Goal: Task Accomplishment & Management: Manage account settings

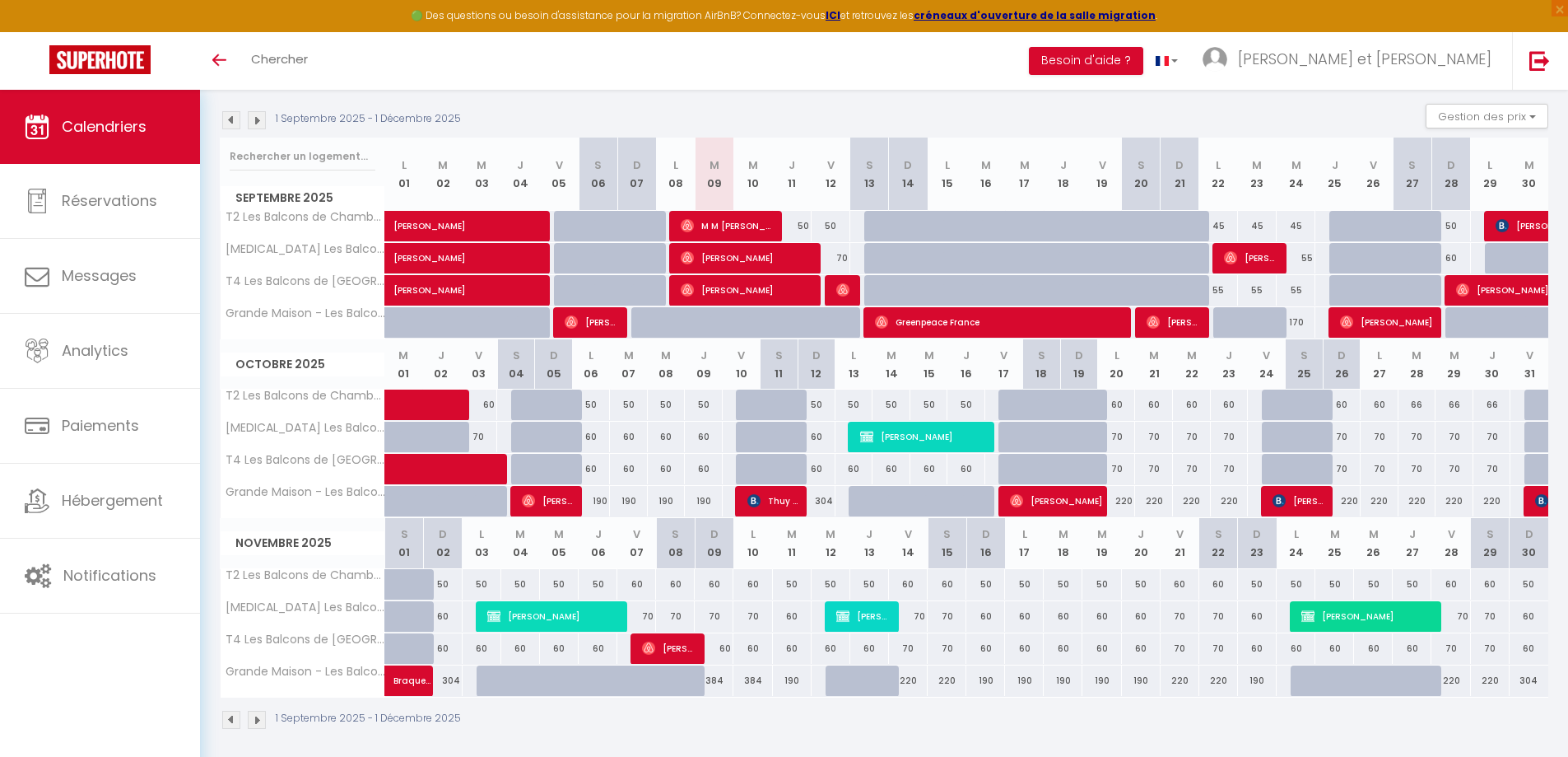
click at [525, 119] on div "1 Septembre 2025 - 1 Décembre 2025 Gestion des prix Nb Nuits minimum Règles Dis…" at bounding box center [884, 120] width 1329 height 34
click at [1514, 109] on button "Gestion des prix" at bounding box center [1487, 116] width 123 height 25
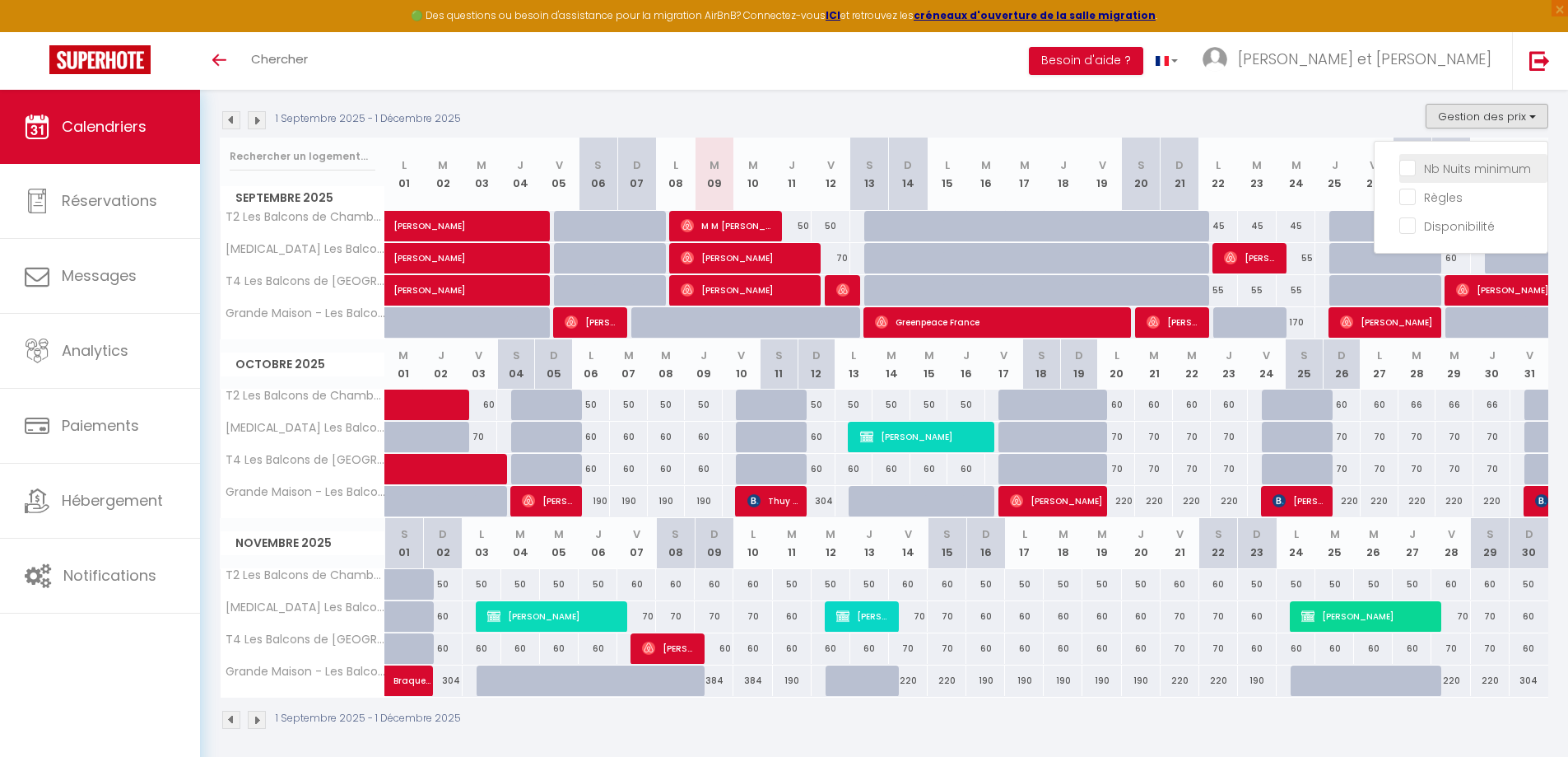
click at [1493, 166] on input "Nb Nuits minimum" at bounding box center [1473, 168] width 148 height 17
checkbox input "true"
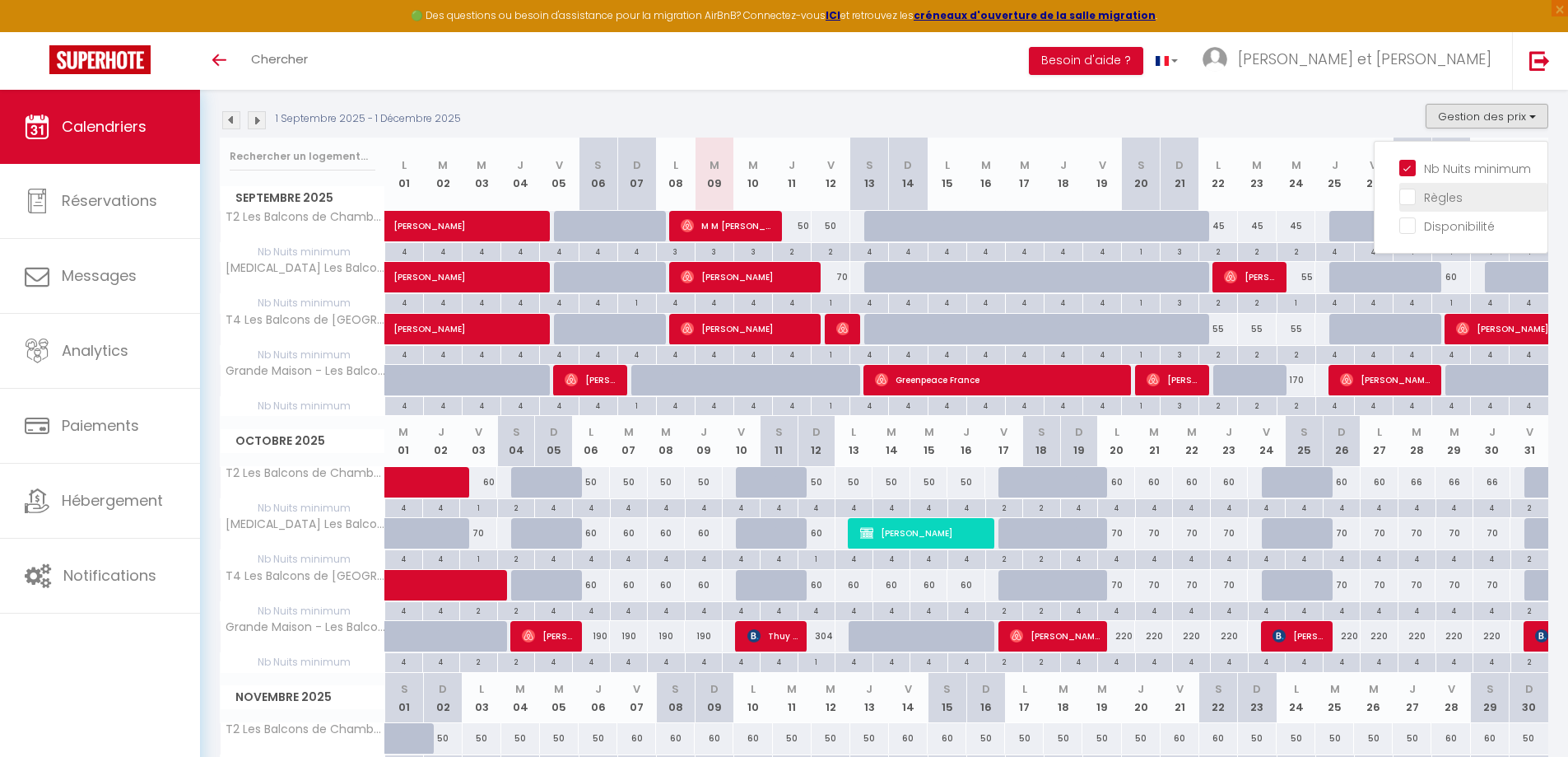
click at [1453, 194] on input "Règles" at bounding box center [1473, 196] width 148 height 17
checkbox input "true"
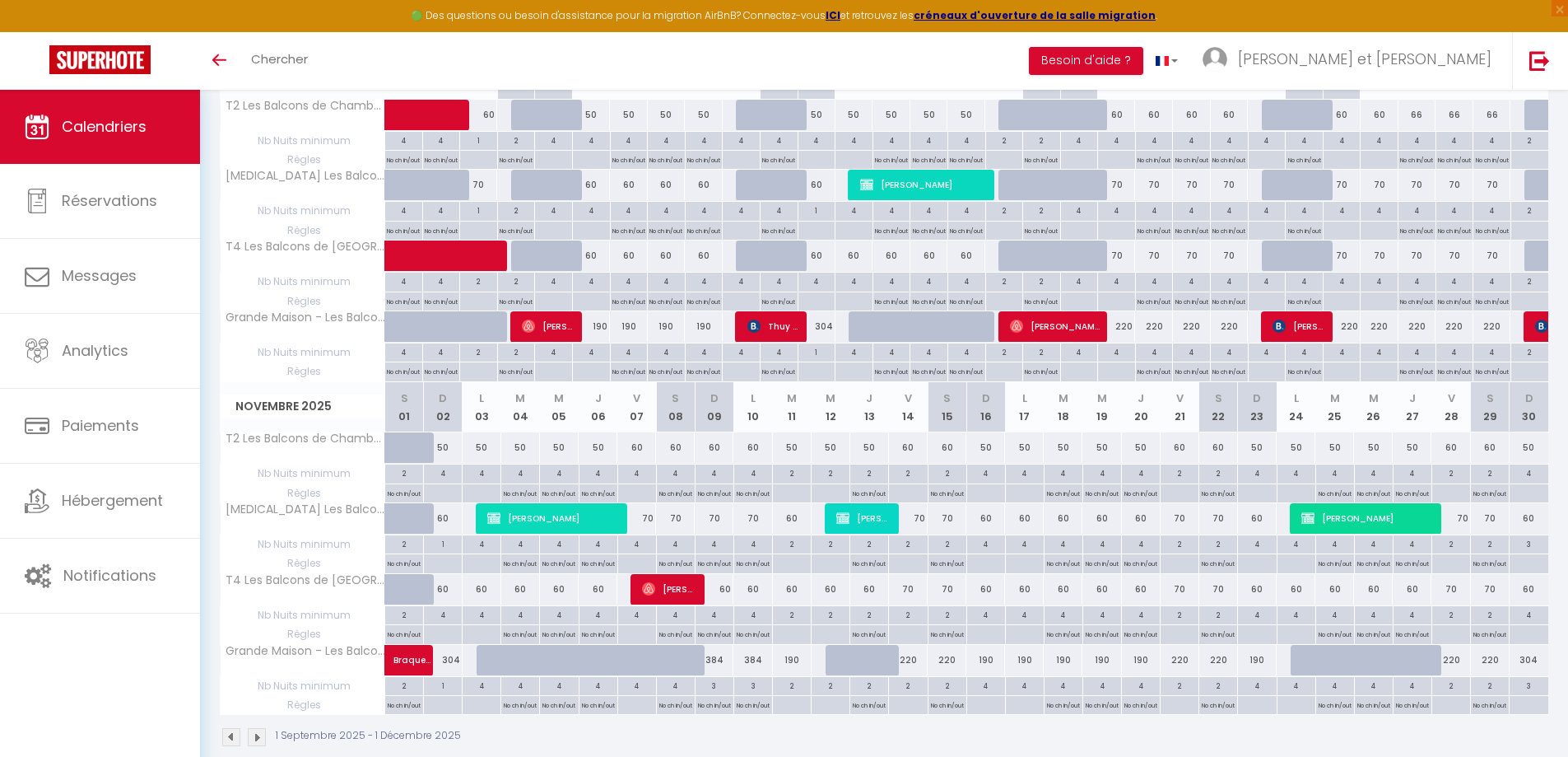
scroll to position [636, 0]
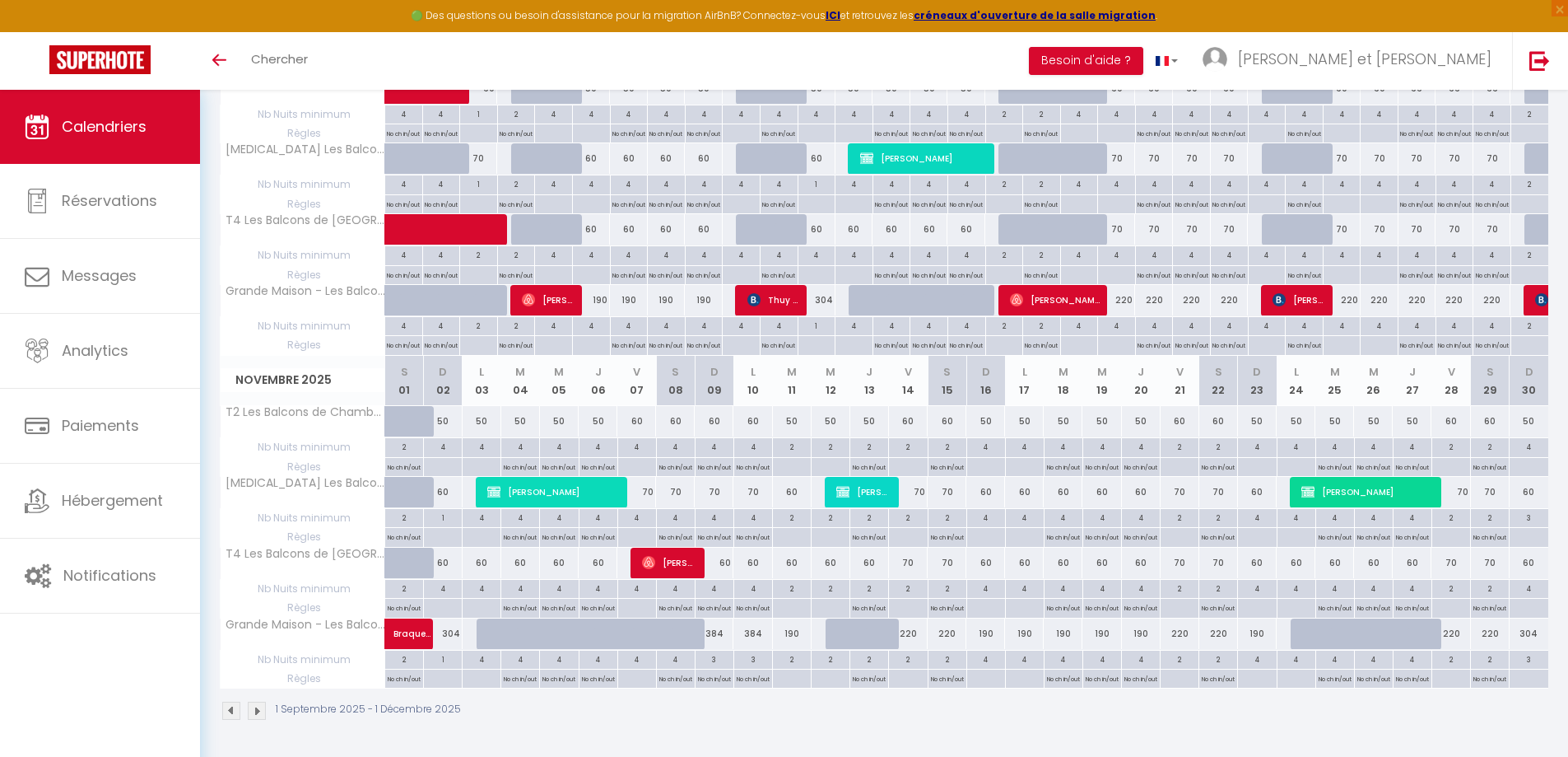
click at [916, 605] on div at bounding box center [907, 608] width 39 height 19
type input "Ven 14 Novembre 2025"
type input "[DATE]"
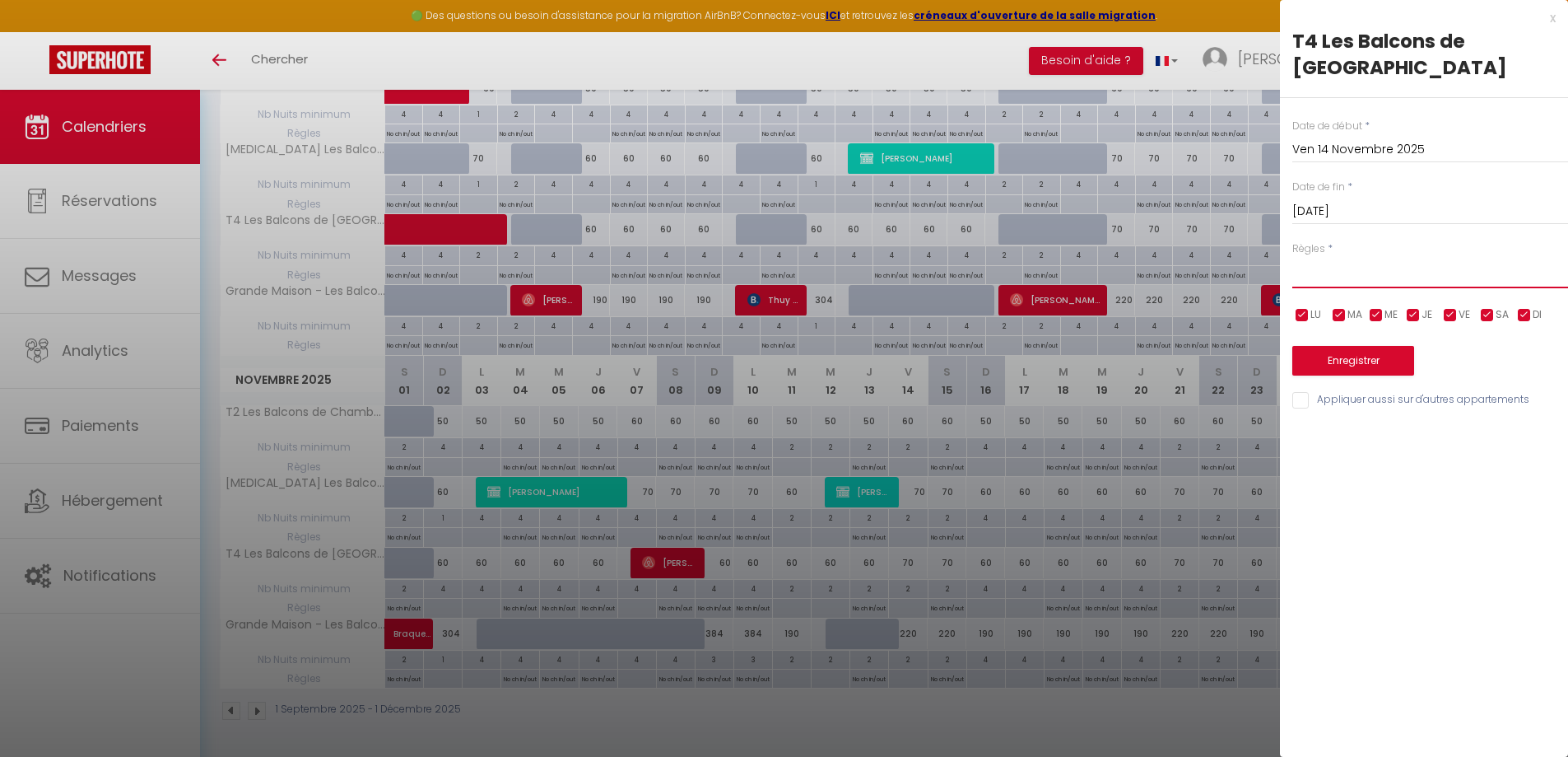
click at [1419, 281] on select "Aucun No Checkin No Checkout Pas d'arrivée / Pas de départ" at bounding box center [1430, 273] width 276 height 32
select select "0"
click at [1292, 257] on select "Aucun No Checkin No Checkout Pas d'arrivée / Pas de départ" at bounding box center [1430, 273] width 276 height 32
click at [1375, 364] on button "Enregistrer" at bounding box center [1353, 361] width 122 height 30
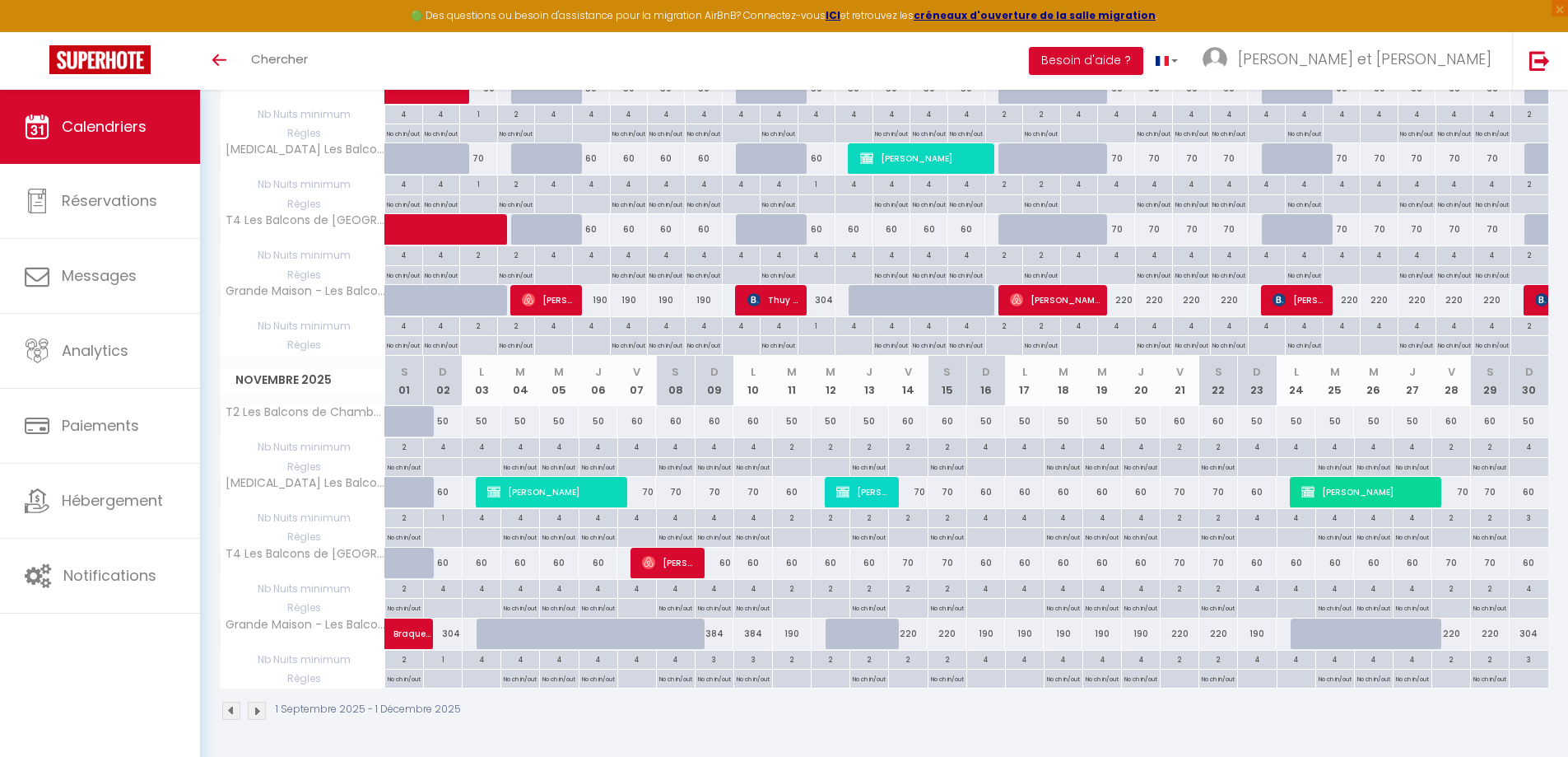
click at [1220, 469] on p "No ch in/out" at bounding box center [1218, 465] width 33 height 16
type input "[DATE]"
type input "Dim 23 Novembre 2025"
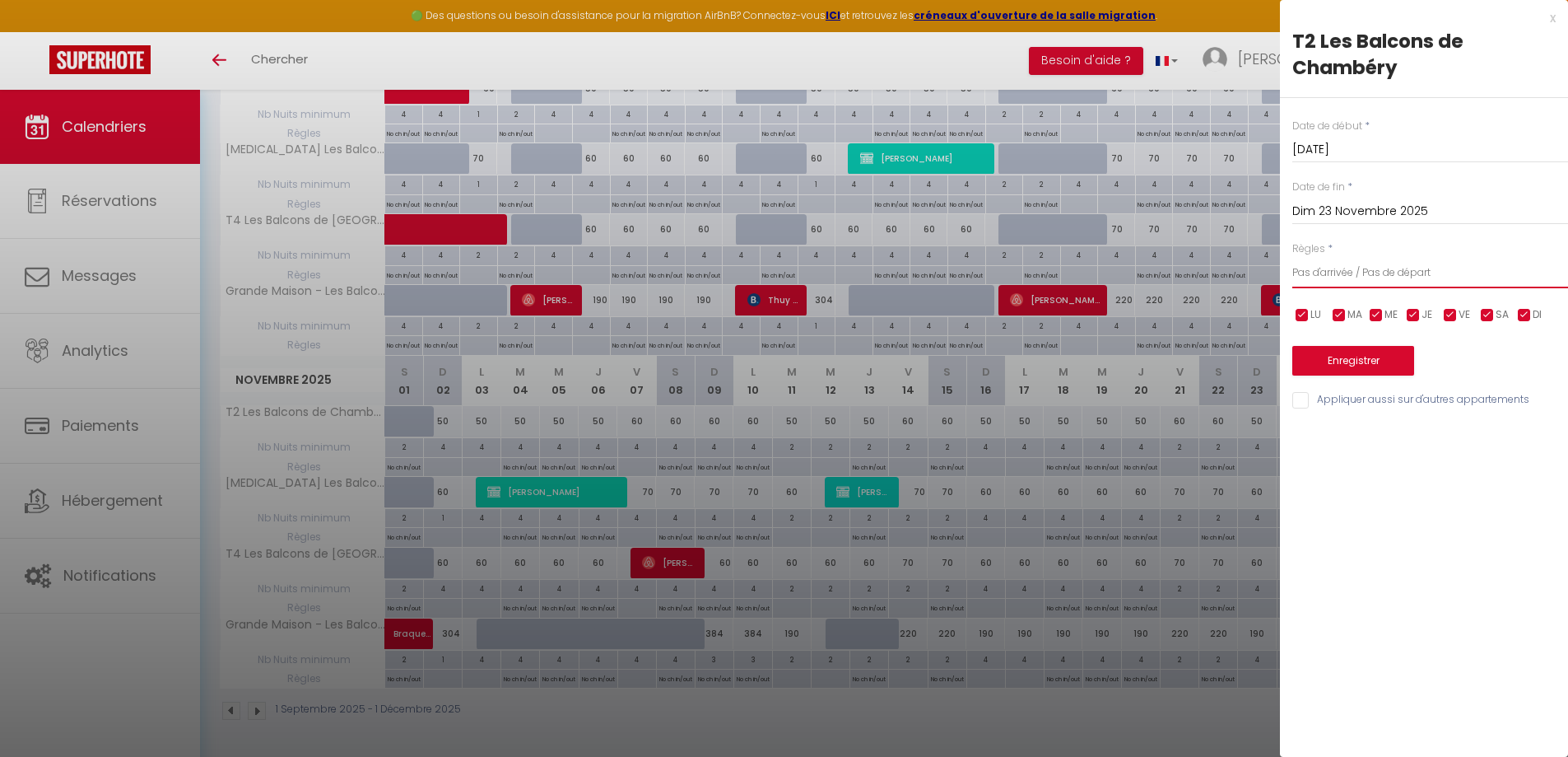
click at [1360, 283] on select "Aucun No Checkin No Checkout Pas d'arrivée / Pas de départ" at bounding box center [1430, 273] width 276 height 32
select select "0"
click at [1292, 257] on select "Aucun No Checkin No Checkout Pas d'arrivée / Pas de départ" at bounding box center [1430, 273] width 276 height 32
click at [1364, 365] on button "Enregistrer" at bounding box center [1353, 361] width 122 height 30
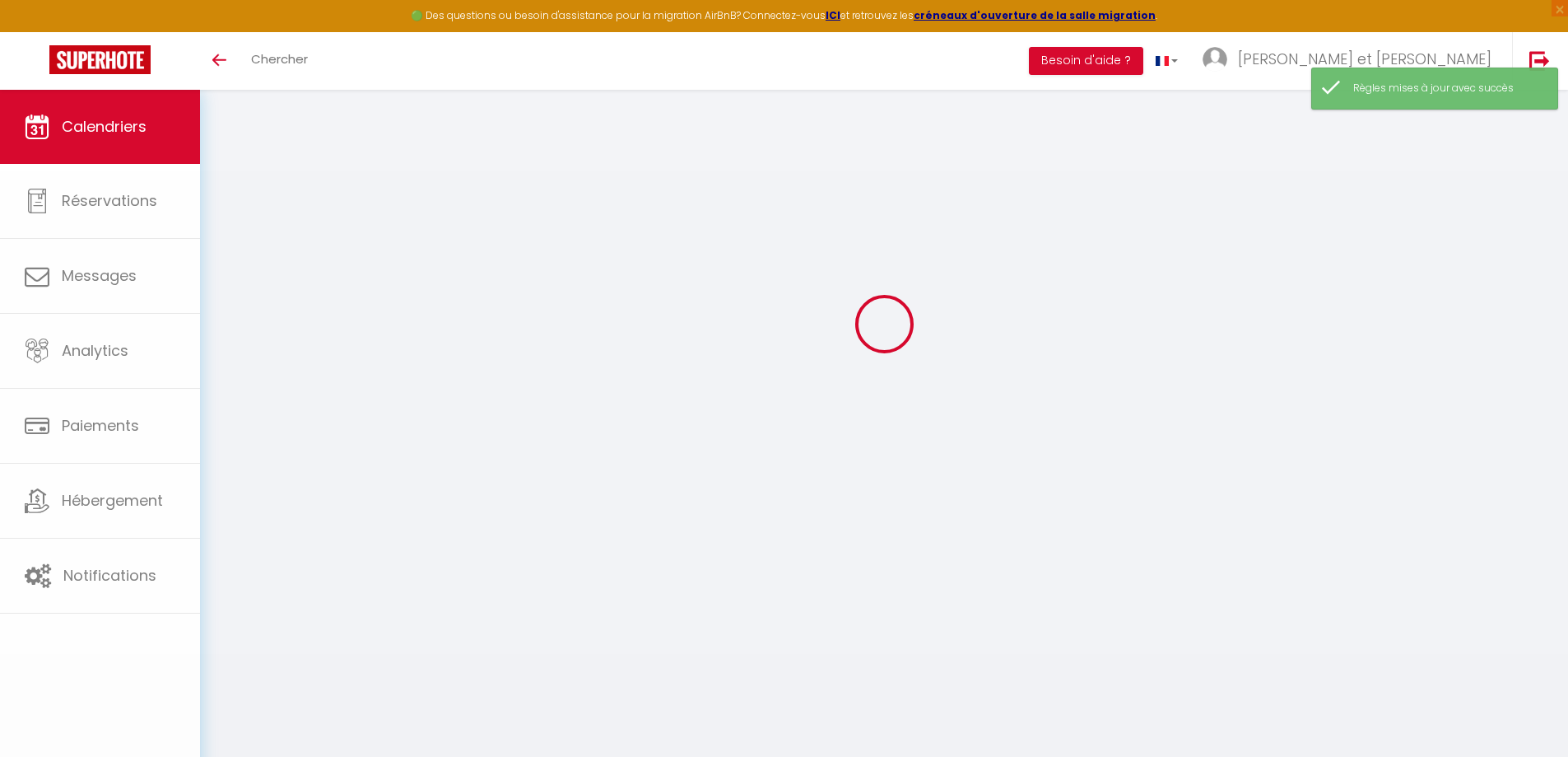
select select
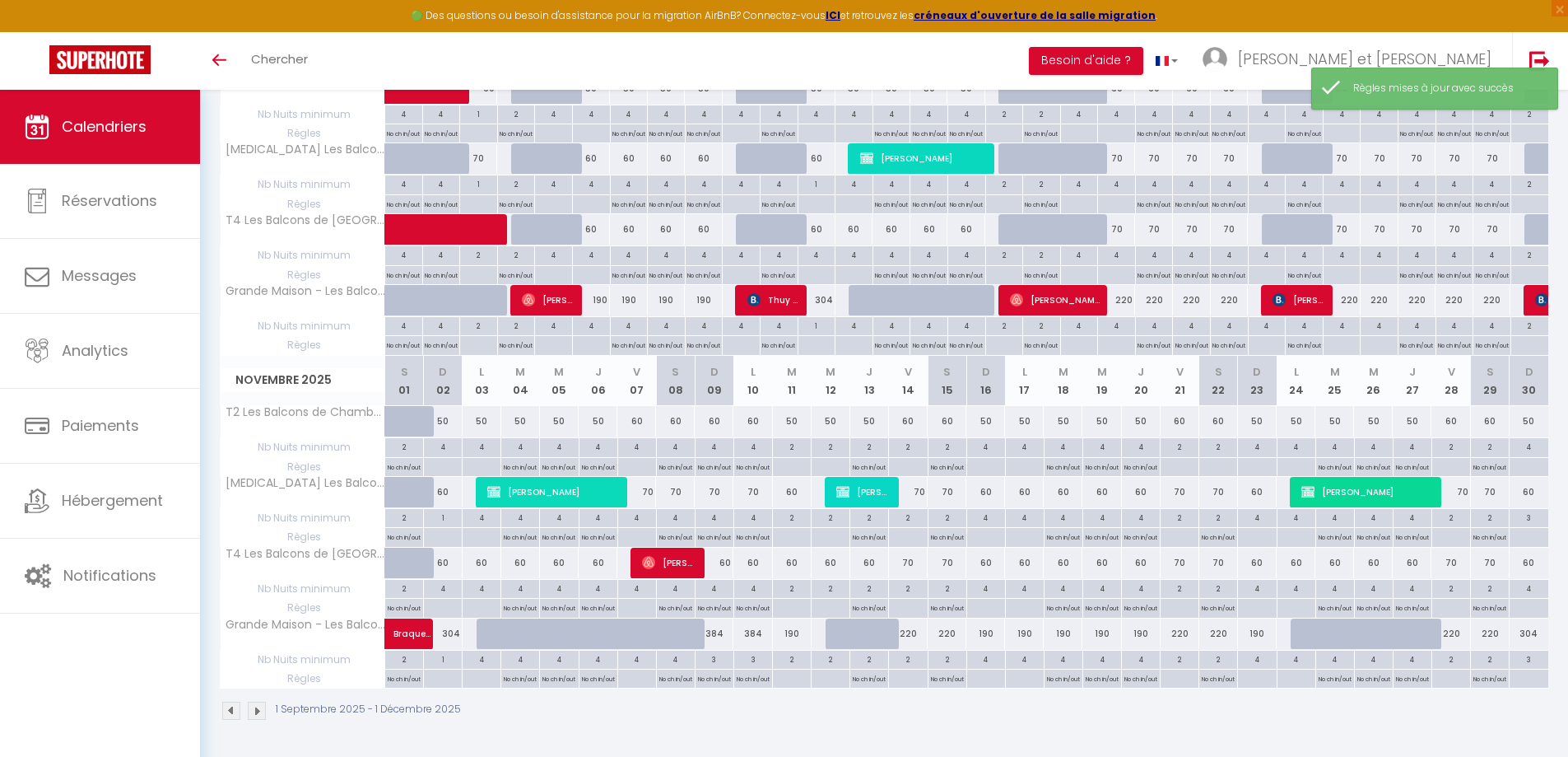
click at [1216, 469] on div at bounding box center [1218, 467] width 39 height 19
type input "[DATE]"
type input "Dim 23 Novembre 2025"
select select
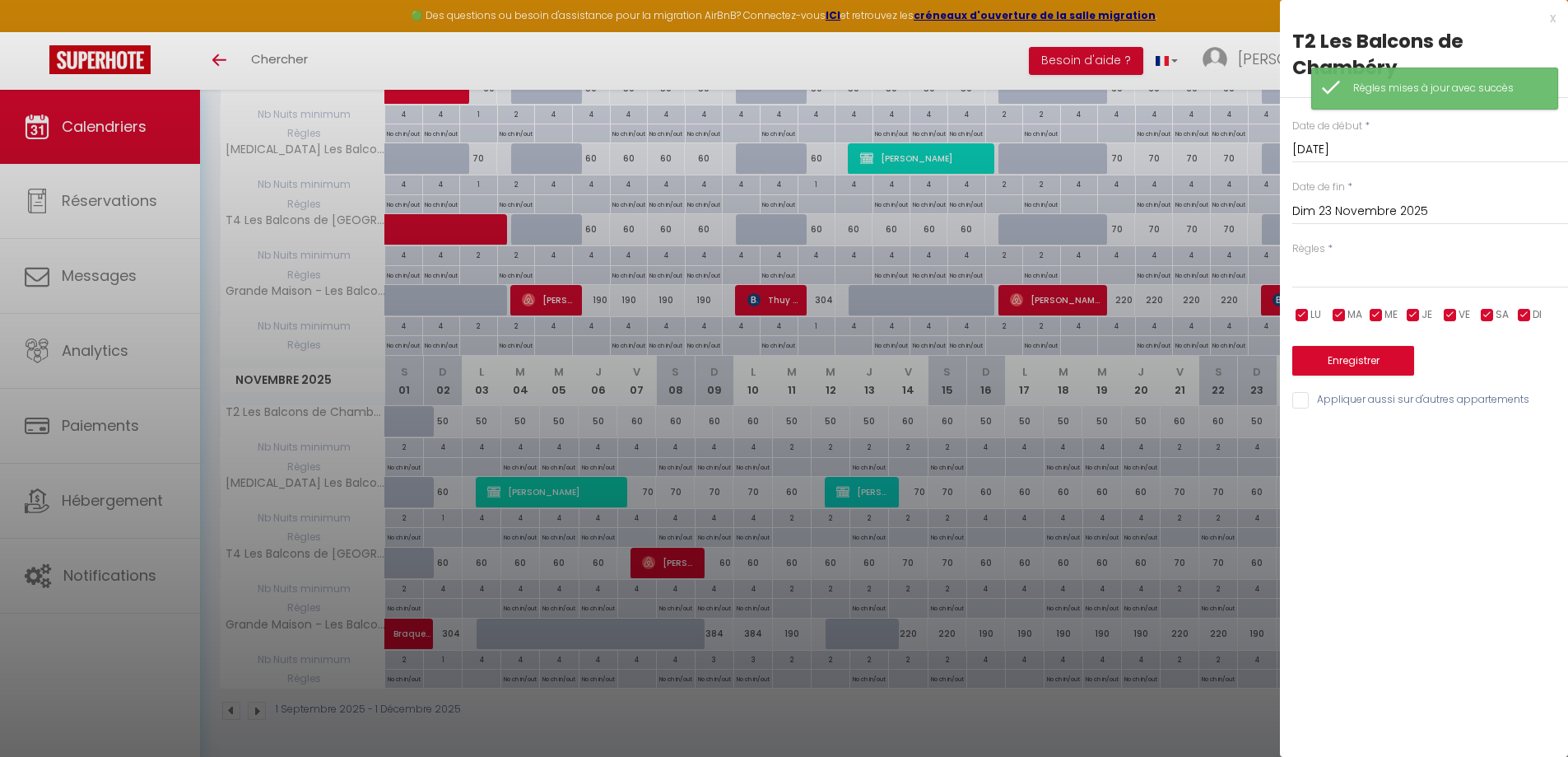
click at [1359, 398] on input "Appliquer aussi sur d'autres appartements" at bounding box center [1430, 401] width 276 height 17
checkbox input "true"
click at [1385, 280] on select "Aucun No Checkin No Checkout Pas d'arrivée / Pas de départ" at bounding box center [1430, 273] width 276 height 32
select select "0"
click at [1292, 257] on select "Aucun No Checkin No Checkout Pas d'arrivée / Pas de départ" at bounding box center [1430, 273] width 276 height 32
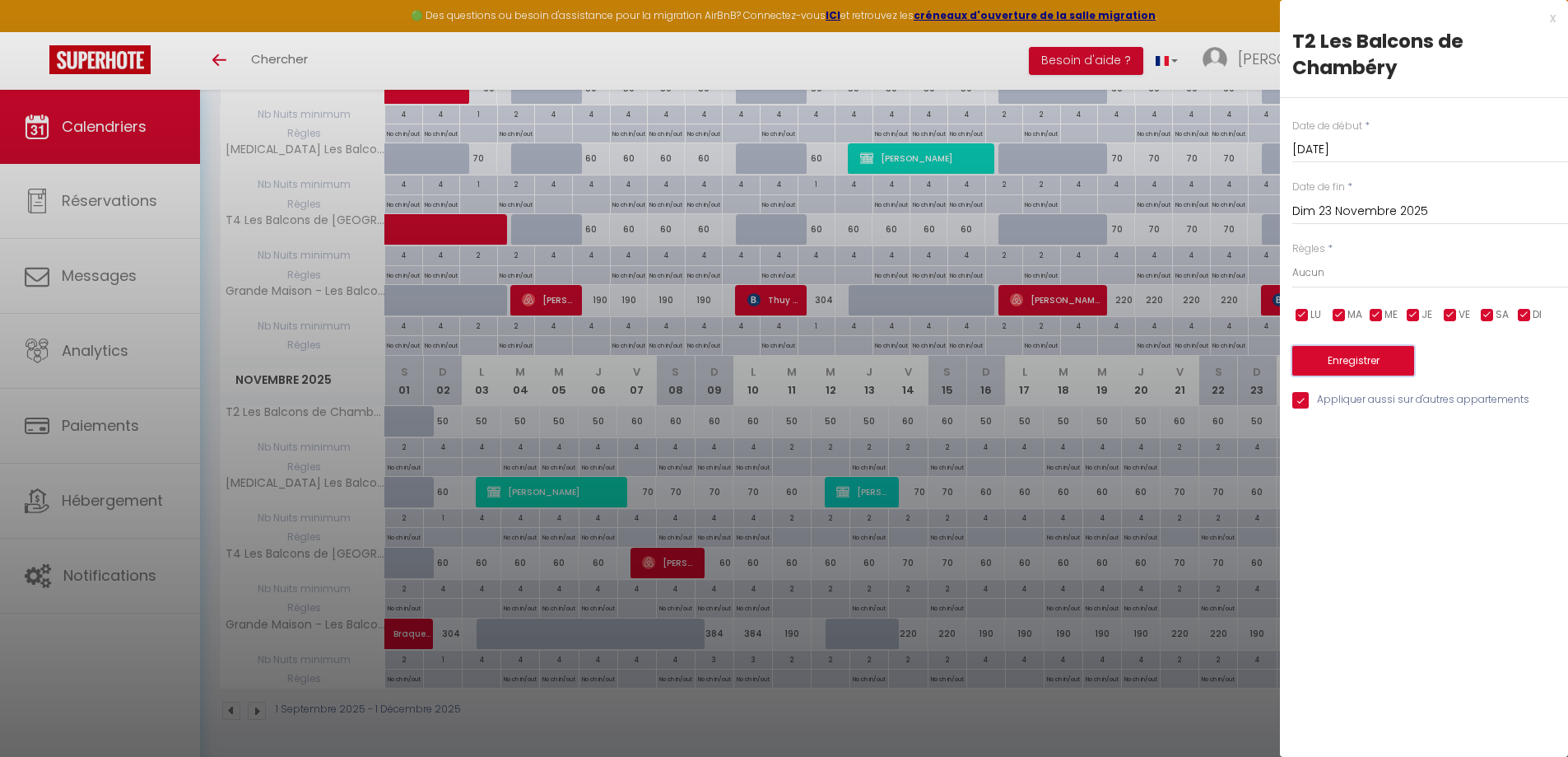
click at [1375, 355] on button "Enregistrer" at bounding box center [1353, 361] width 122 height 30
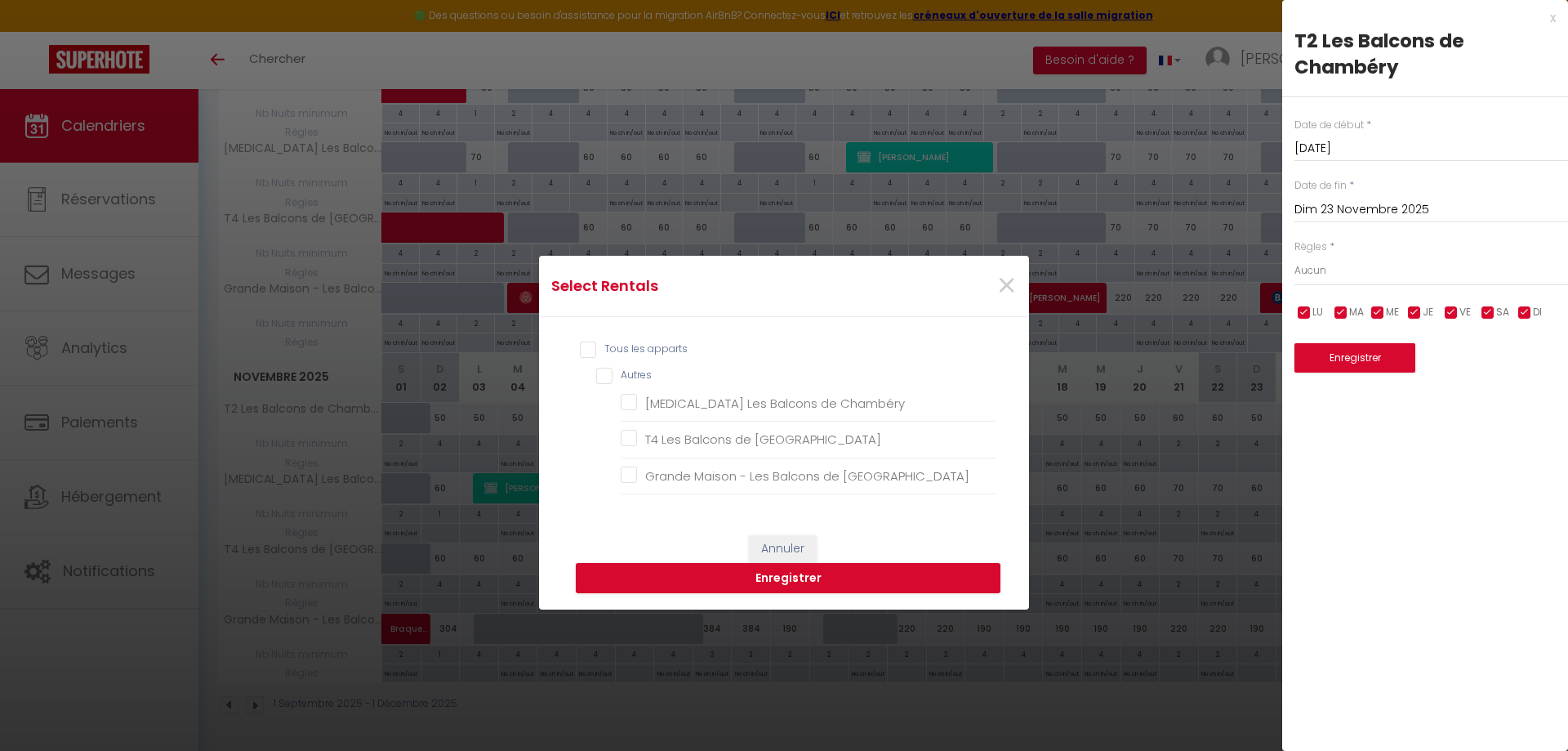
click at [680, 342] on input "Tous les apparts" at bounding box center [788, 350] width 417 height 17
checkbox input "true"
checkbox Chambéry "true"
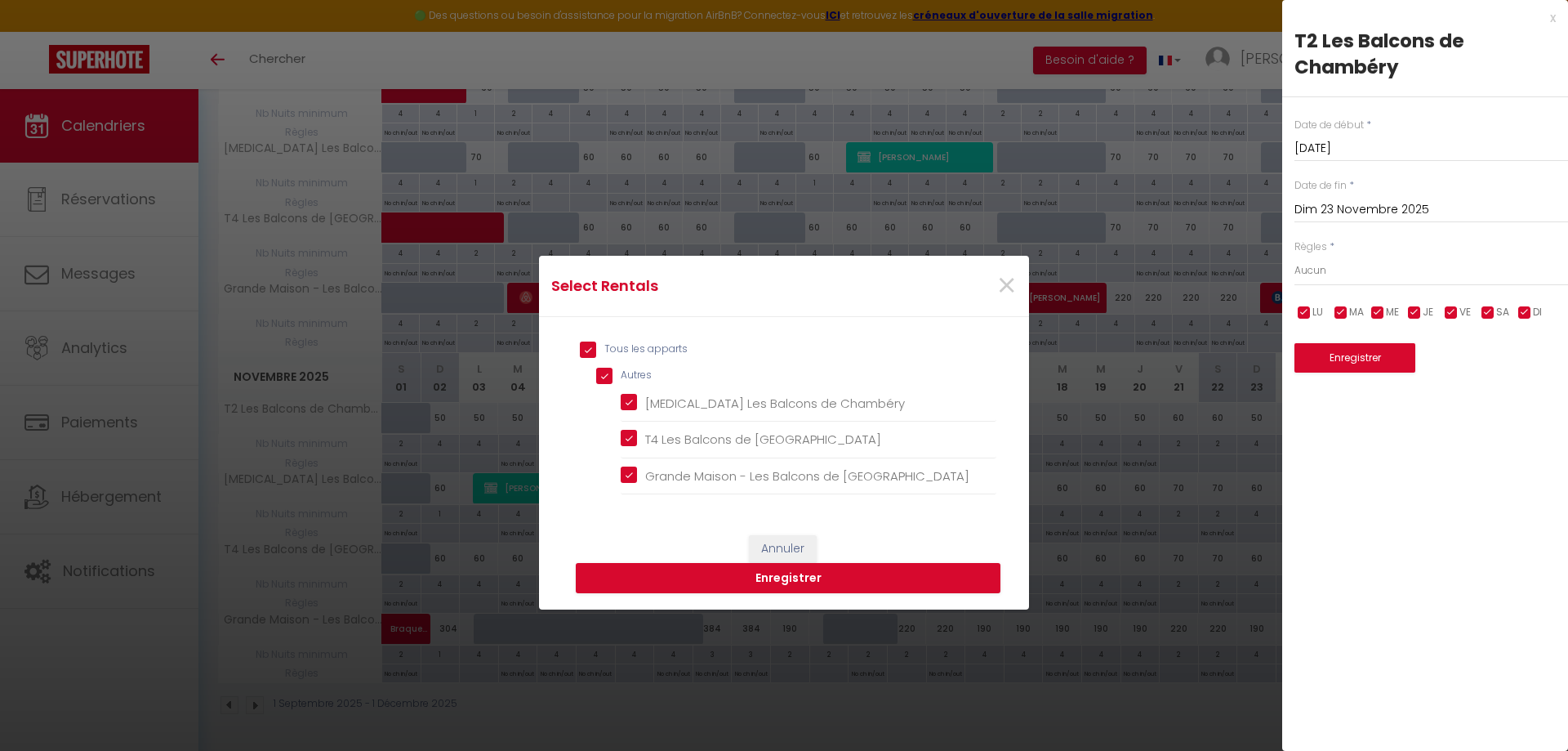
checkbox Chambéry "true"
click at [706, 574] on button "Enregistrer" at bounding box center [788, 579] width 424 height 31
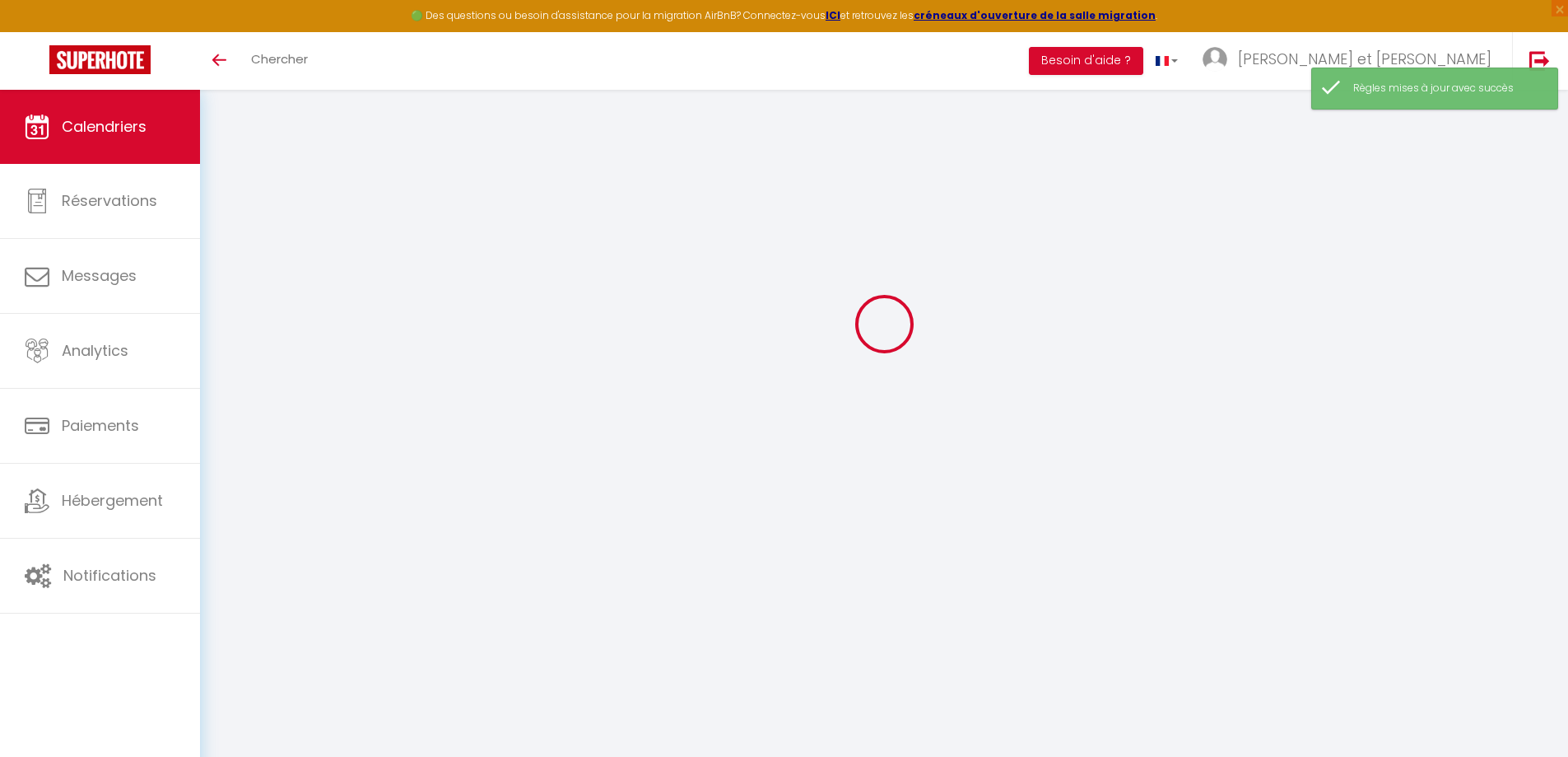
select select
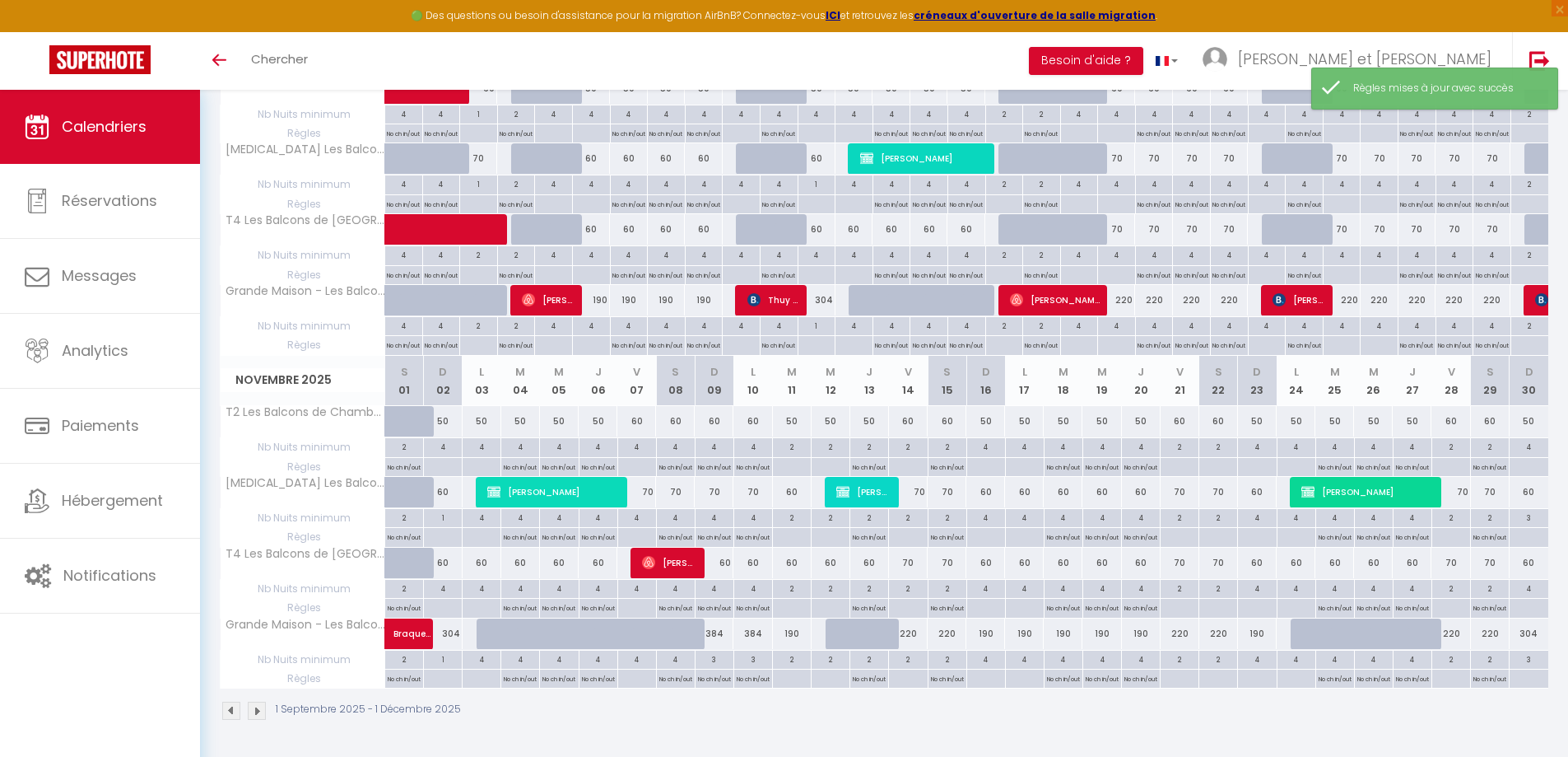
click at [1220, 465] on div at bounding box center [1218, 467] width 39 height 19
type input "[DATE]"
type input "Dim 23 Novembre 2025"
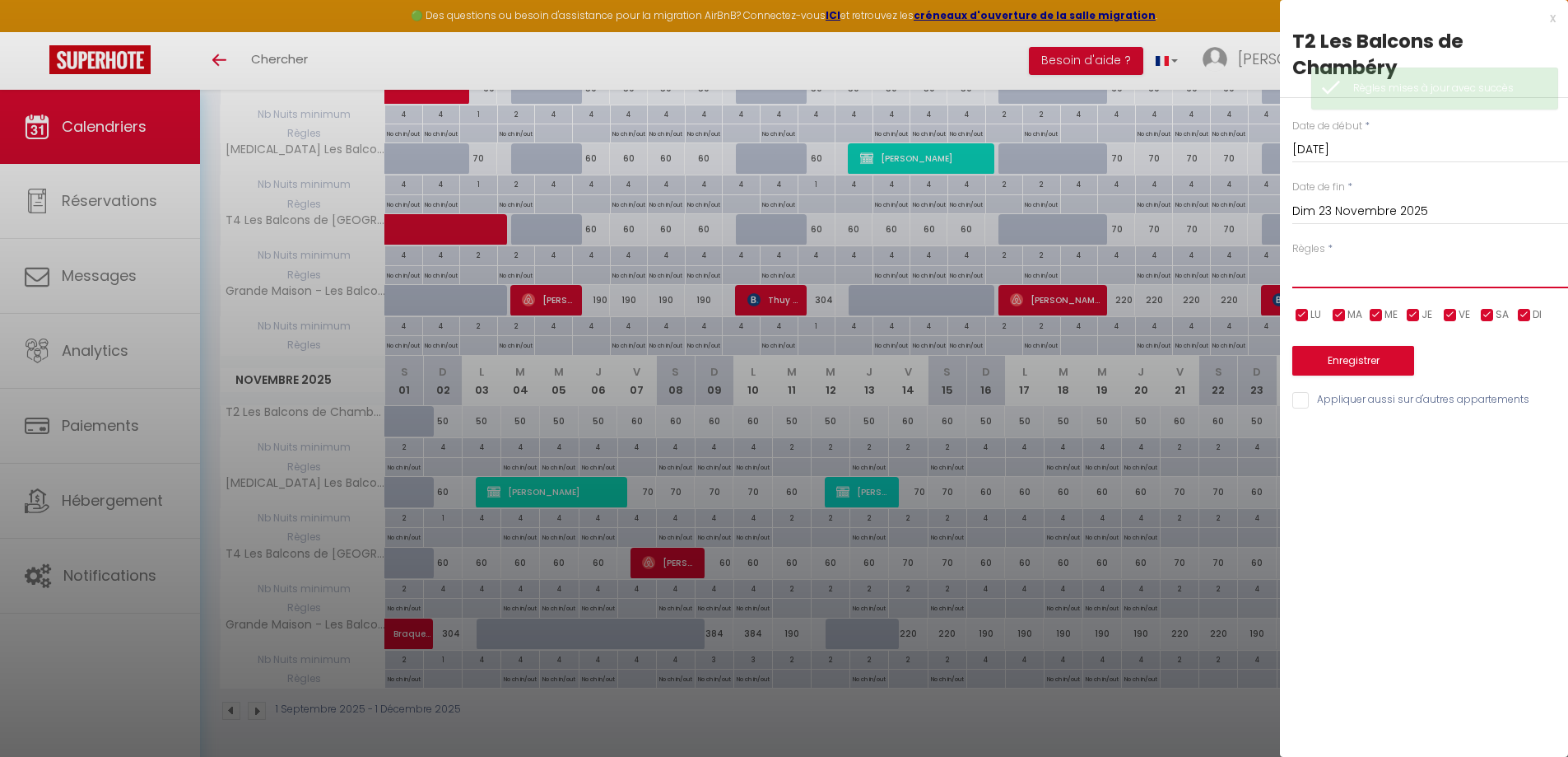
click at [1429, 269] on select "Aucun No Checkin No Checkout Pas d'arrivée / Pas de départ" at bounding box center [1430, 273] width 276 height 32
select select "3"
click at [1292, 257] on select "Aucun No Checkin No Checkout Pas d'arrivée / Pas de départ" at bounding box center [1430, 273] width 276 height 32
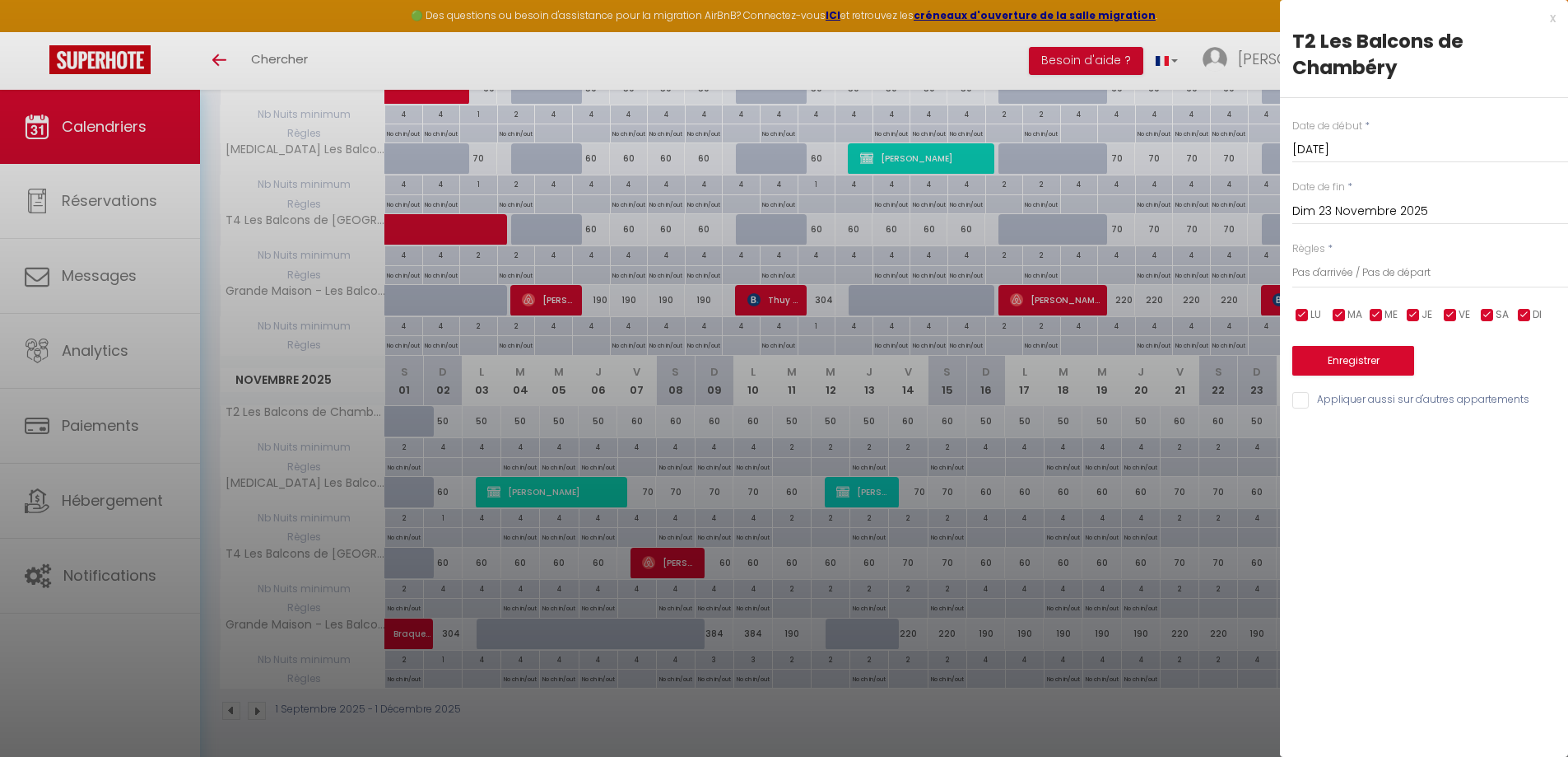
click at [1439, 210] on input "Dim 23 Novembre 2025" at bounding box center [1430, 212] width 276 height 21
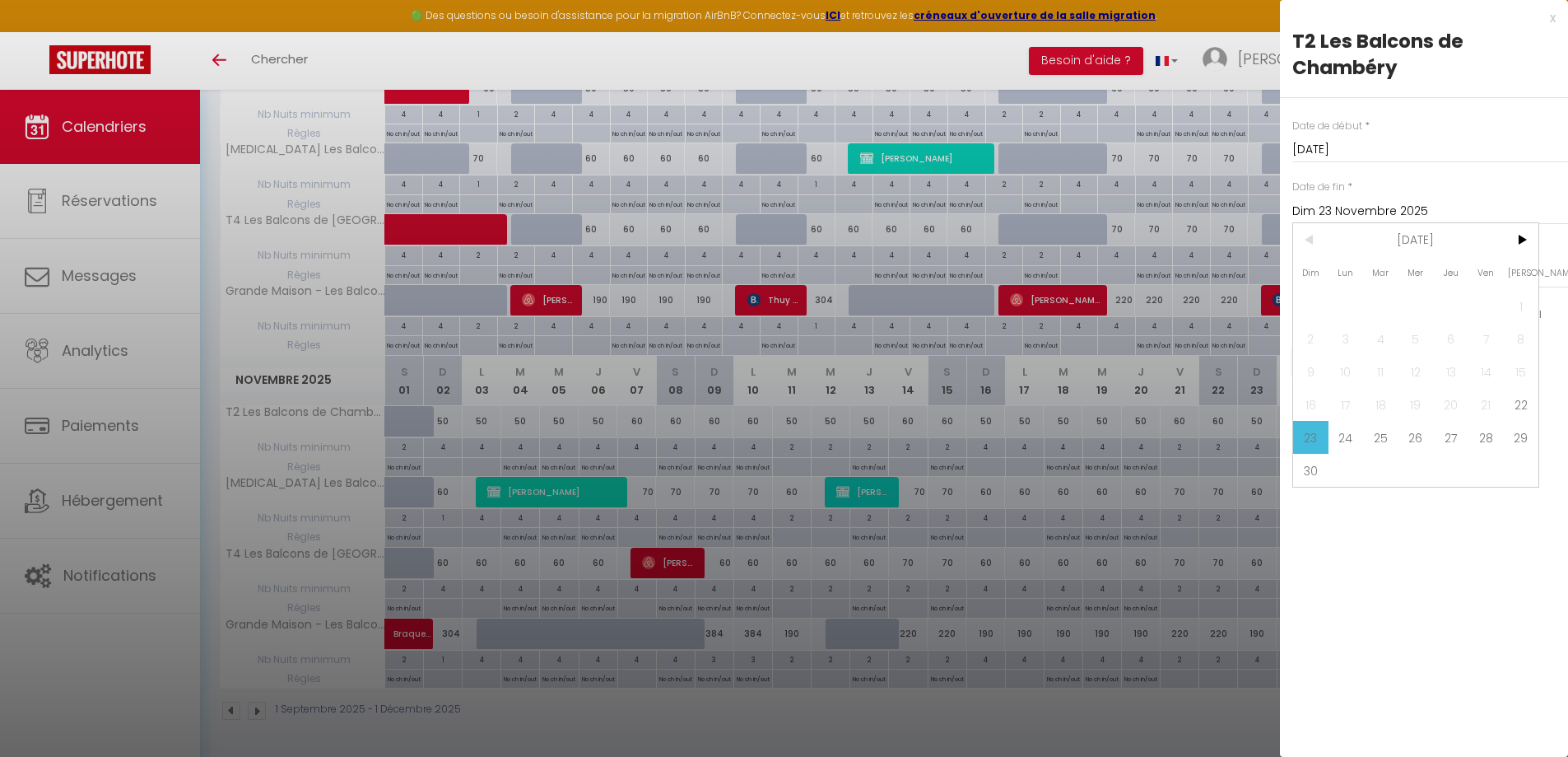
click at [1439, 213] on input "Dim 23 Novembre 2025" at bounding box center [1430, 212] width 276 height 21
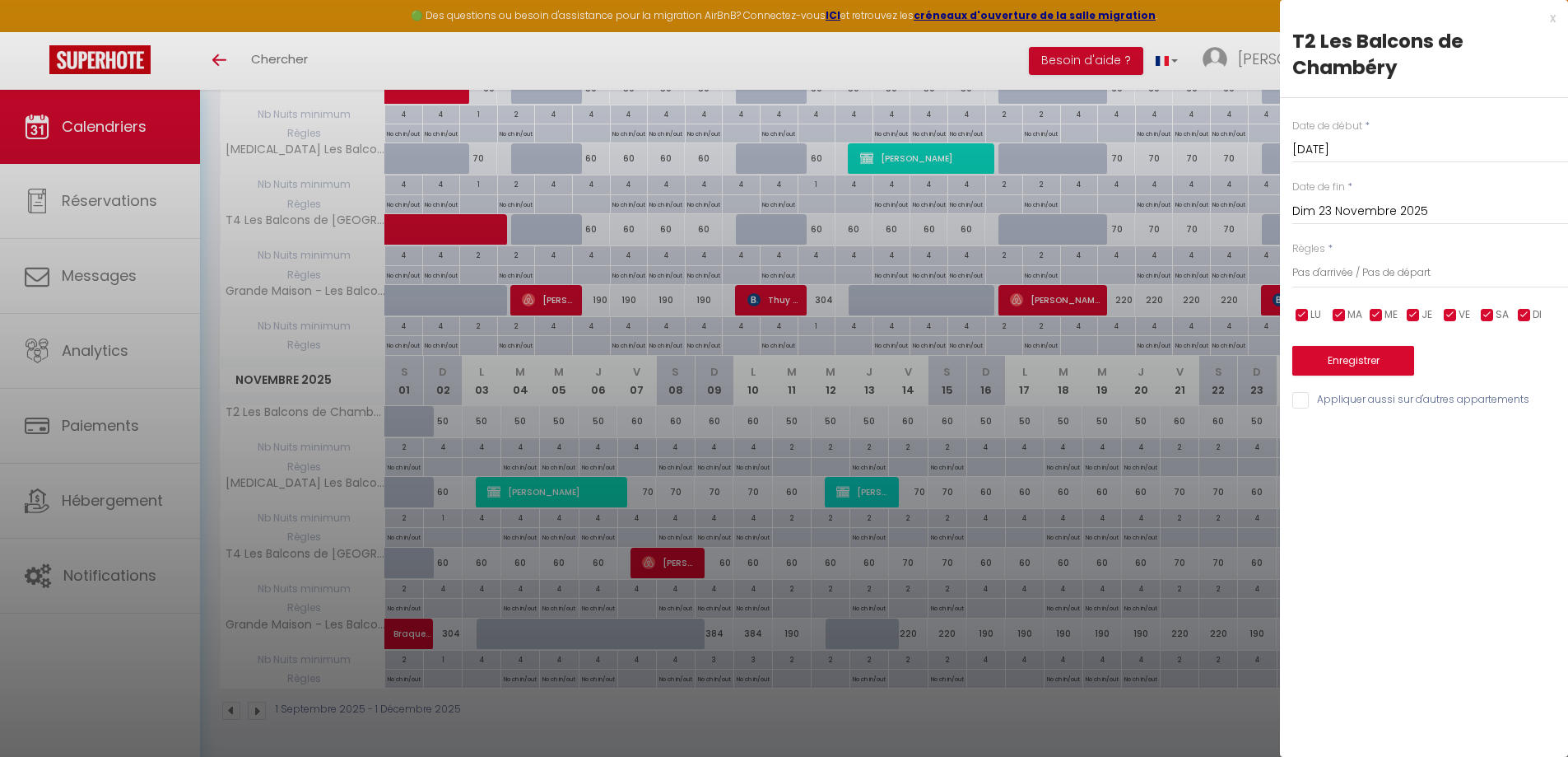
click at [1394, 392] on input "Appliquer aussi sur d'autres appartements" at bounding box center [1430, 401] width 276 height 17
checkbox input "true"
click at [1382, 352] on button "Enregistrer" at bounding box center [1353, 361] width 122 height 30
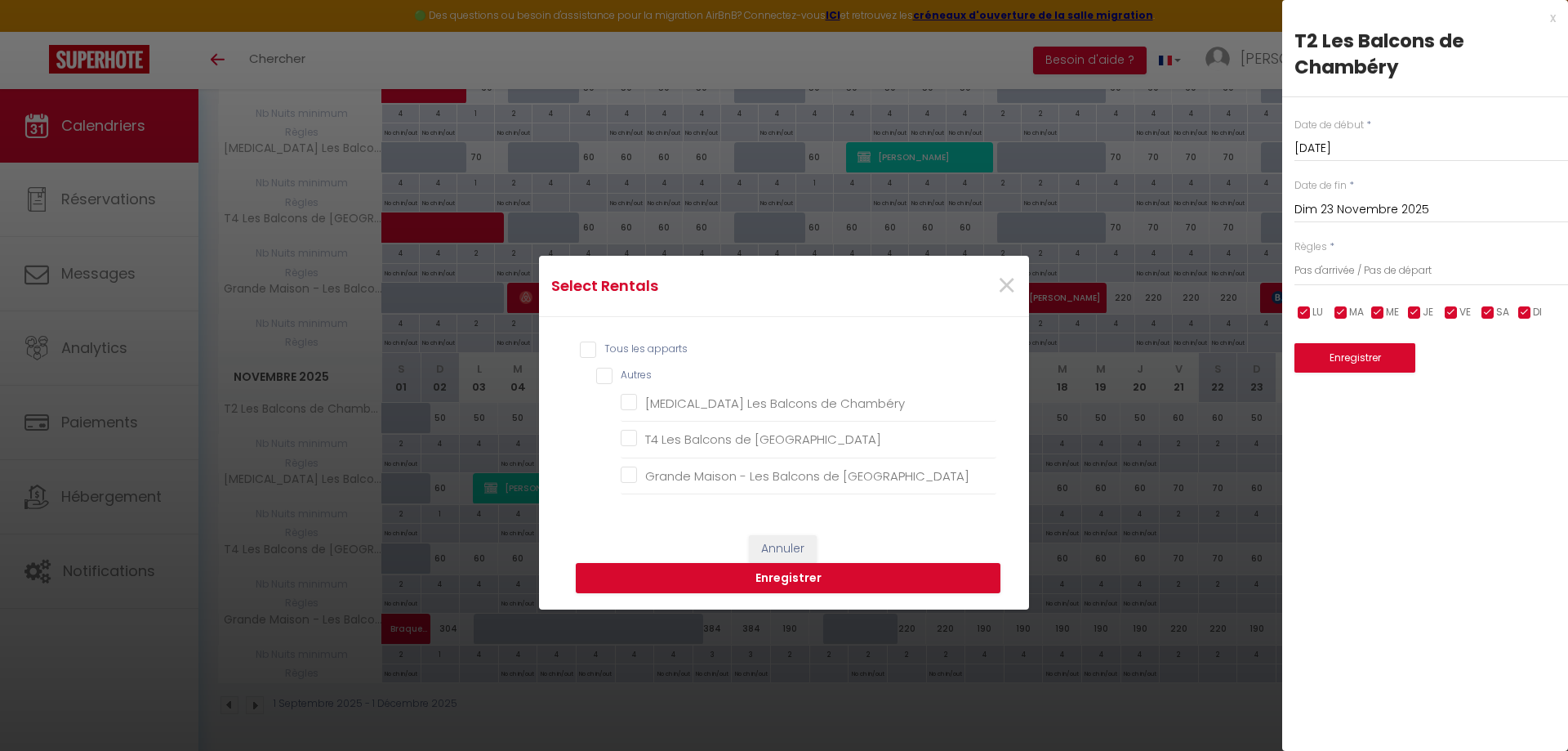
click at [613, 344] on input "Tous les apparts" at bounding box center [788, 350] width 417 height 17
checkbox input "true"
checkbox Chambéry "true"
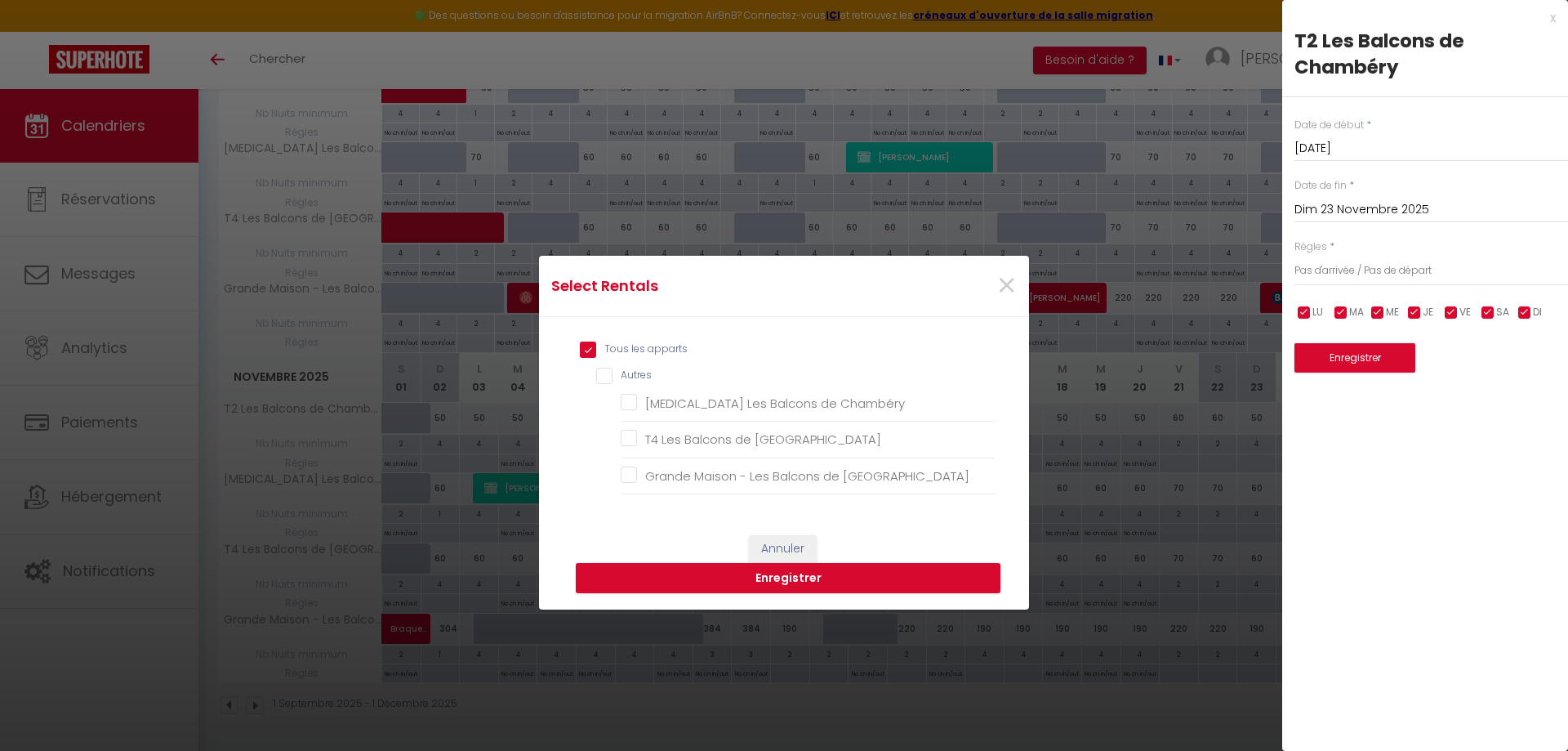
checkbox Chambéry "true"
click at [747, 581] on button "Enregistrer" at bounding box center [788, 579] width 424 height 31
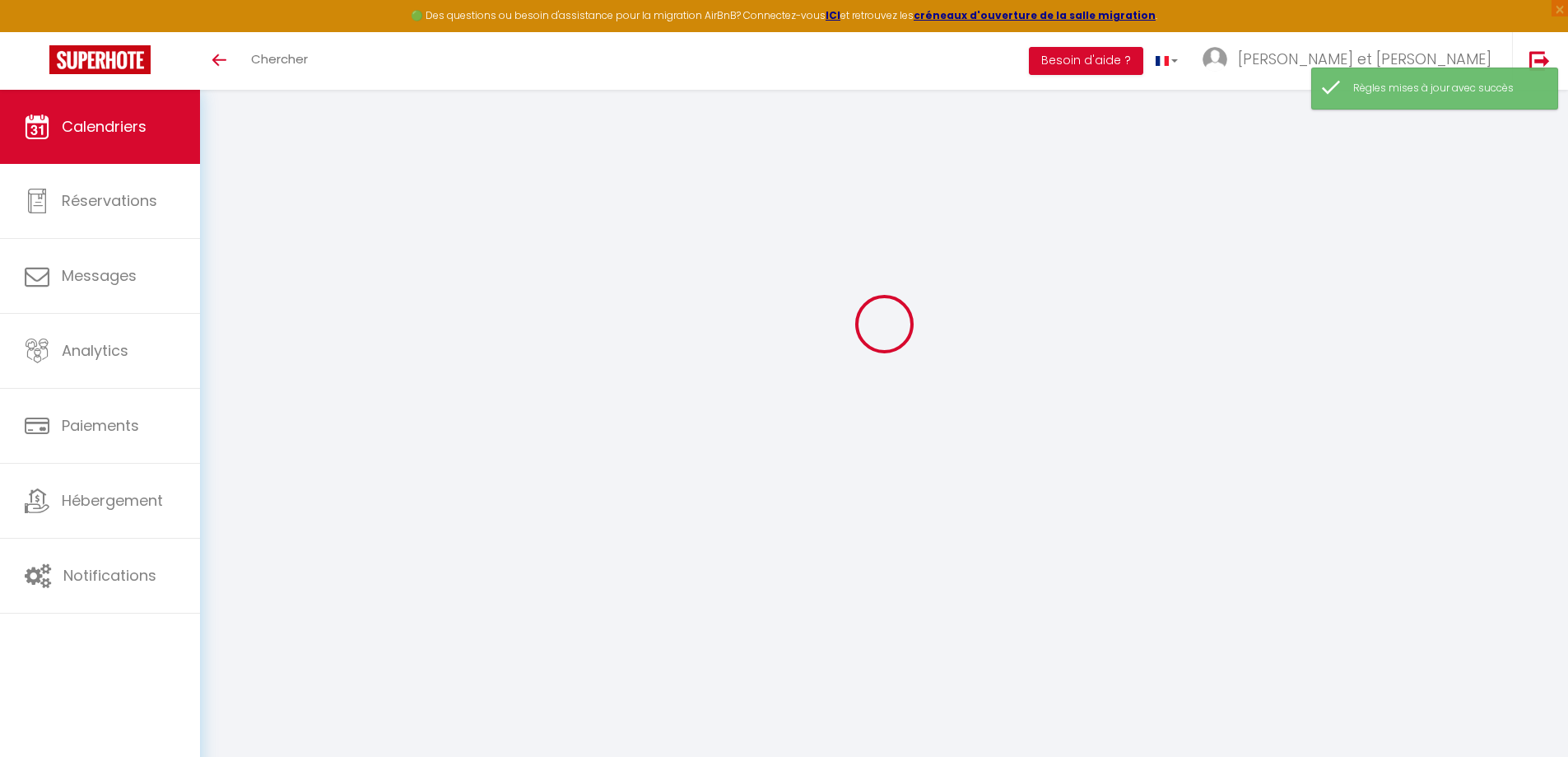
select select
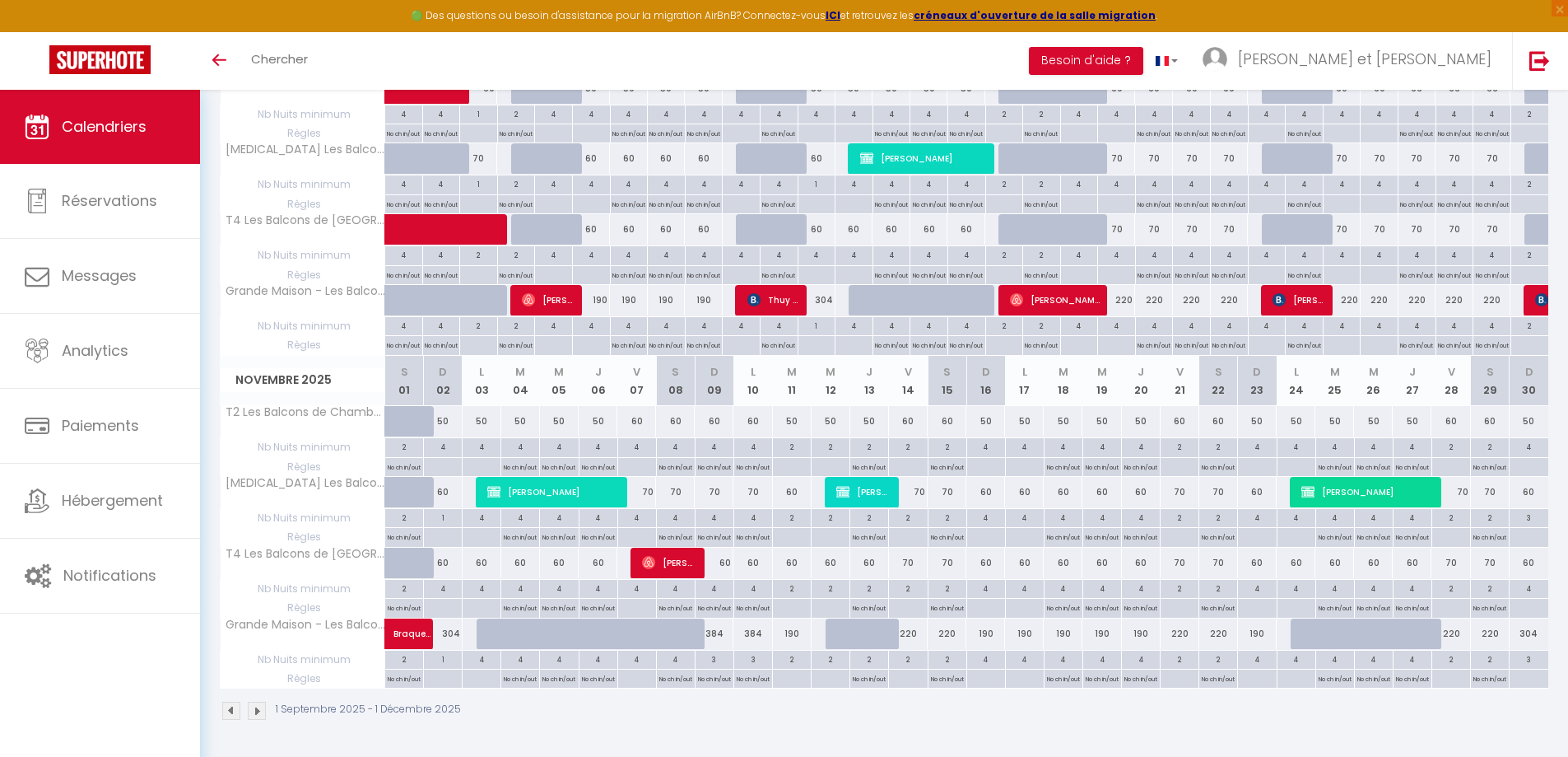
click at [906, 465] on div at bounding box center [907, 467] width 39 height 19
type input "Ven 14 Novembre 2025"
type input "[DATE]"
select select
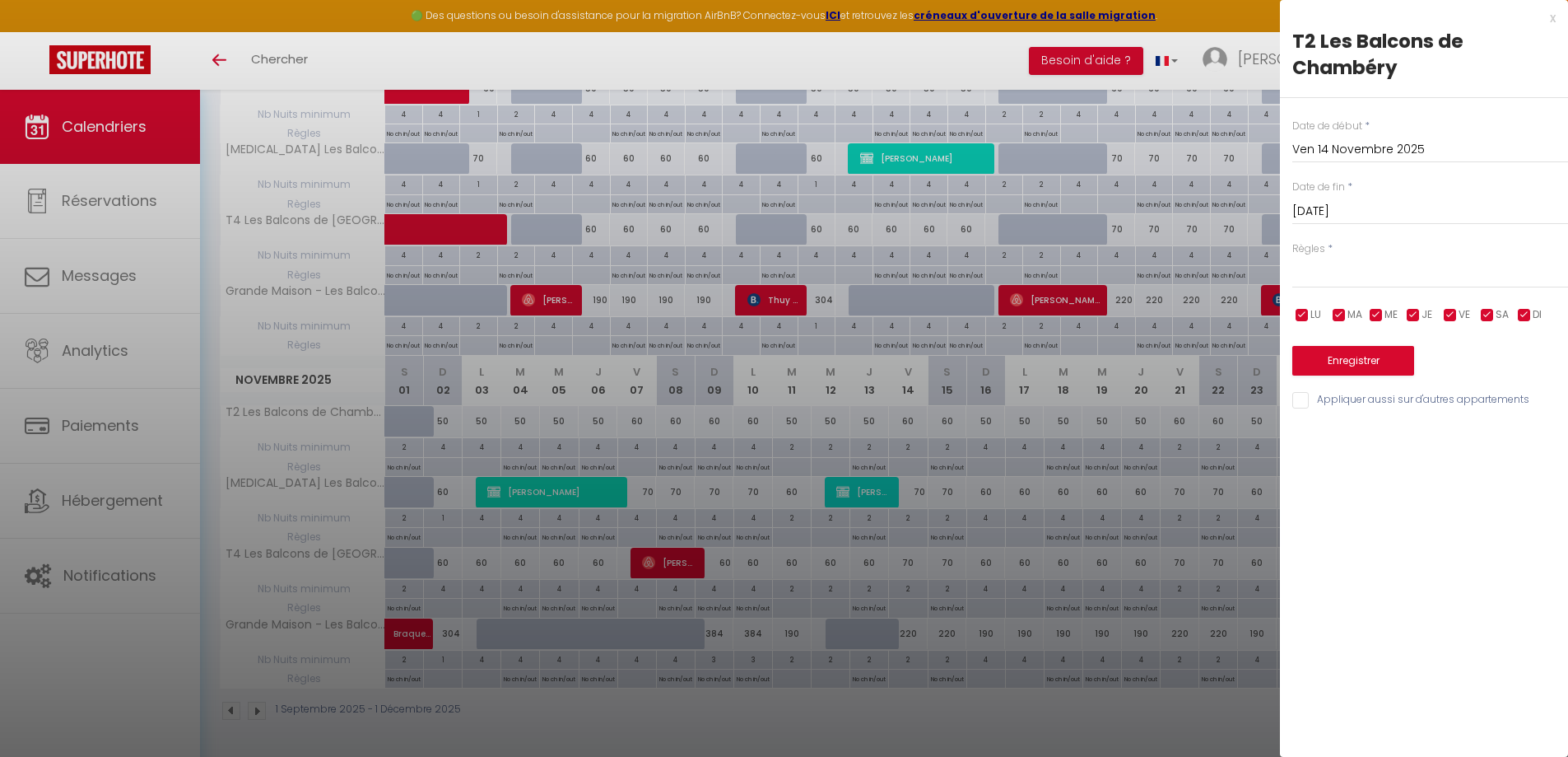
click at [1463, 206] on input "[DATE]" at bounding box center [1430, 212] width 276 height 21
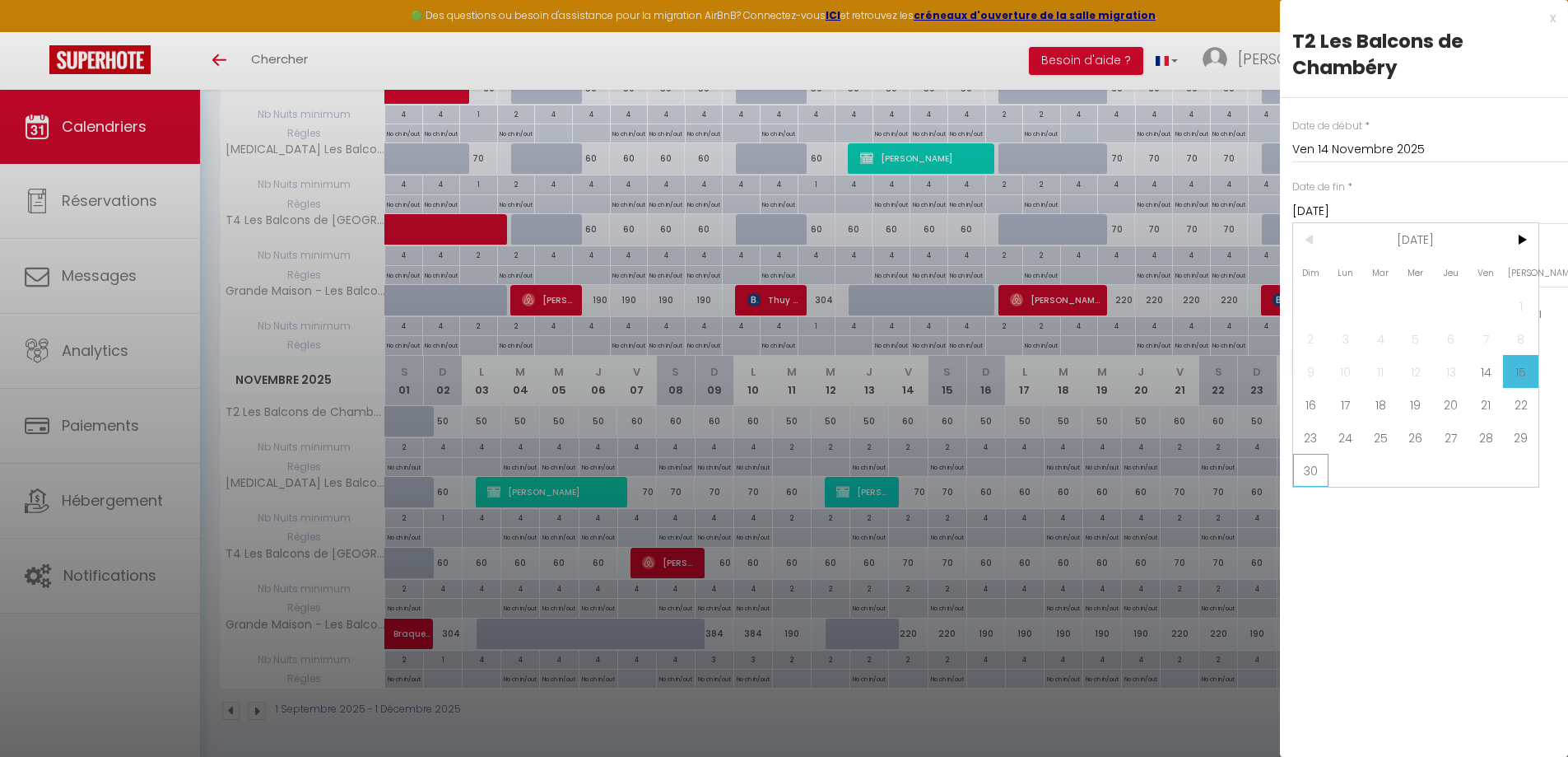
click at [1307, 479] on span "30" at bounding box center [1311, 470] width 35 height 33
type input "Dim 30 Novembre 2025"
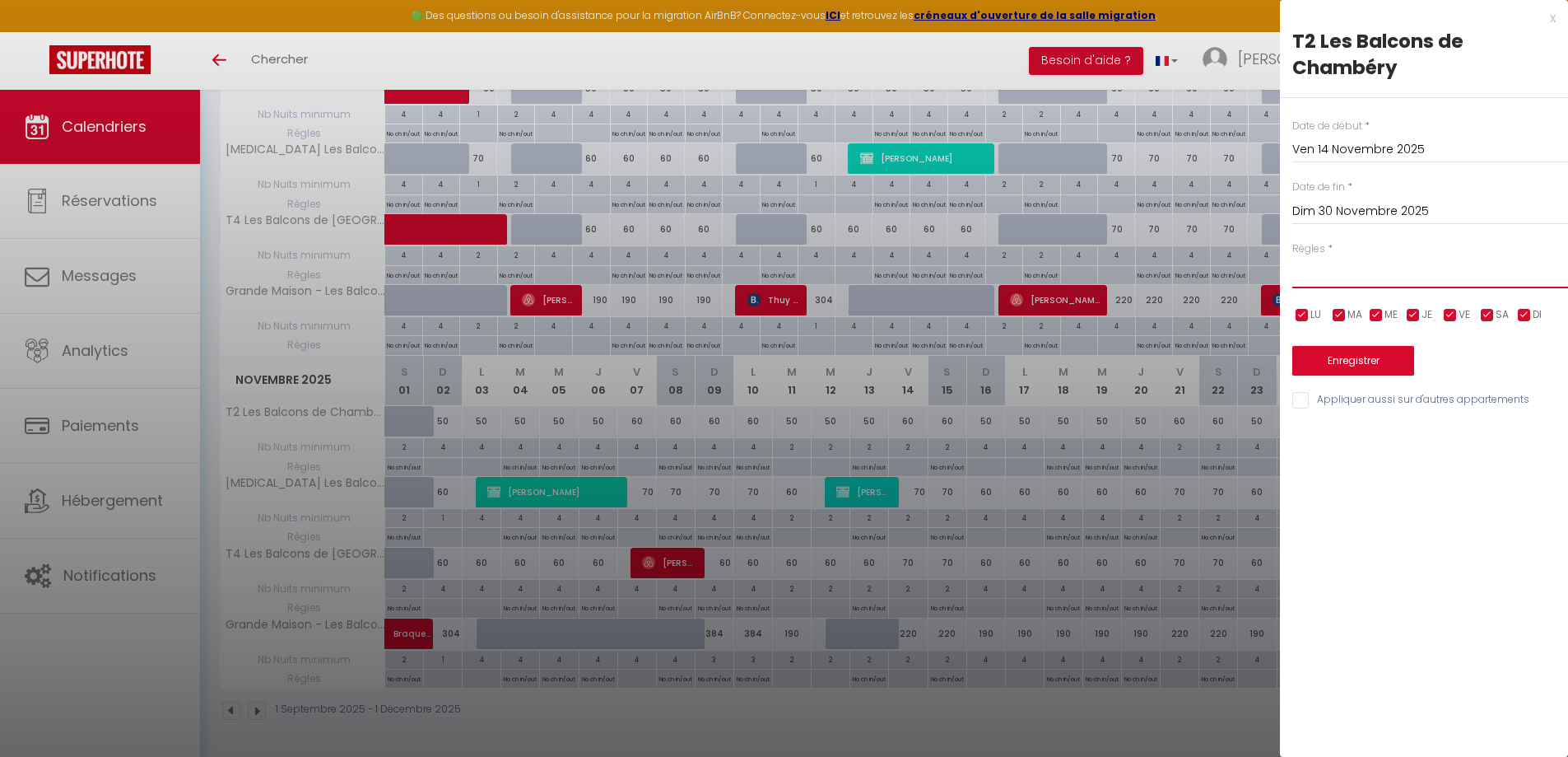
click at [1376, 280] on select "Aucun No Checkin No Checkout Pas d'arrivée / Pas de départ" at bounding box center [1430, 273] width 276 height 32
select select "0"
click at [1292, 257] on select "Aucun No Checkin No Checkout Pas d'arrivée / Pas de départ" at bounding box center [1430, 273] width 276 height 32
click at [1368, 393] on input "Appliquer aussi sur d'autres appartements" at bounding box center [1430, 401] width 276 height 17
checkbox input "true"
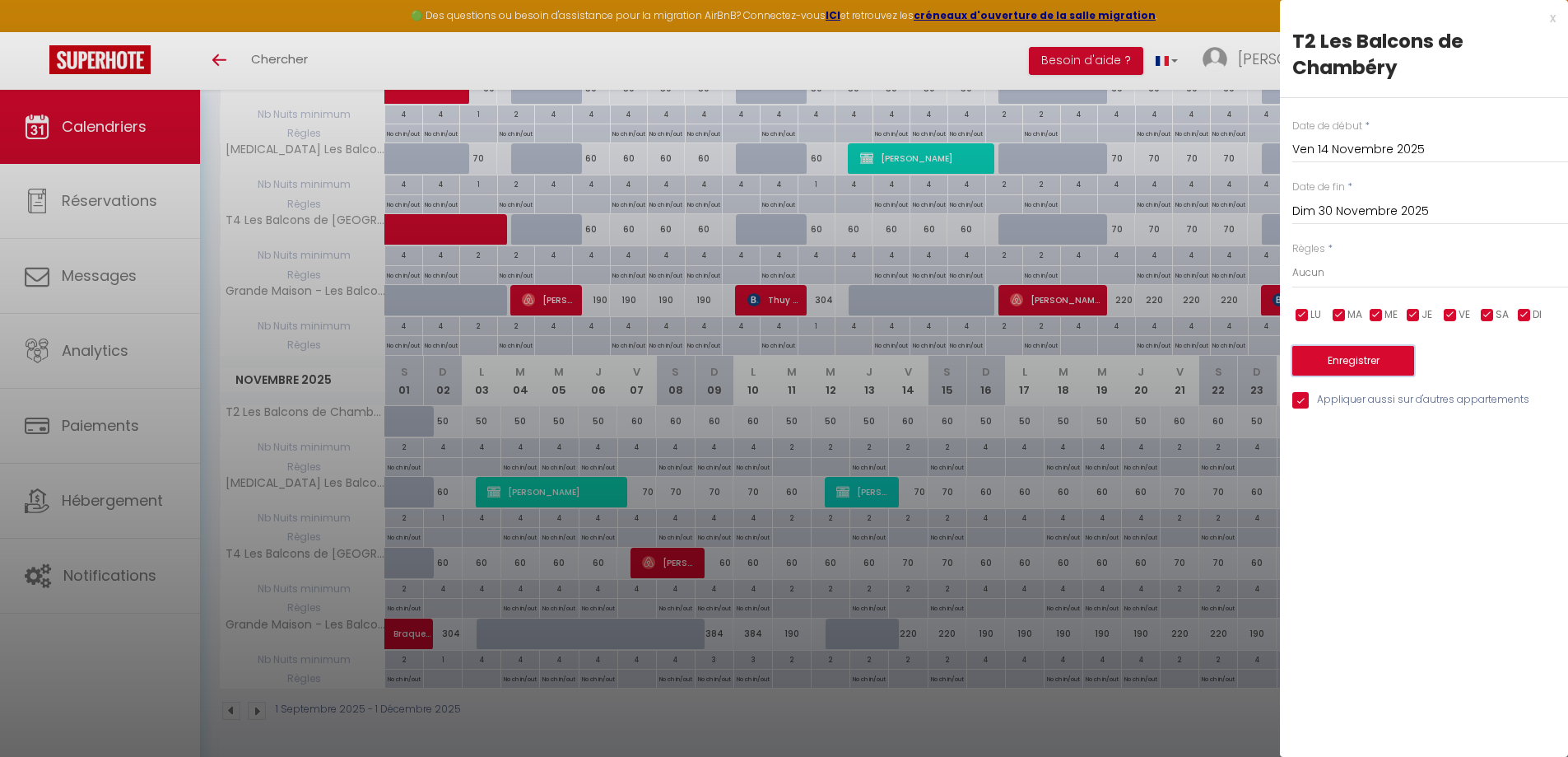
click at [1366, 358] on button "Enregistrer" at bounding box center [1353, 361] width 122 height 30
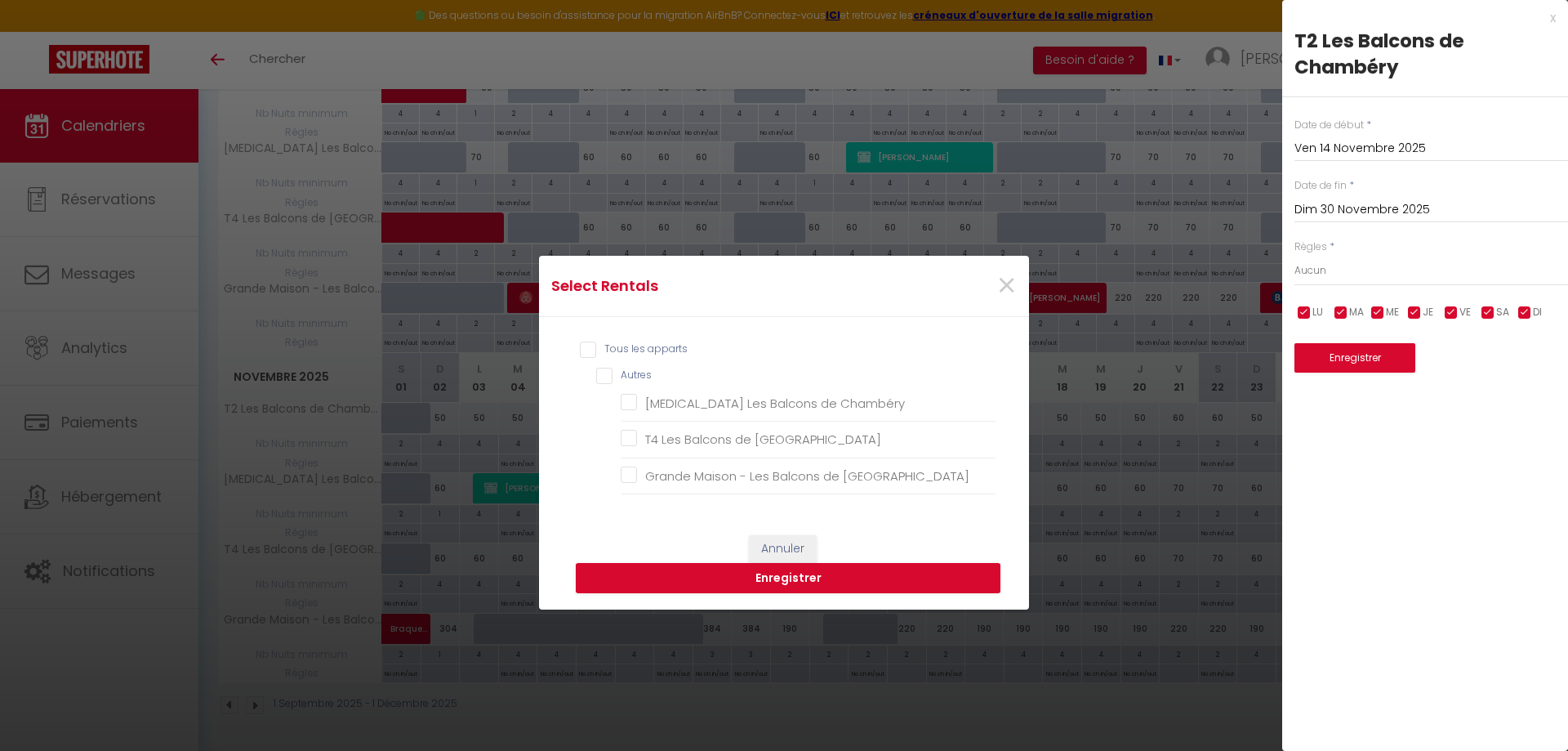
click at [658, 347] on input "Tous les apparts" at bounding box center [788, 350] width 417 height 17
checkbox input "true"
checkbox Chambéry "true"
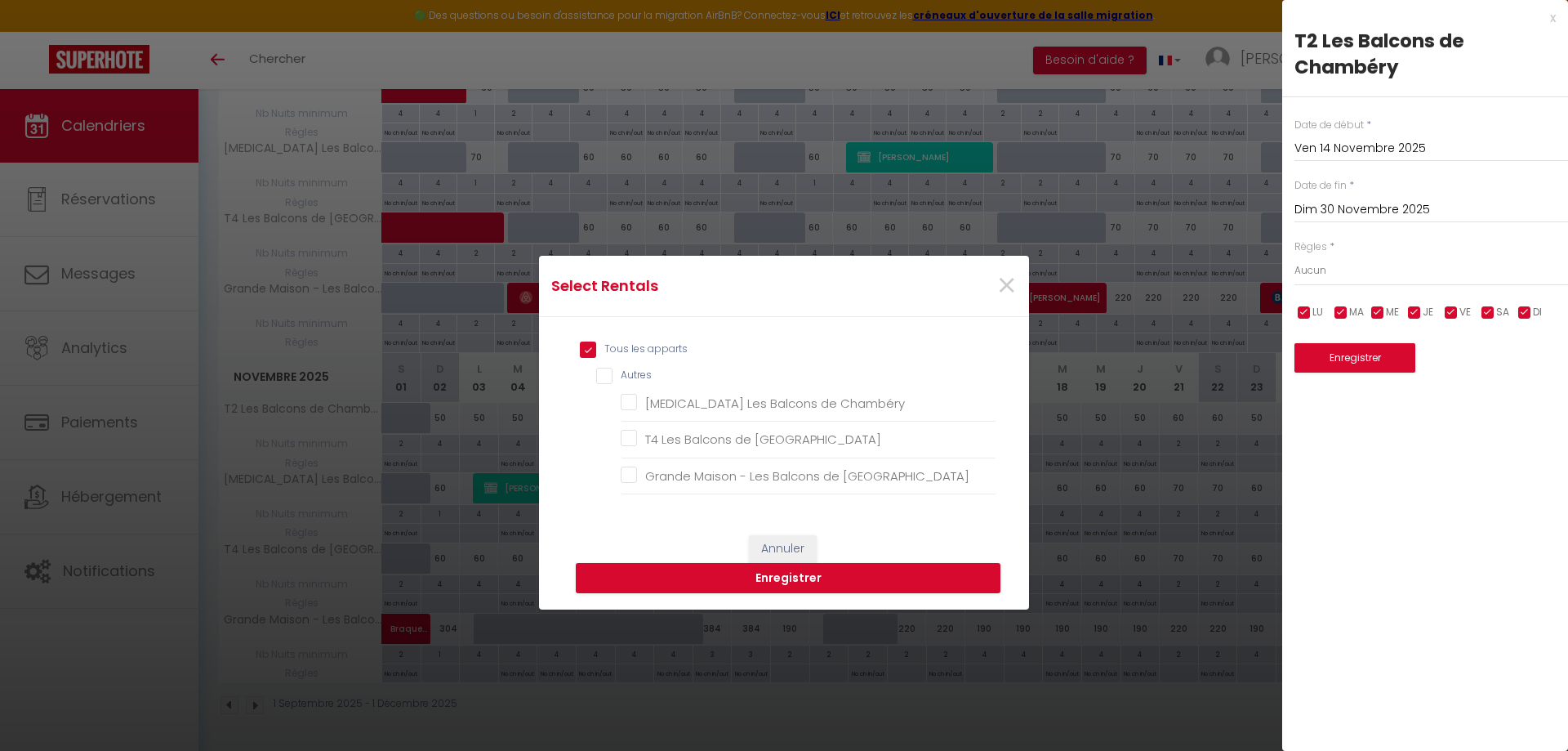
checkbox Chambéry "true"
click at [779, 581] on button "Enregistrer" at bounding box center [788, 579] width 424 height 31
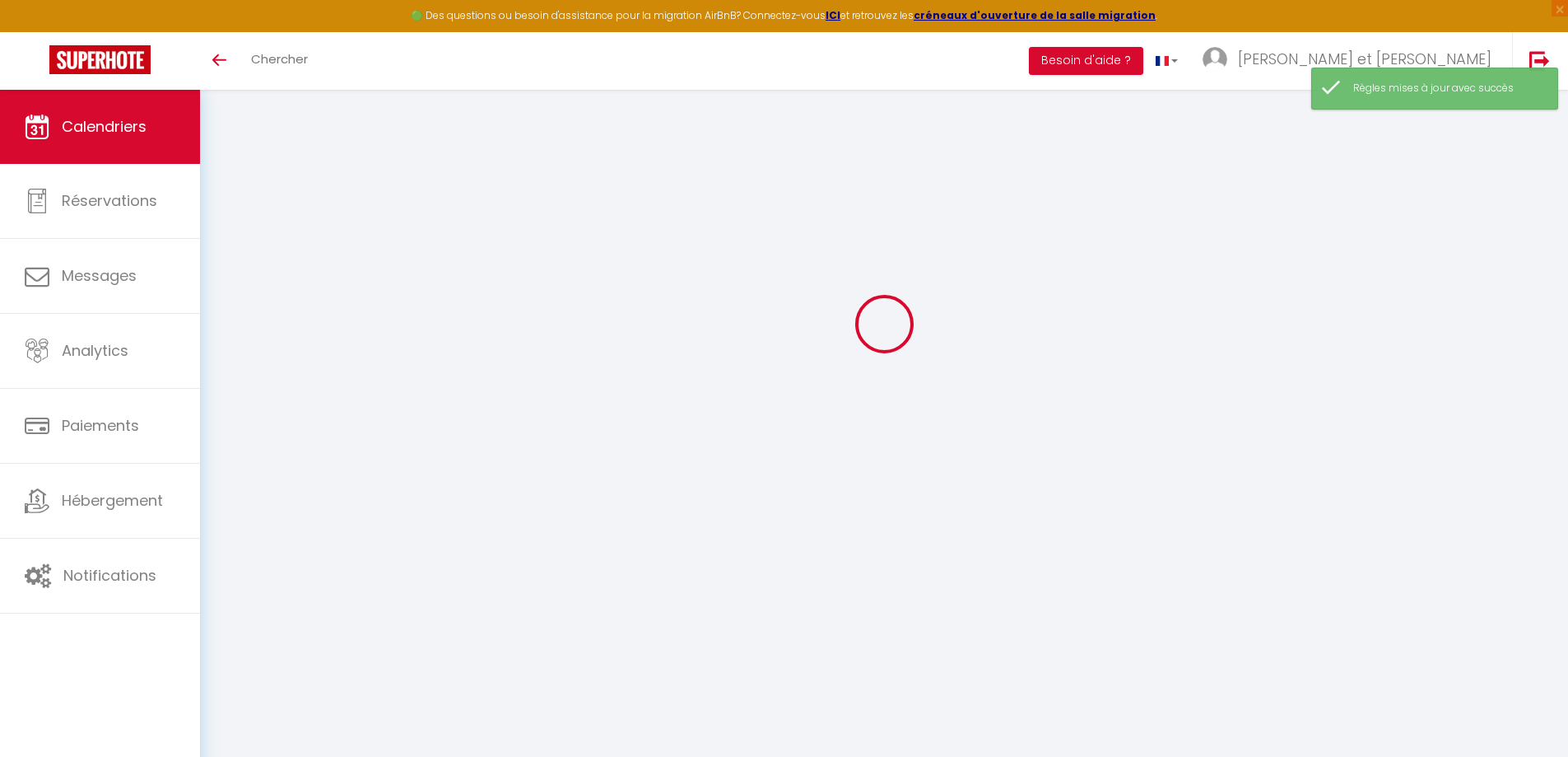
select select
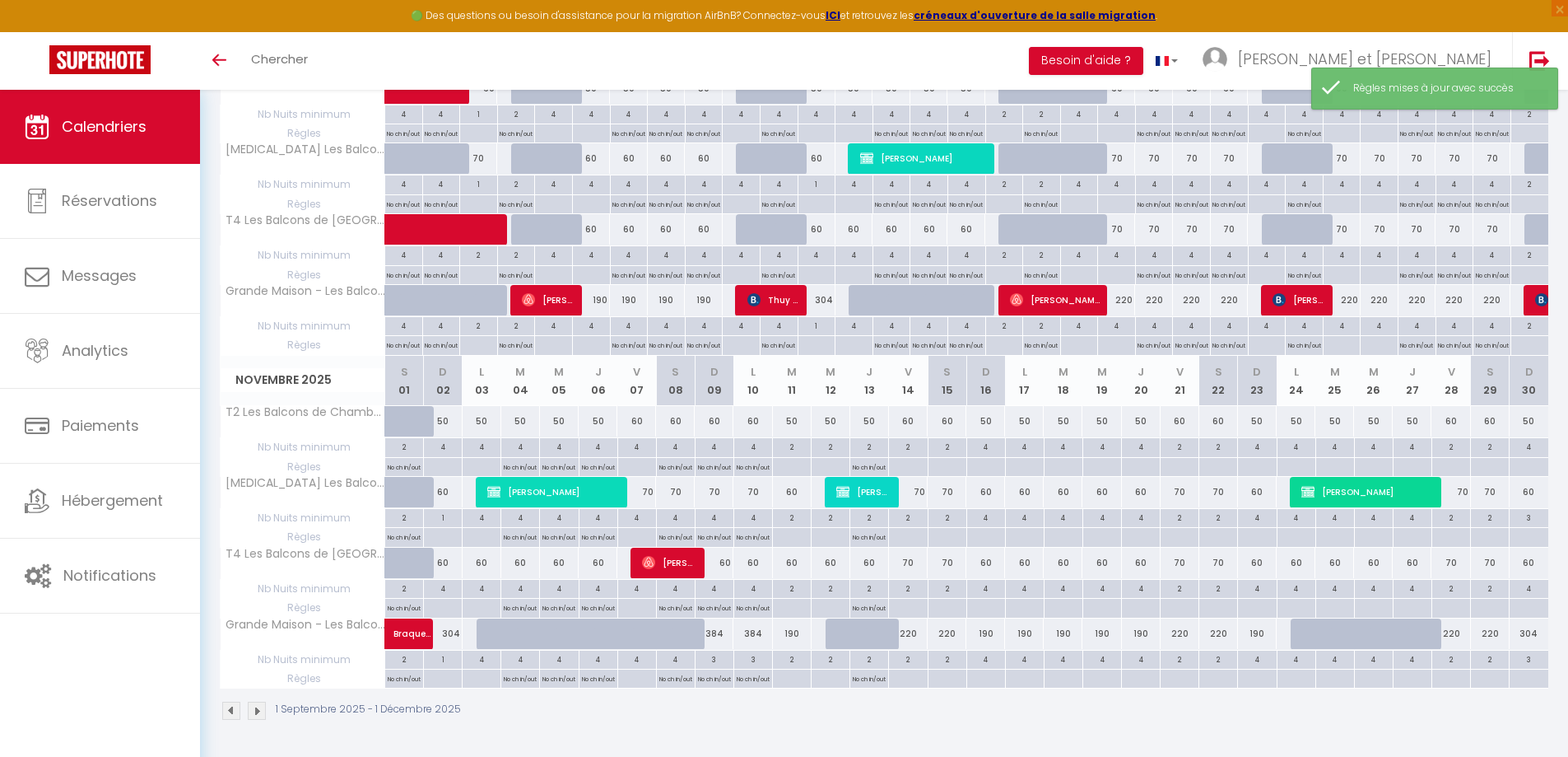
click at [907, 463] on div at bounding box center [907, 467] width 39 height 19
type input "Ven 14 Novembre 2025"
type input "[DATE]"
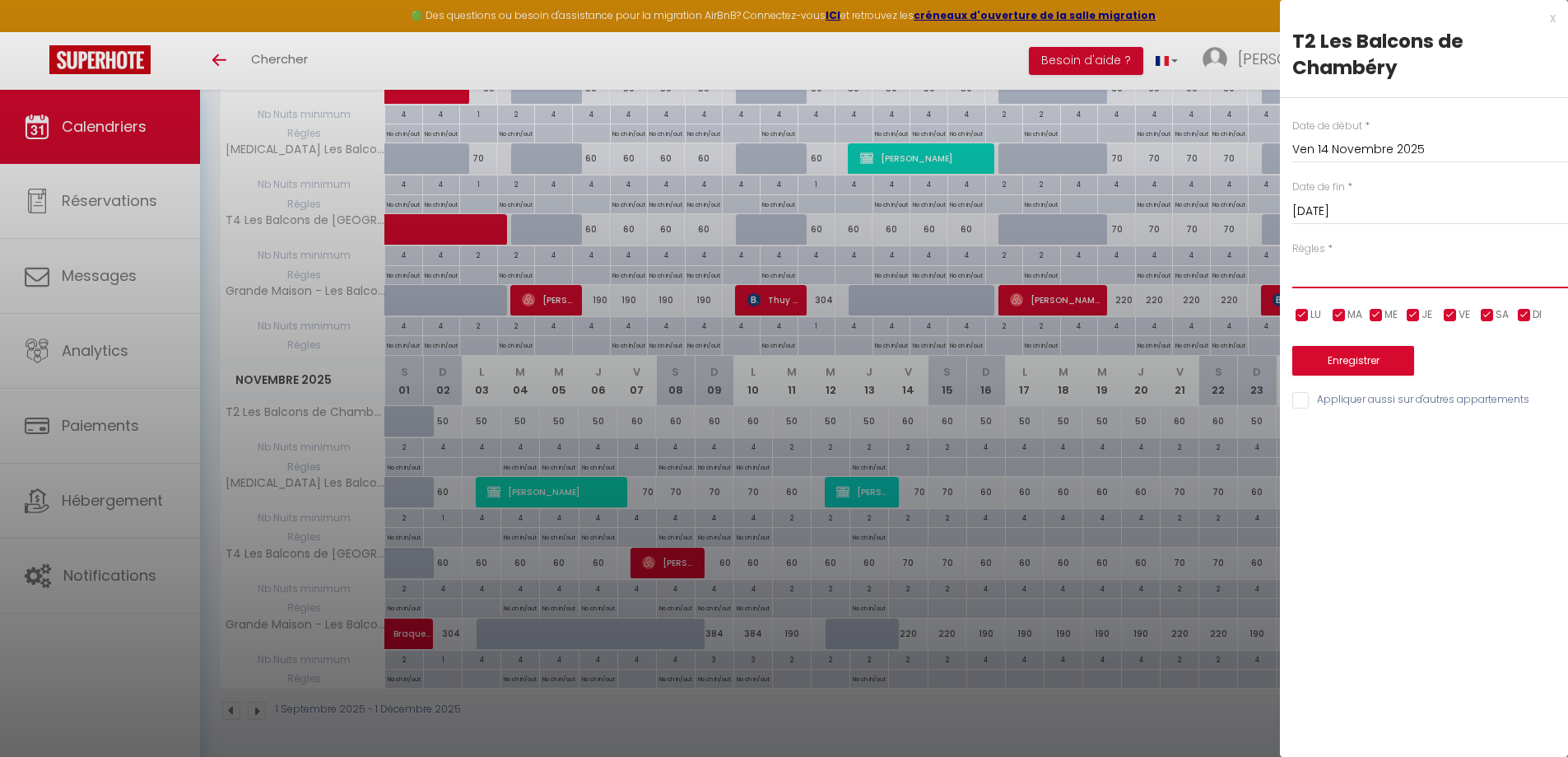
click at [1359, 280] on select "Aucun No Checkin No Checkout Pas d'arrivée / Pas de départ" at bounding box center [1430, 273] width 276 height 32
select select "3"
click at [1292, 257] on select "Aucun No Checkin No Checkout Pas d'arrivée / Pas de départ" at bounding box center [1430, 273] width 276 height 32
click at [1364, 398] on input "Appliquer aussi sur d'autres appartements" at bounding box center [1430, 401] width 276 height 17
checkbox input "true"
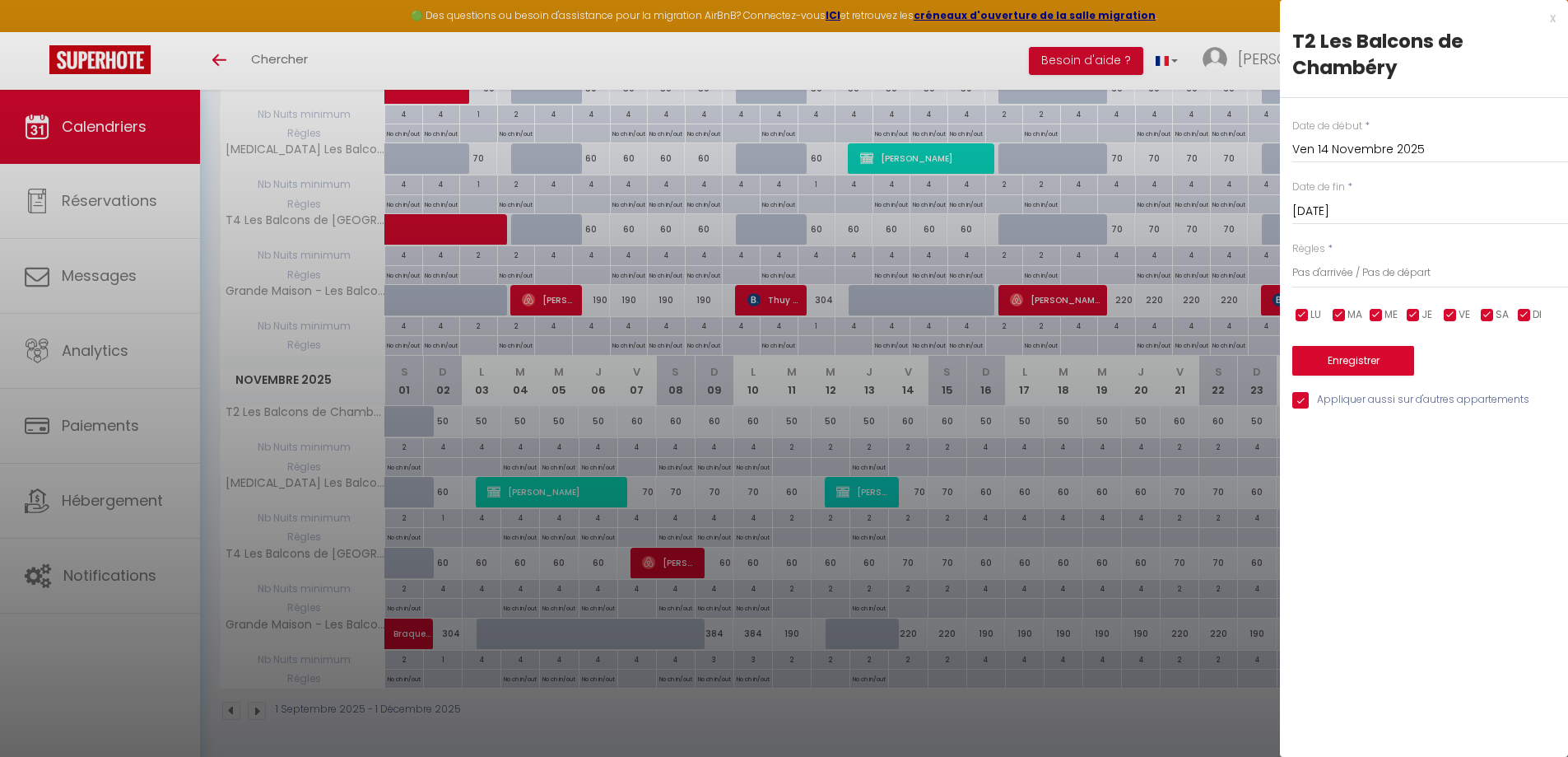
click at [1396, 211] on input "[DATE]" at bounding box center [1430, 212] width 276 height 21
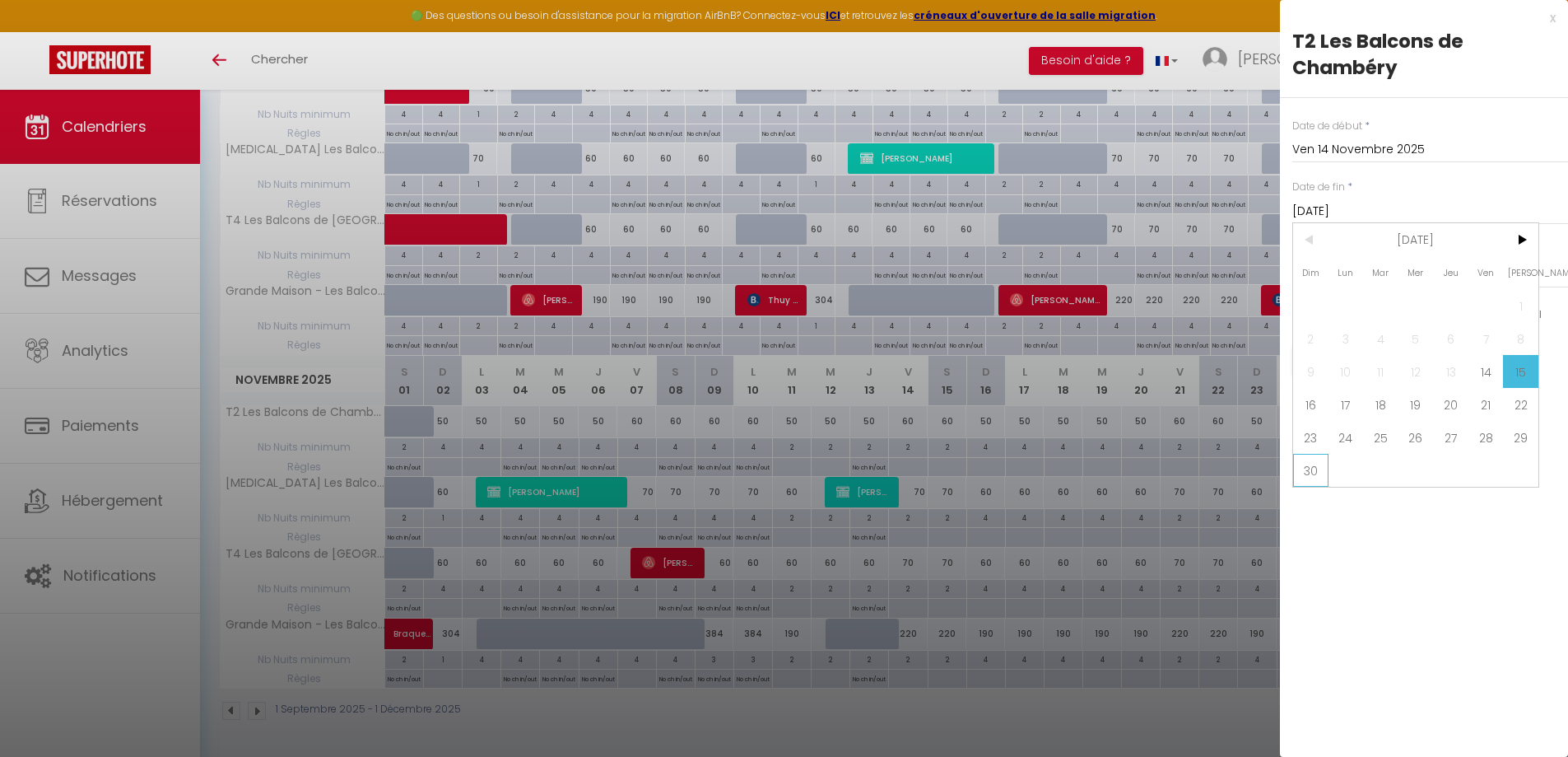
click at [1305, 474] on span "30" at bounding box center [1311, 470] width 35 height 33
type input "Dim 30 Novembre 2025"
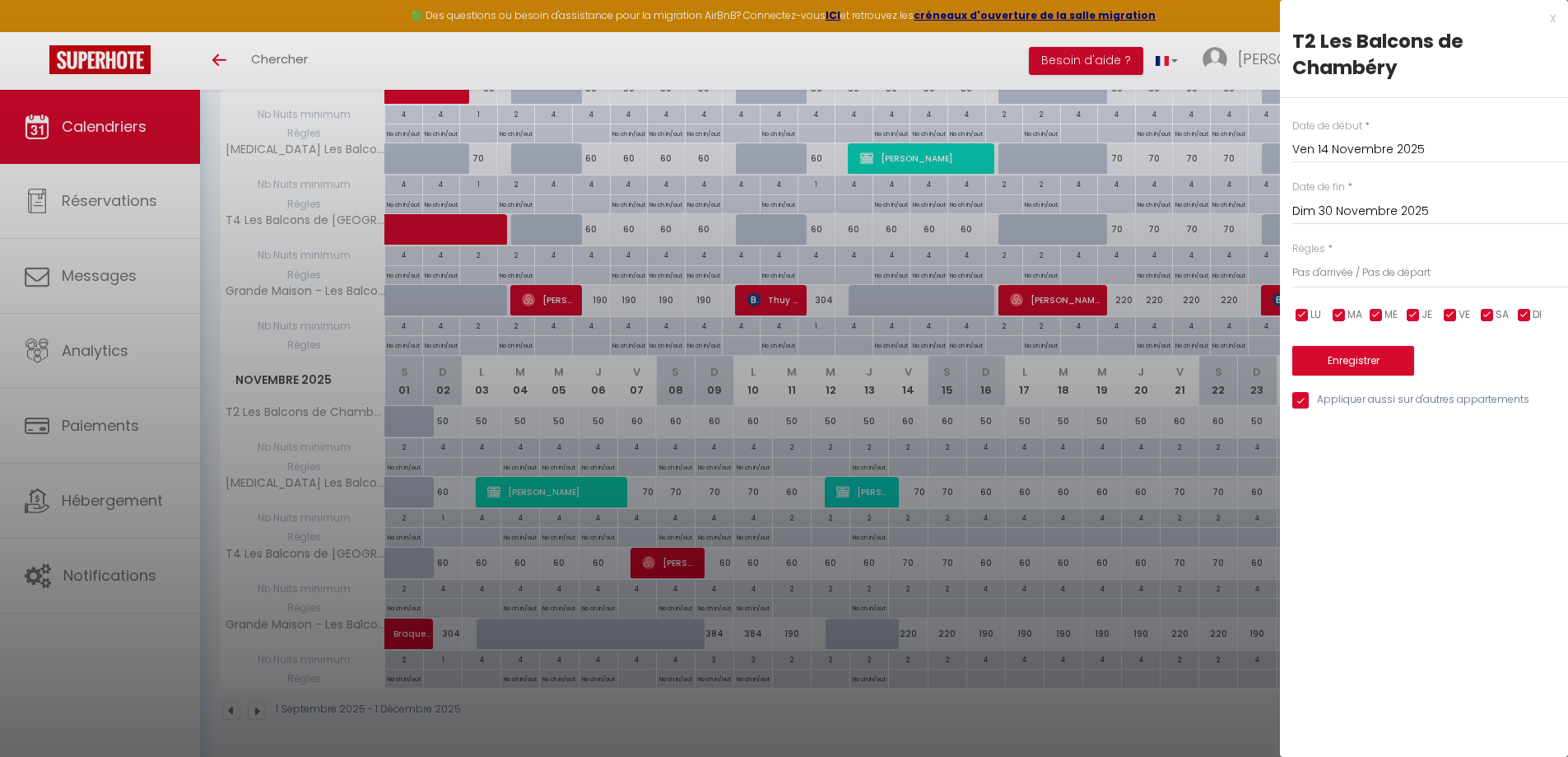
click at [1304, 311] on input "checkbox" at bounding box center [1302, 316] width 17 height 17
checkbox input "false"
click at [1454, 313] on input "checkbox" at bounding box center [1451, 316] width 17 height 17
checkbox input "false"
click at [1524, 314] on input "checkbox" at bounding box center [1524, 316] width 17 height 17
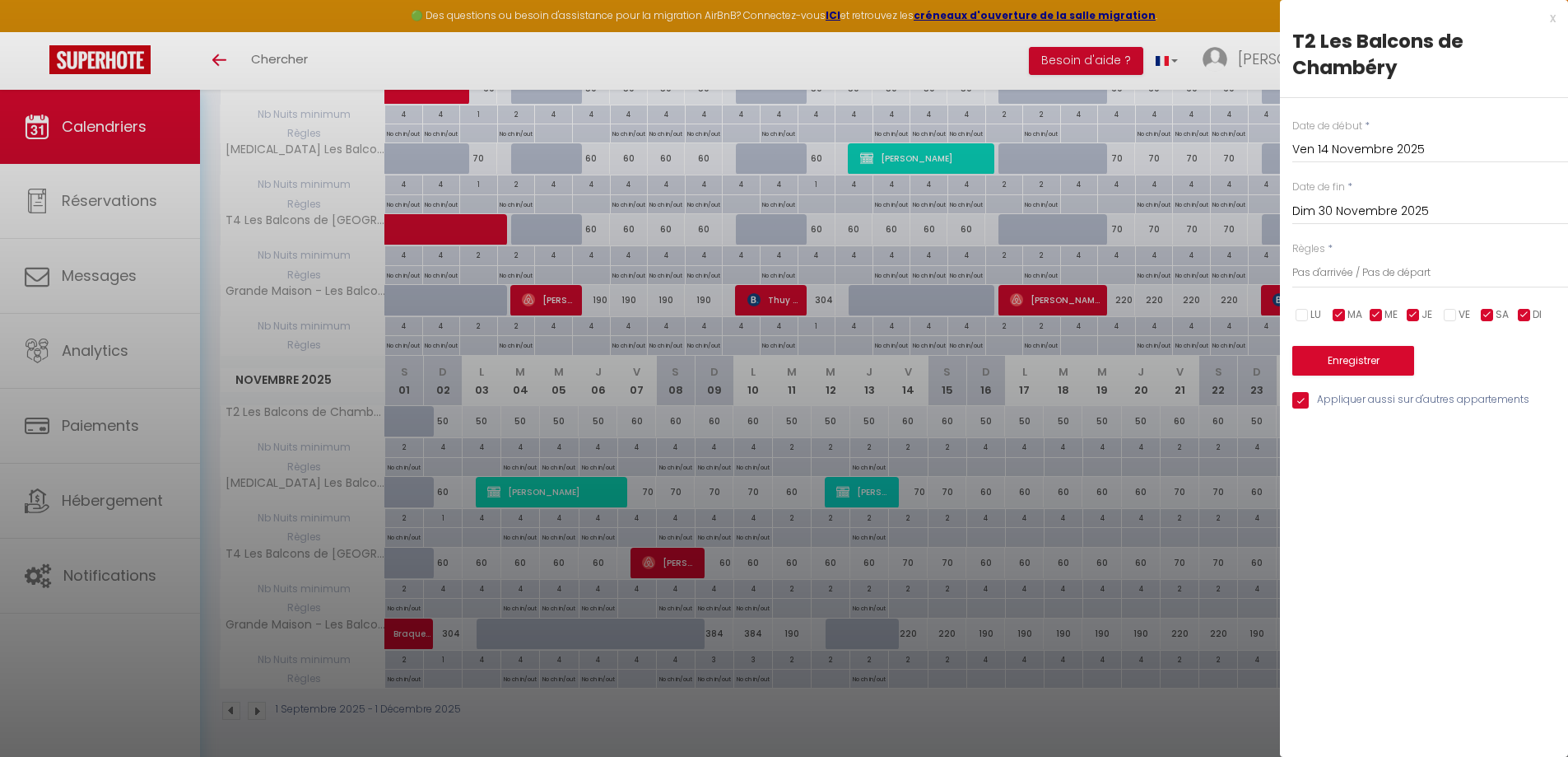
checkbox input "false"
click at [1397, 357] on button "Enregistrer" at bounding box center [1353, 361] width 122 height 30
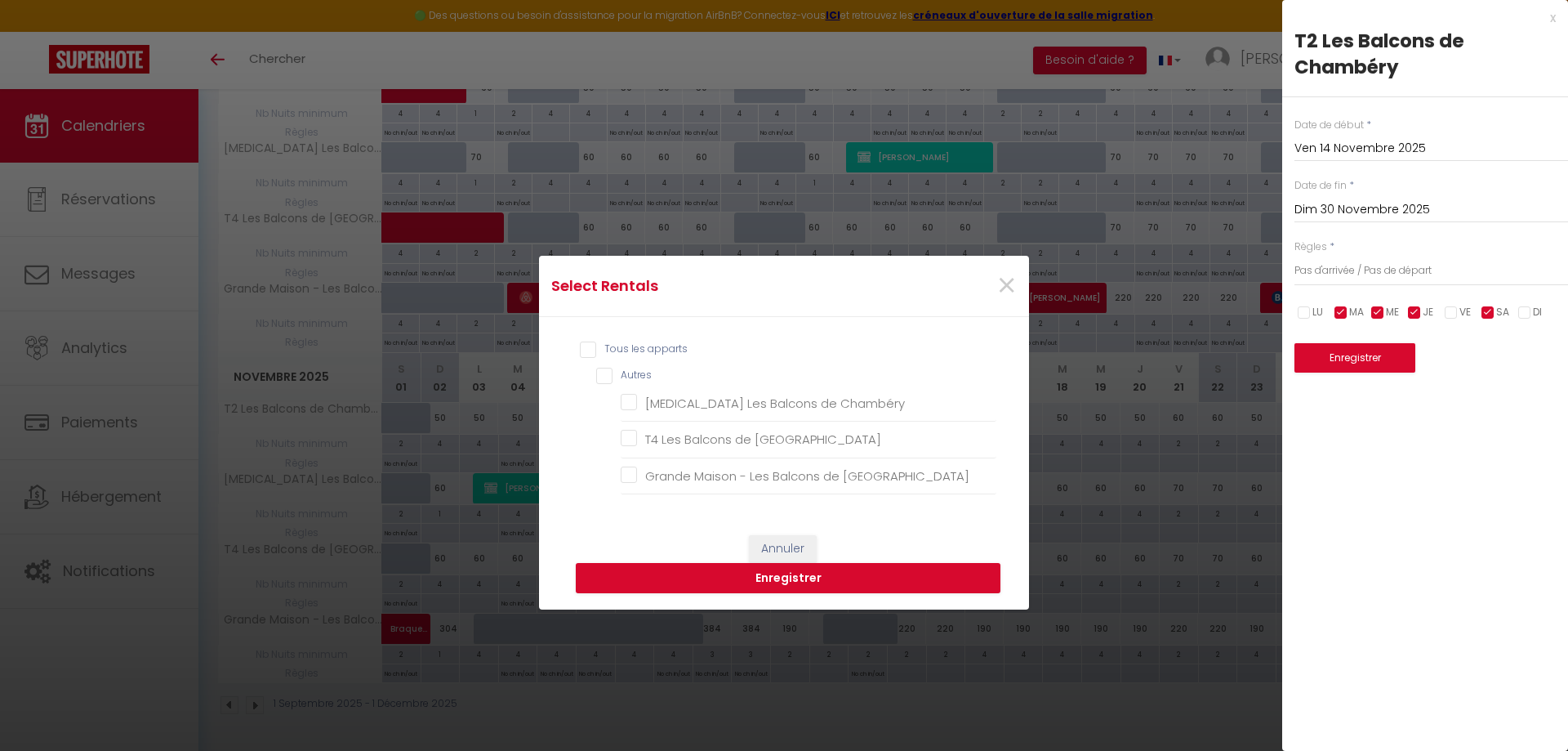
click at [670, 348] on input "Tous les apparts" at bounding box center [788, 350] width 417 height 17
checkbox input "true"
checkbox Chambéry "true"
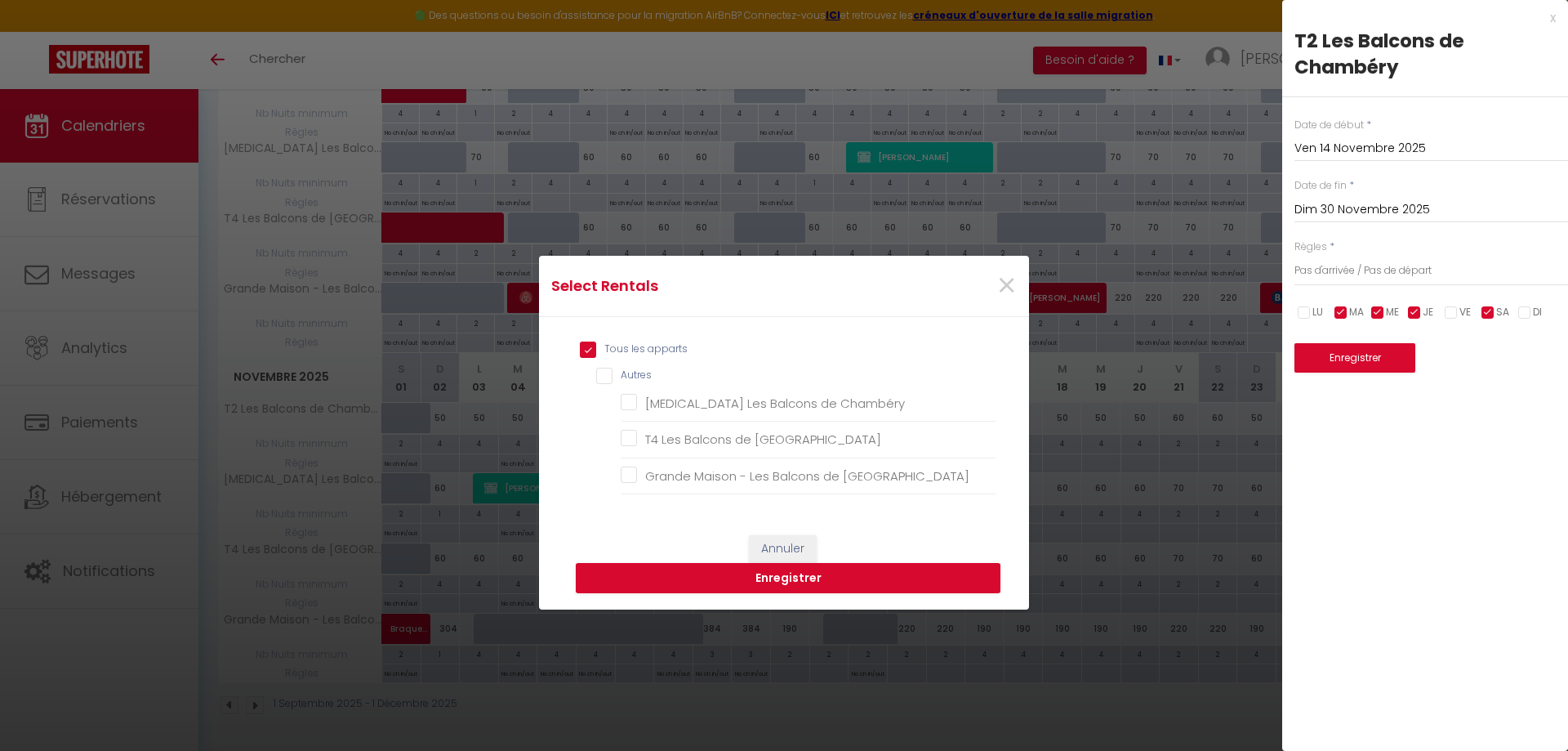
checkbox Chambéry "true"
click at [838, 572] on button "Enregistrer" at bounding box center [788, 579] width 424 height 31
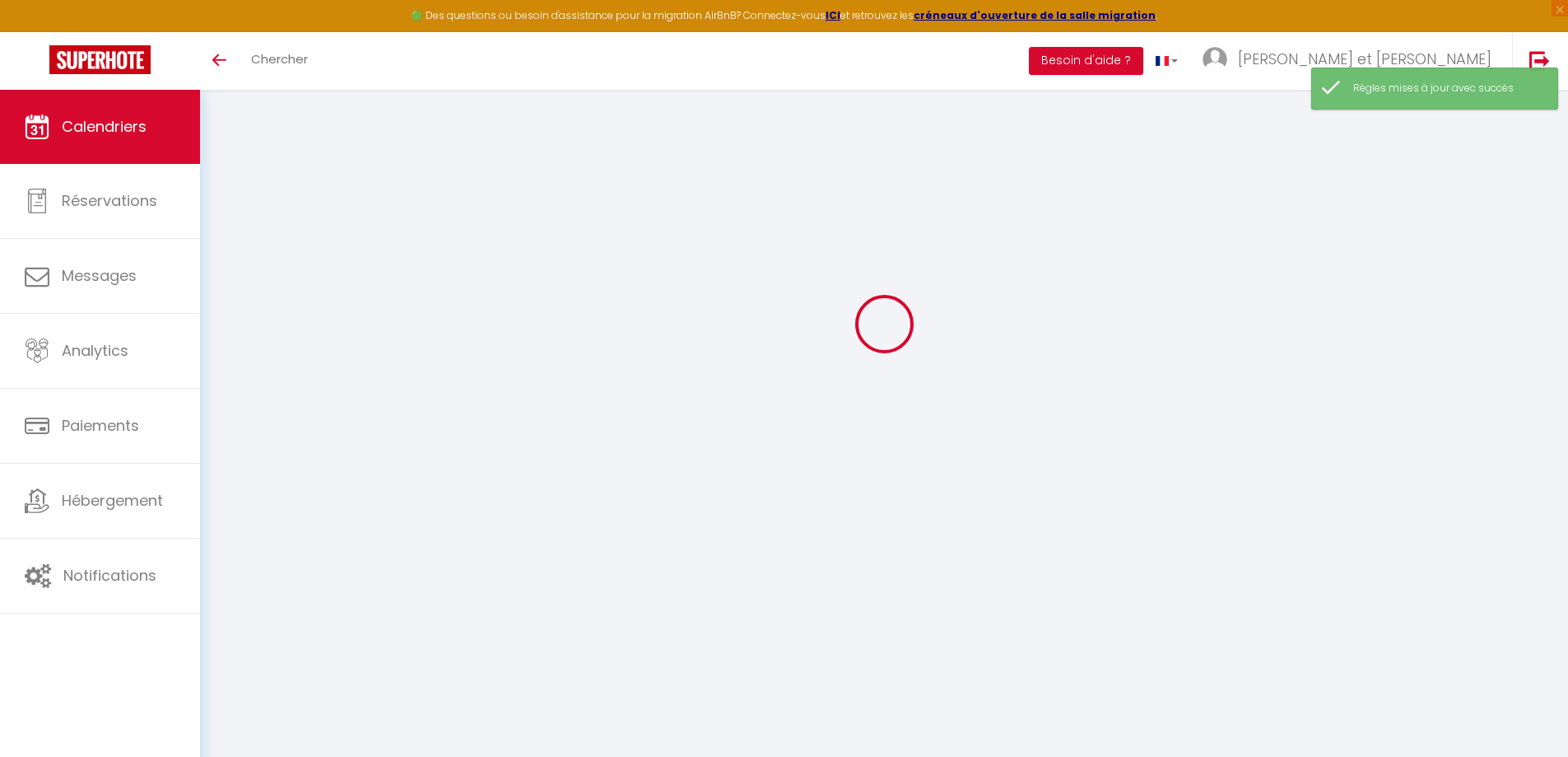
select select
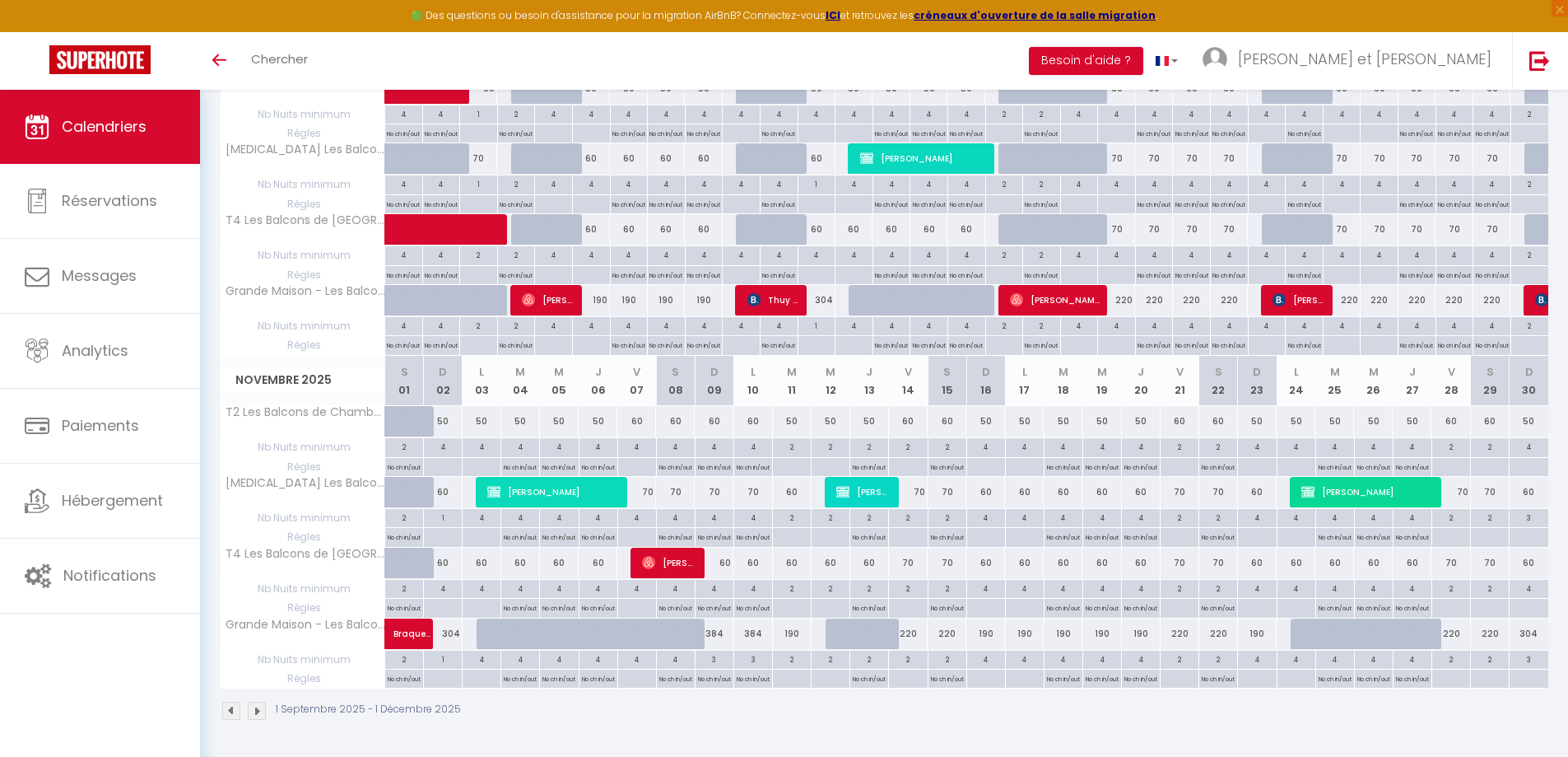
click at [1493, 463] on div at bounding box center [1490, 467] width 39 height 19
type input "[DATE]"
type input "Dim 30 Novembre 2025"
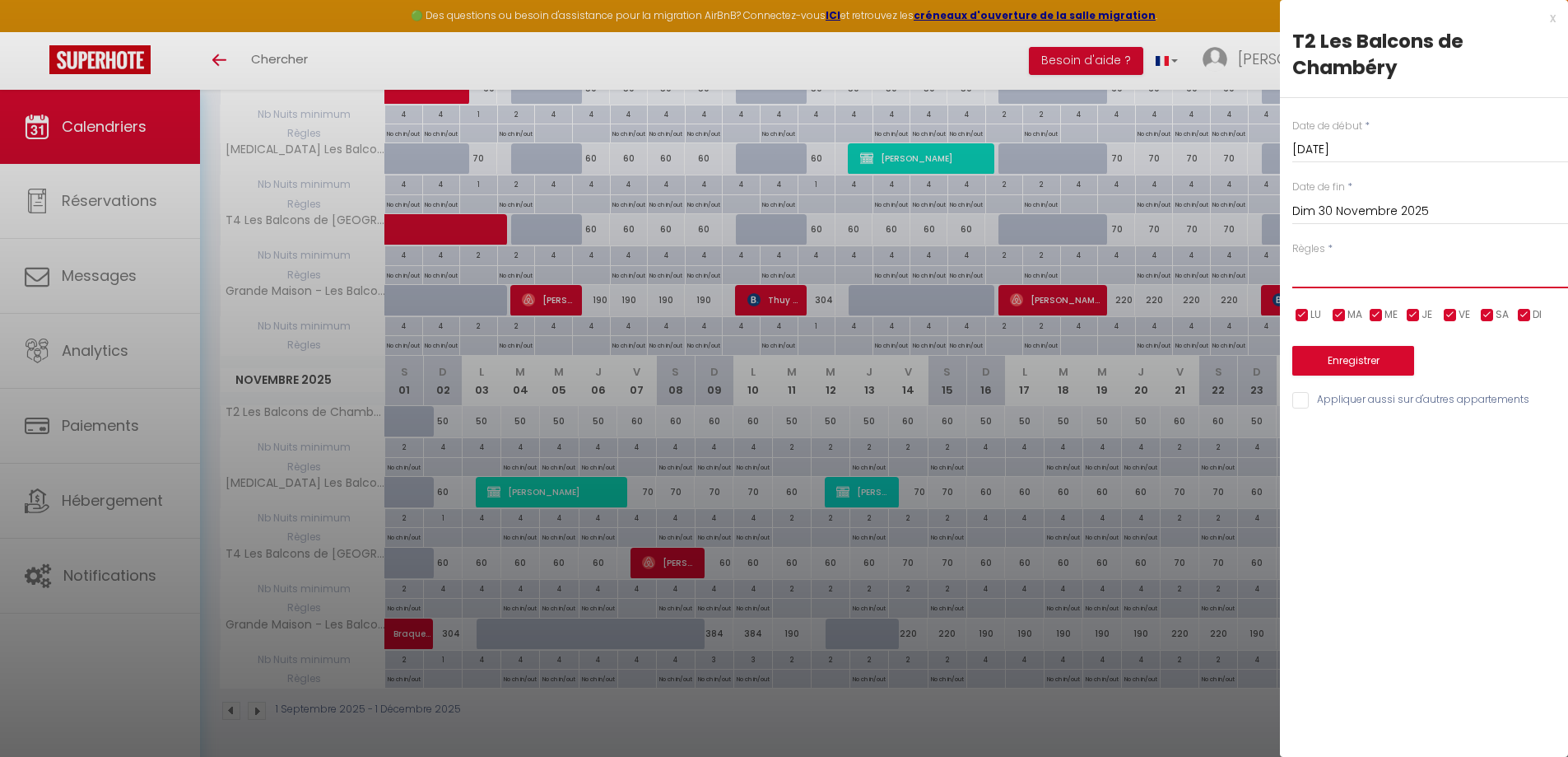
click at [1445, 279] on select "Aucun No Checkin No Checkout Pas d'arrivée / Pas de départ" at bounding box center [1430, 273] width 276 height 32
select select "3"
click at [1292, 257] on select "Aucun No Checkin No Checkout Pas d'arrivée / Pas de départ" at bounding box center [1430, 273] width 276 height 32
click at [1391, 397] on input "Appliquer aussi sur d'autres appartements" at bounding box center [1430, 401] width 276 height 17
checkbox input "true"
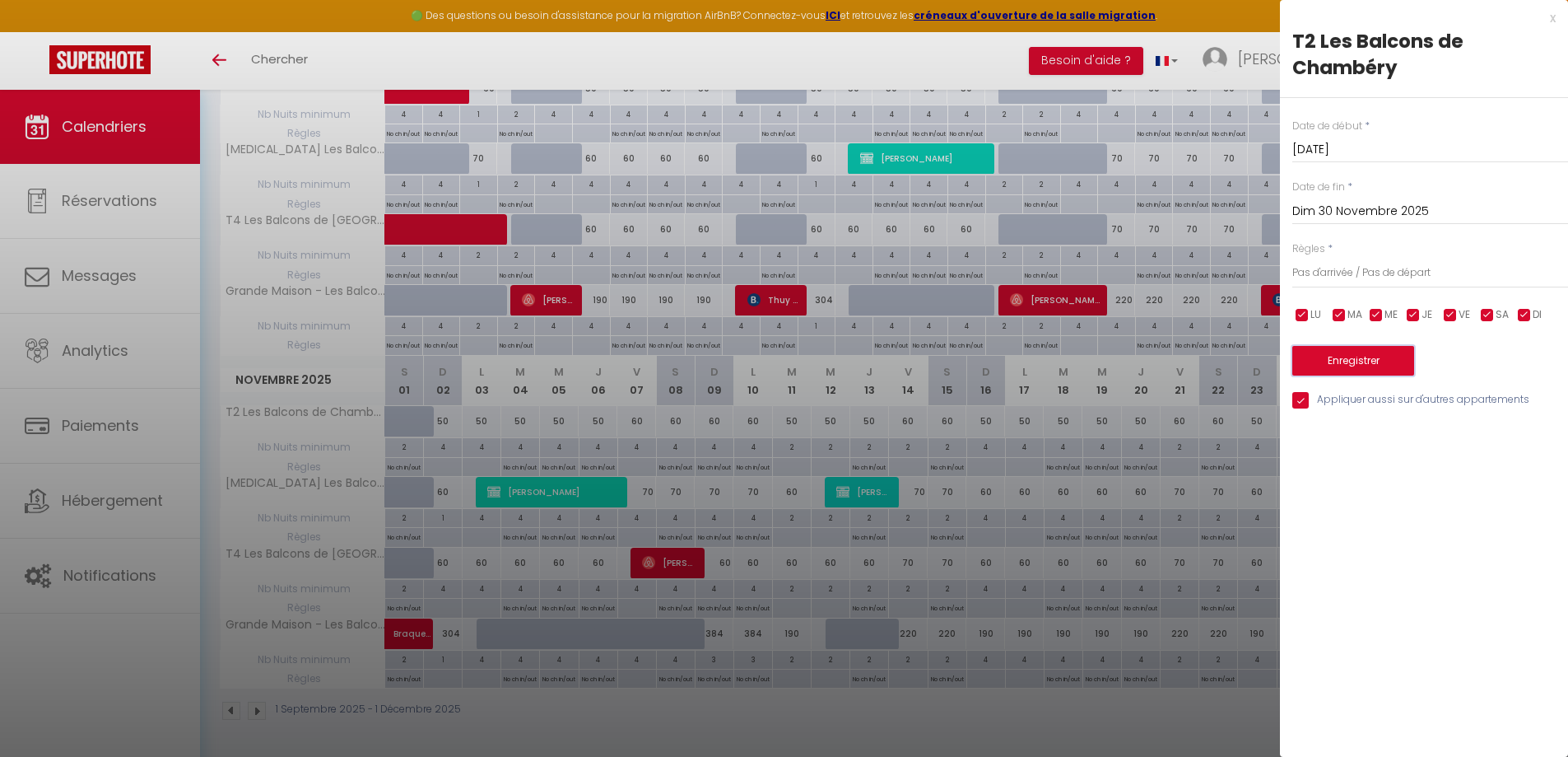
click at [1387, 365] on button "Enregistrer" at bounding box center [1353, 361] width 122 height 30
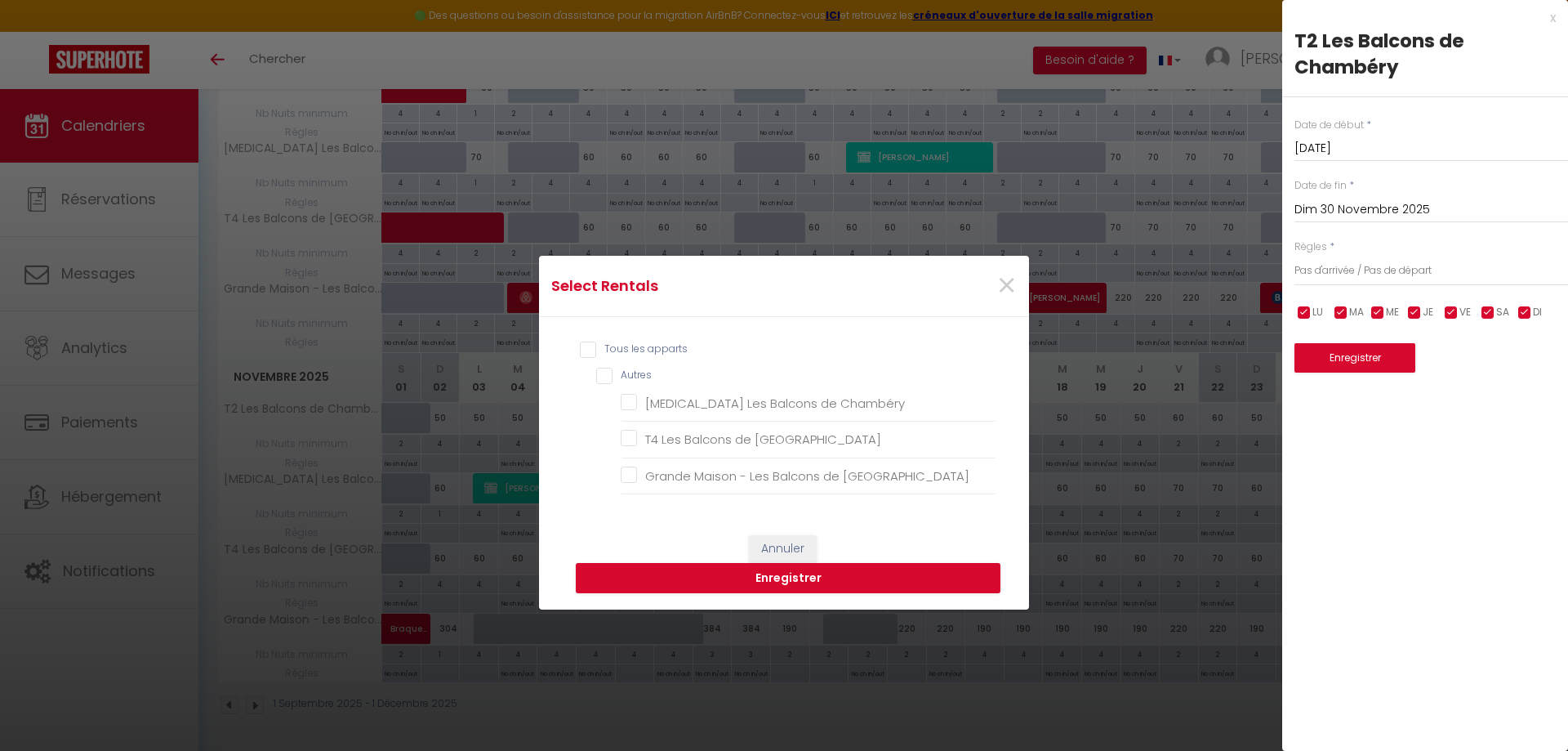
click at [623, 345] on input "Tous les apparts" at bounding box center [788, 350] width 417 height 17
checkbox input "true"
checkbox Chambéry "true"
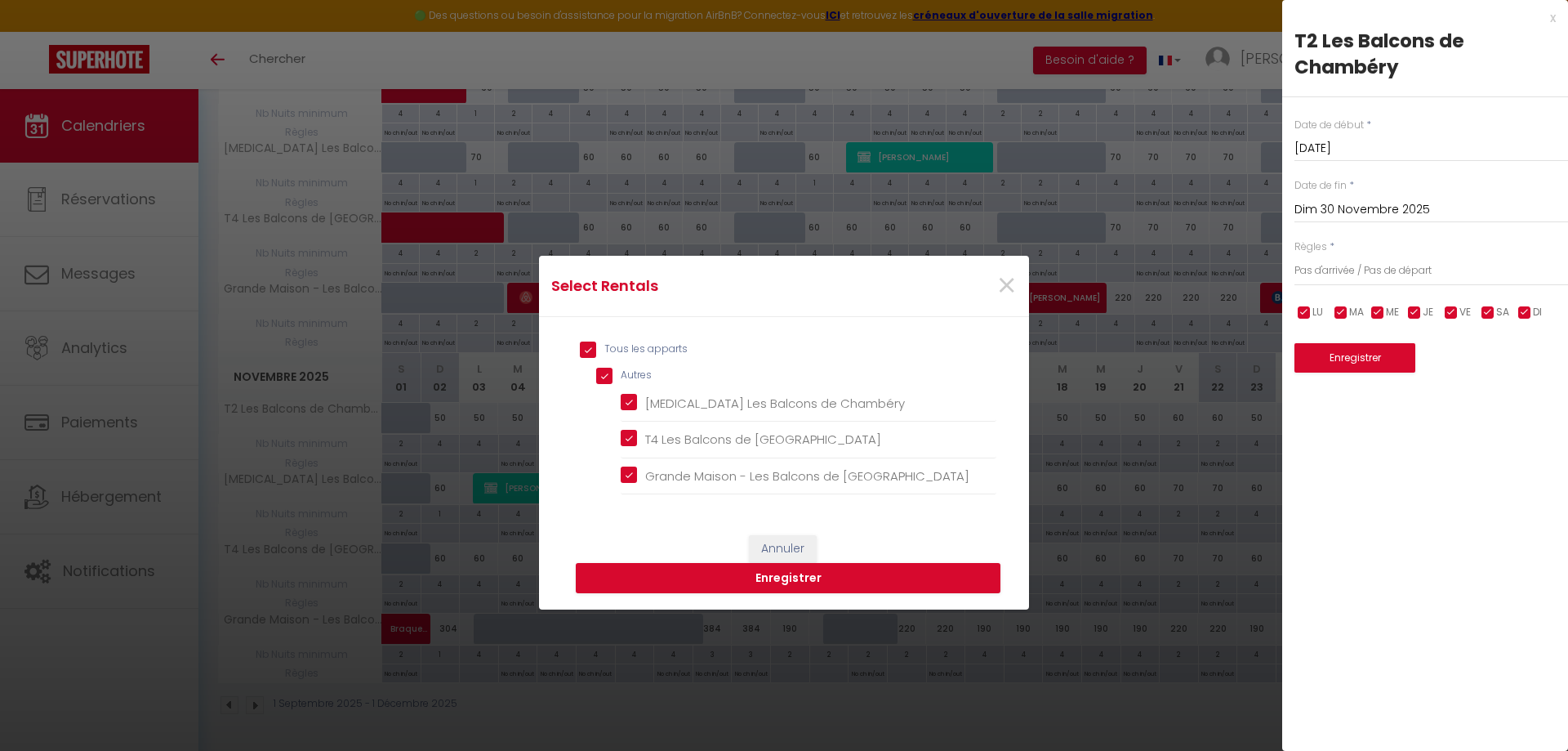
checkbox Chambéry "true"
click at [839, 577] on button "Enregistrer" at bounding box center [788, 579] width 424 height 31
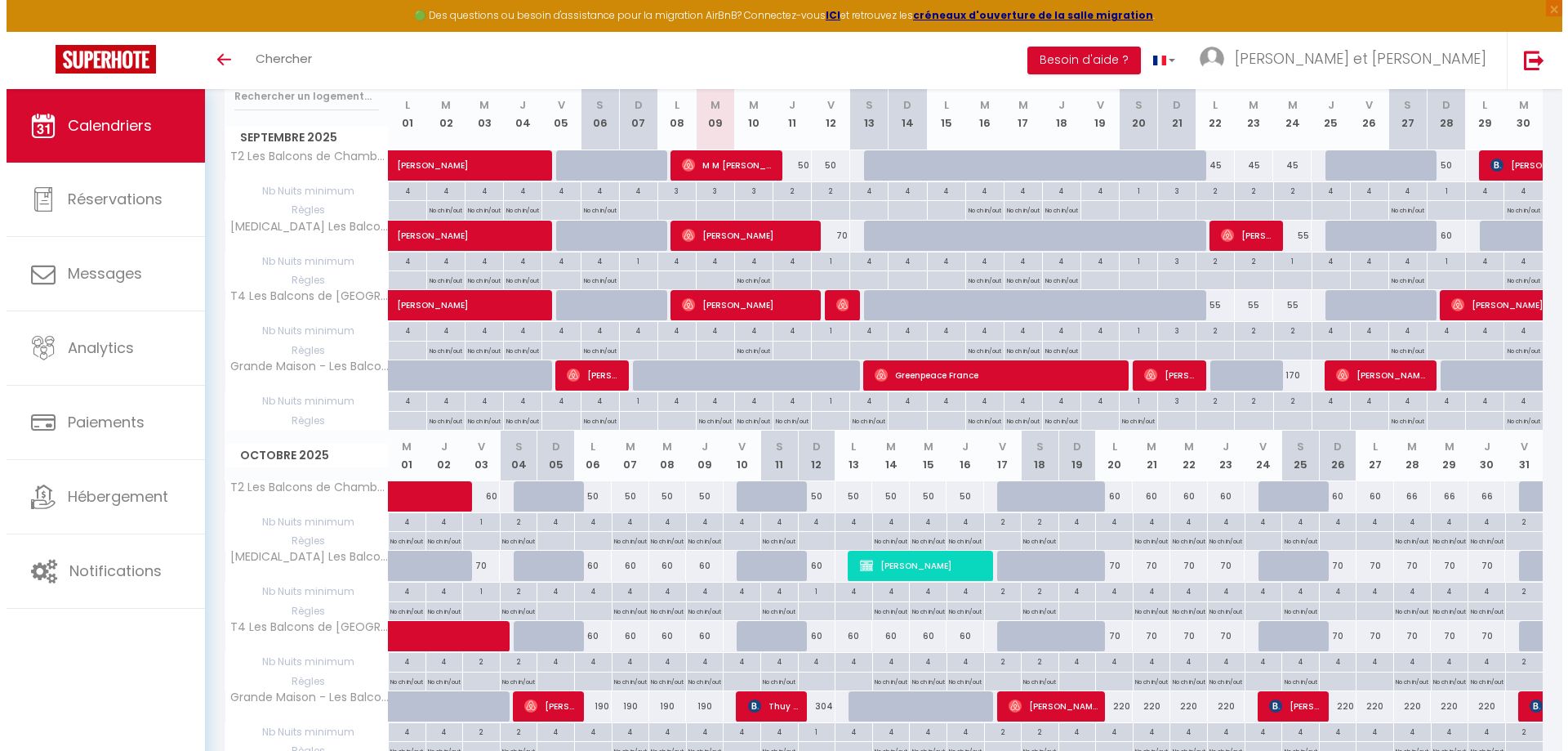
scroll to position [141, 0]
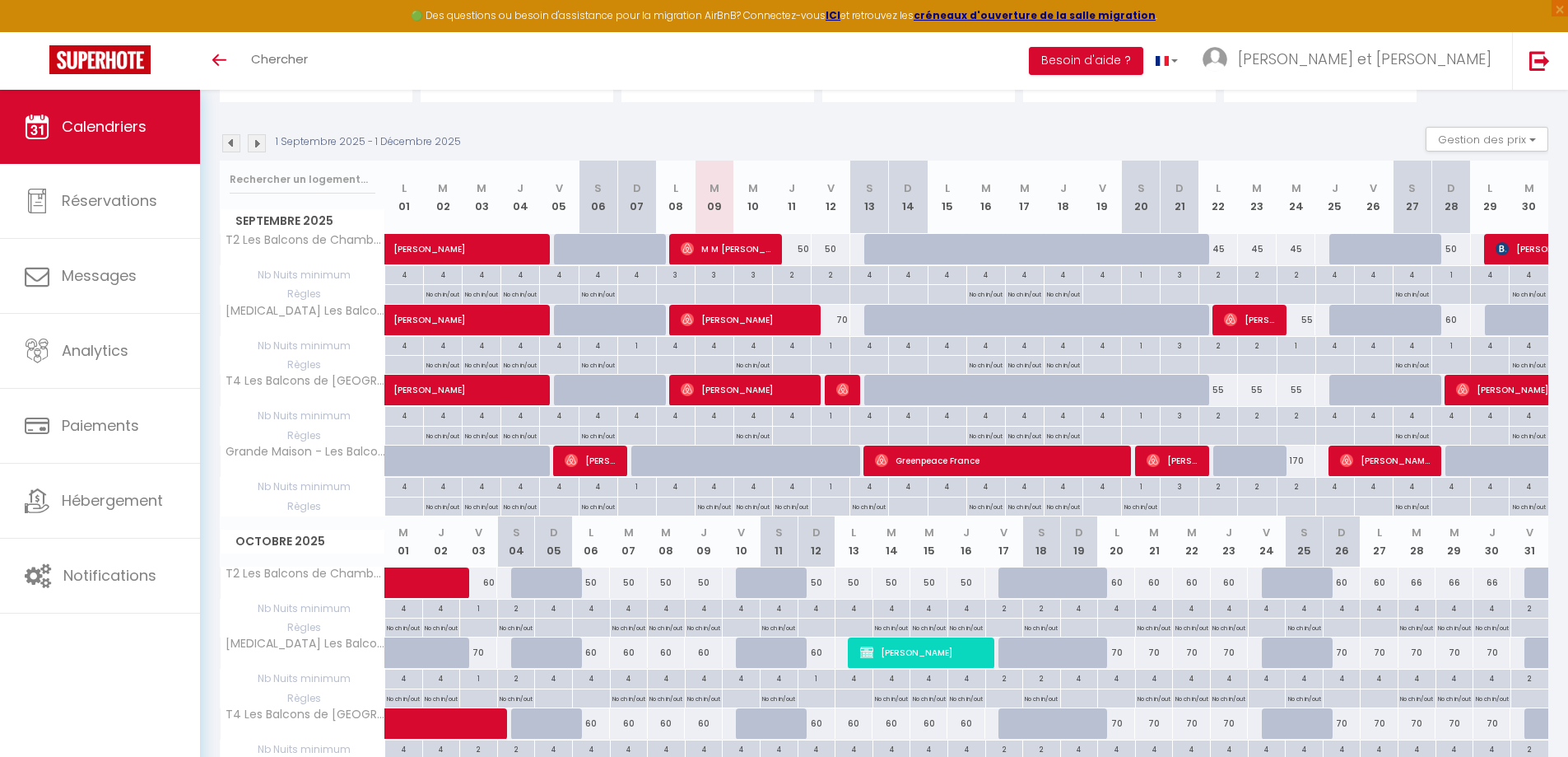
click at [1458, 294] on div at bounding box center [1451, 295] width 39 height 19
type input "Dim 28 Septembre 2025"
type input "Lun 29 Septembre 2025"
select select
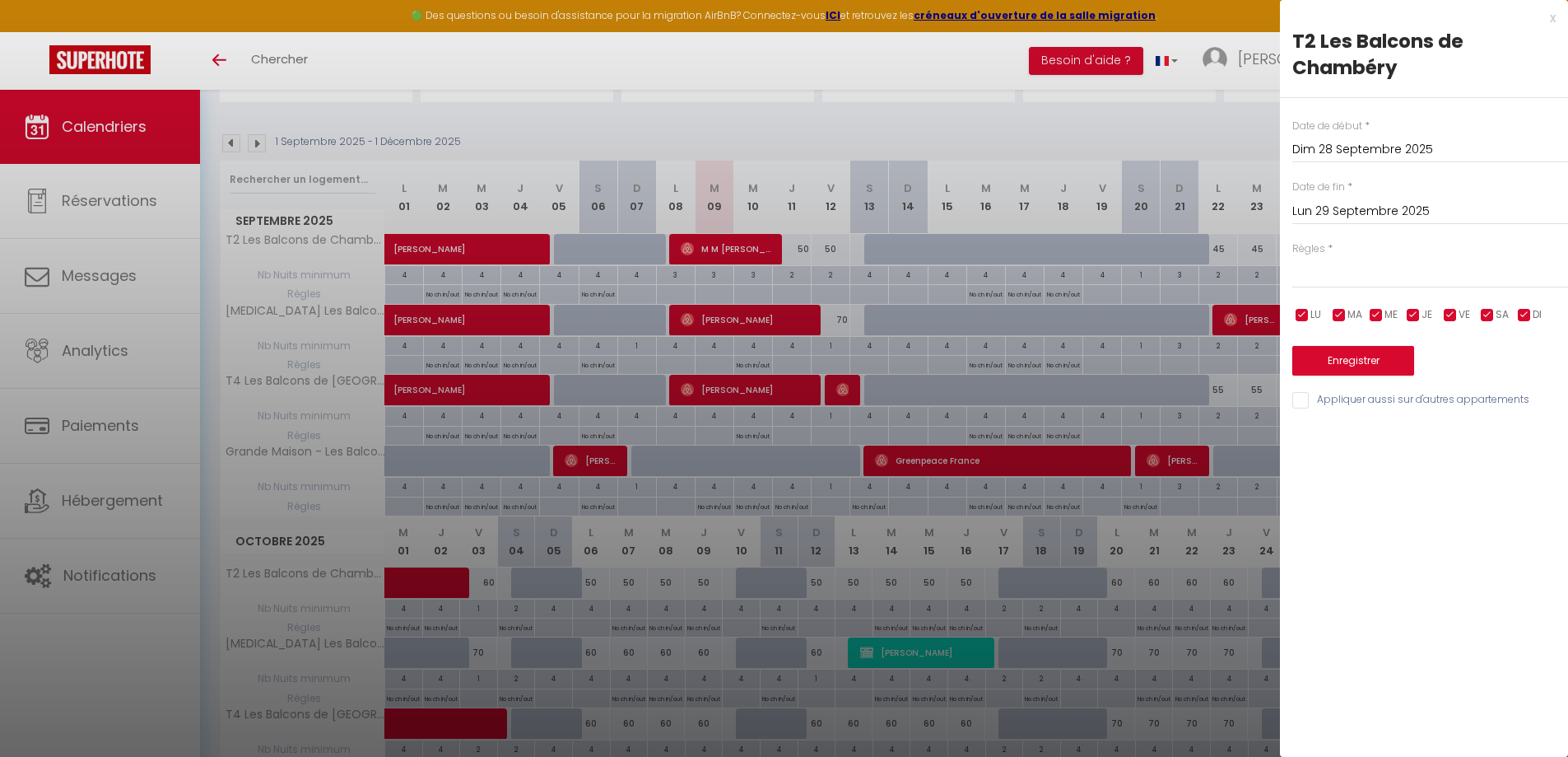
click at [1487, 212] on input "Lun 29 Septembre 2025" at bounding box center [1430, 212] width 276 height 21
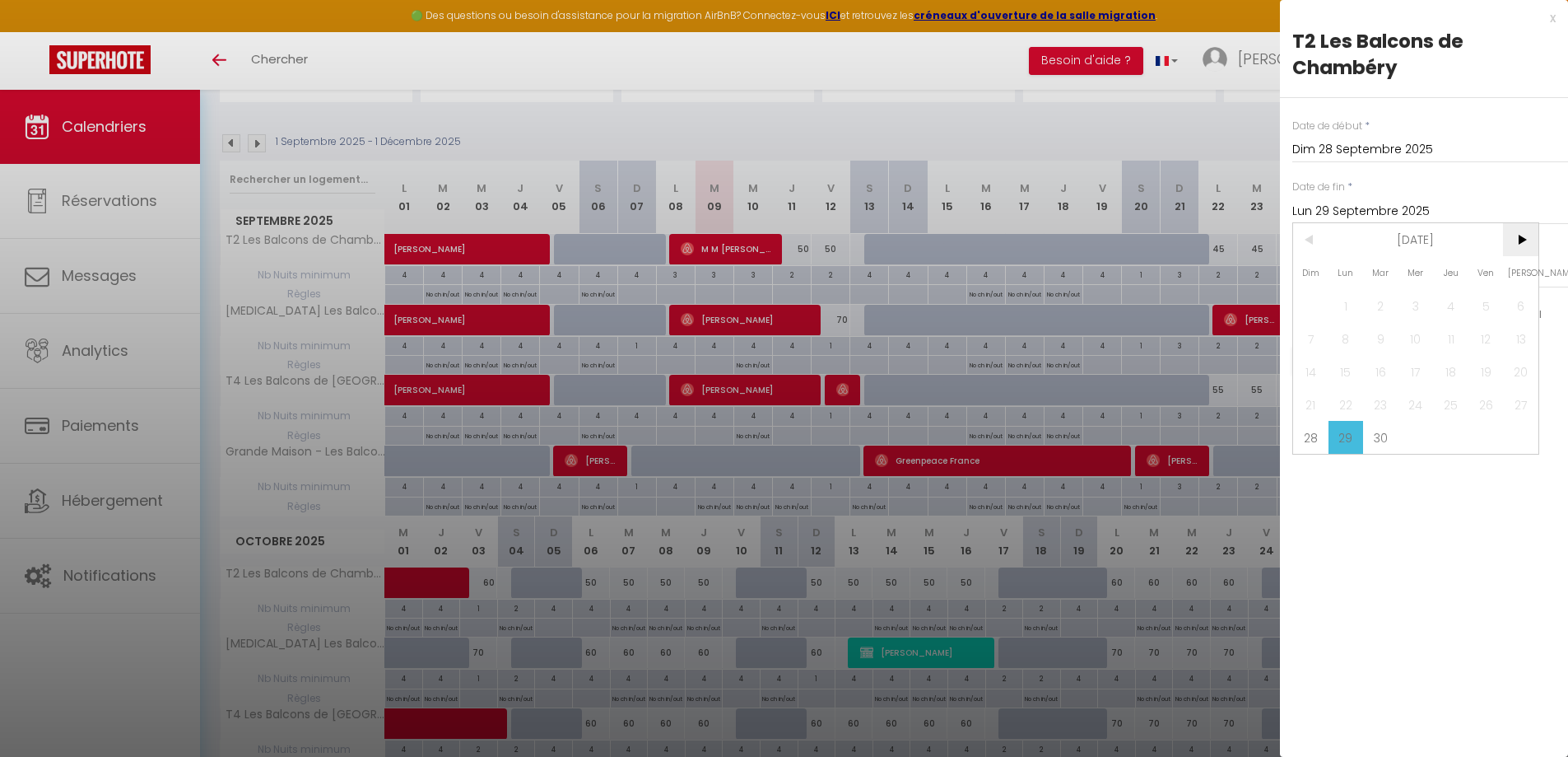
click at [1512, 239] on span ">" at bounding box center [1520, 239] width 35 height 33
click at [1515, 239] on span ">" at bounding box center [1520, 239] width 35 height 33
click at [1479, 375] on span "19" at bounding box center [1486, 371] width 35 height 33
type input "Ven 19 Décembre 2025"
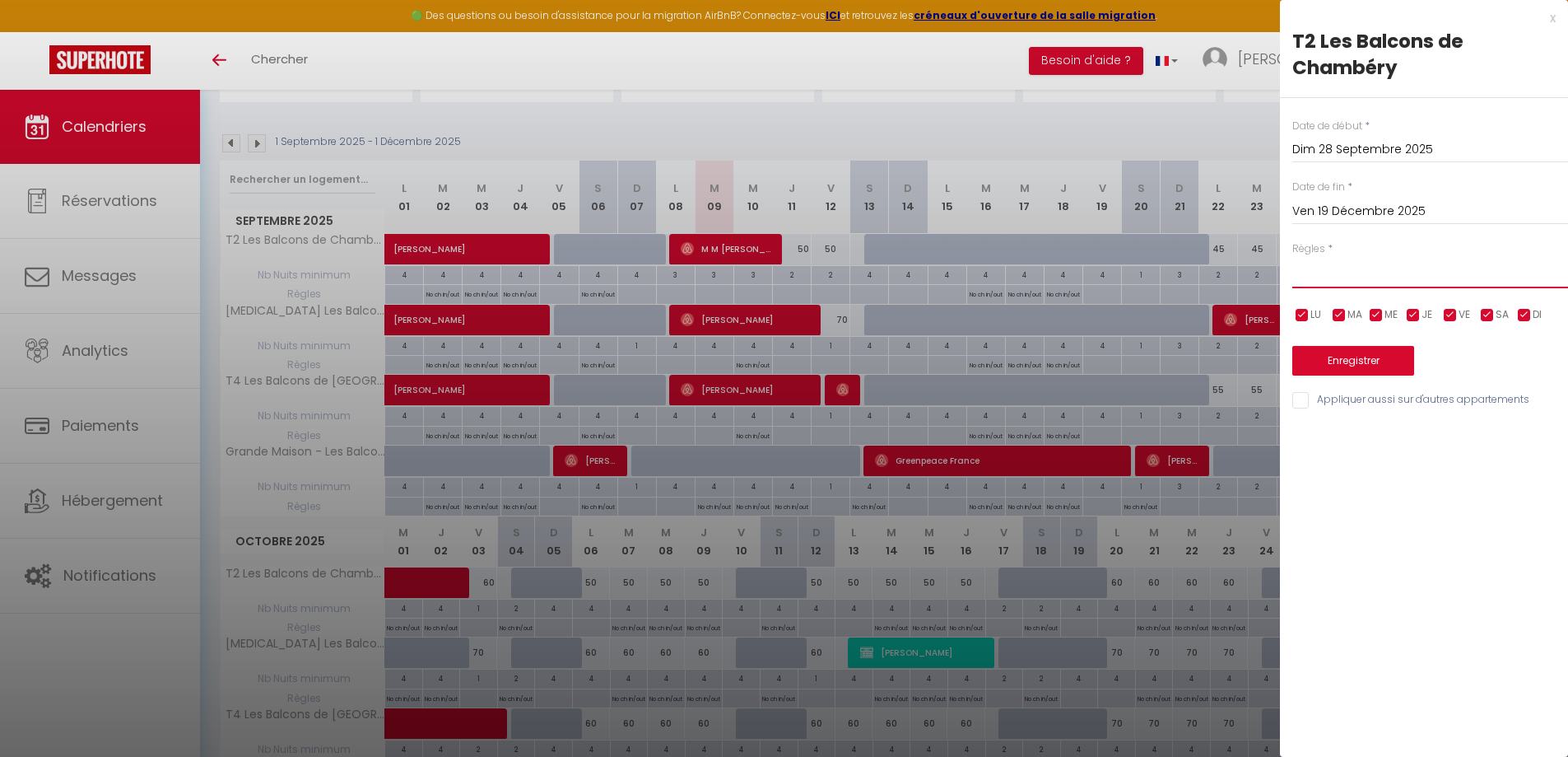
click at [1434, 272] on select "Aucun No Checkin No Checkout Pas d'arrivée / Pas de départ" at bounding box center [1430, 273] width 276 height 32
select select "0"
click at [1292, 257] on select "Aucun No Checkin No Checkout Pas d'arrivée / Pas de départ" at bounding box center [1430, 273] width 276 height 32
click at [1387, 399] on input "Appliquer aussi sur d'autres appartements" at bounding box center [1430, 401] width 276 height 17
checkbox input "true"
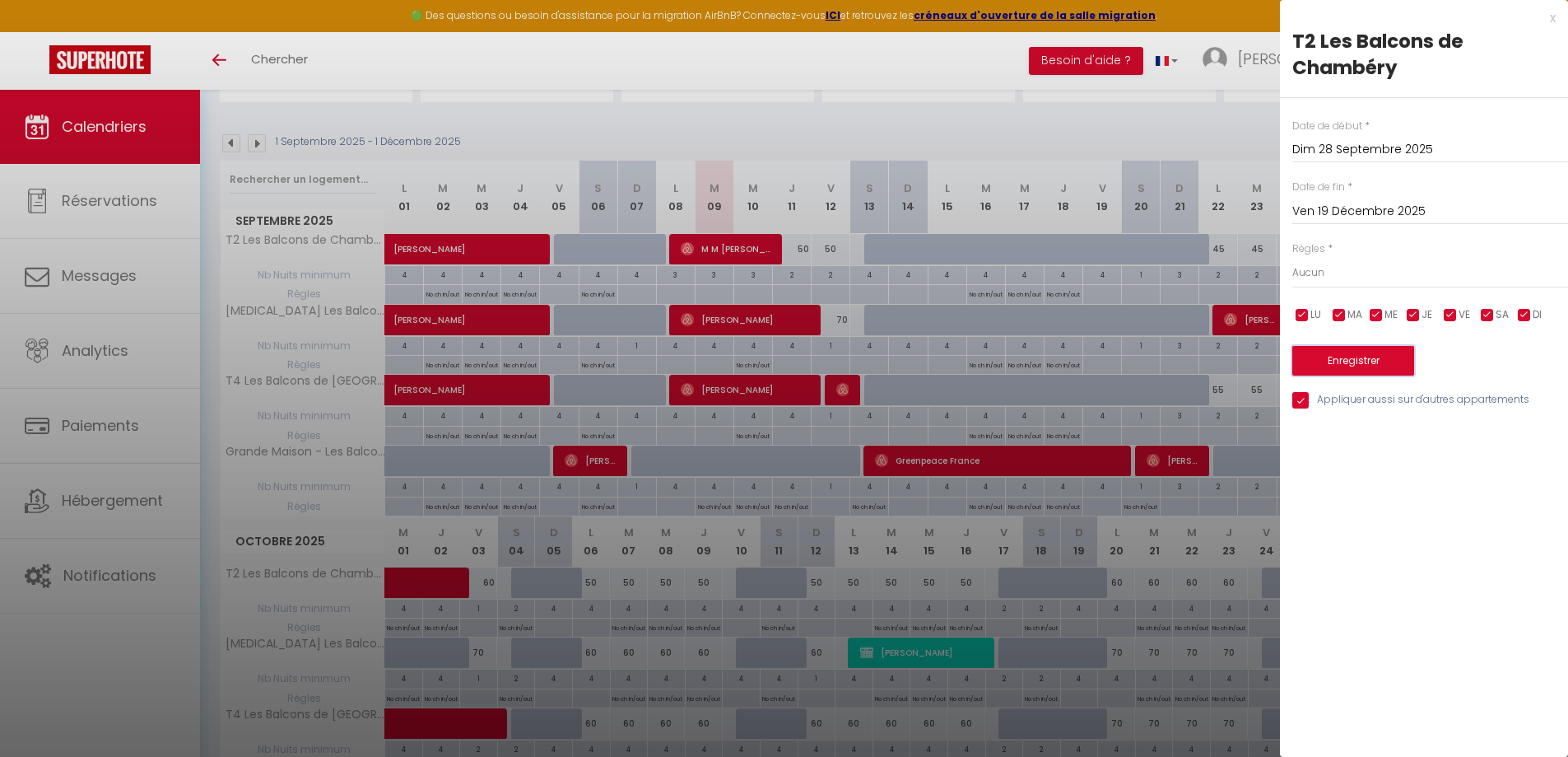
click at [1379, 365] on button "Enregistrer" at bounding box center [1353, 361] width 122 height 30
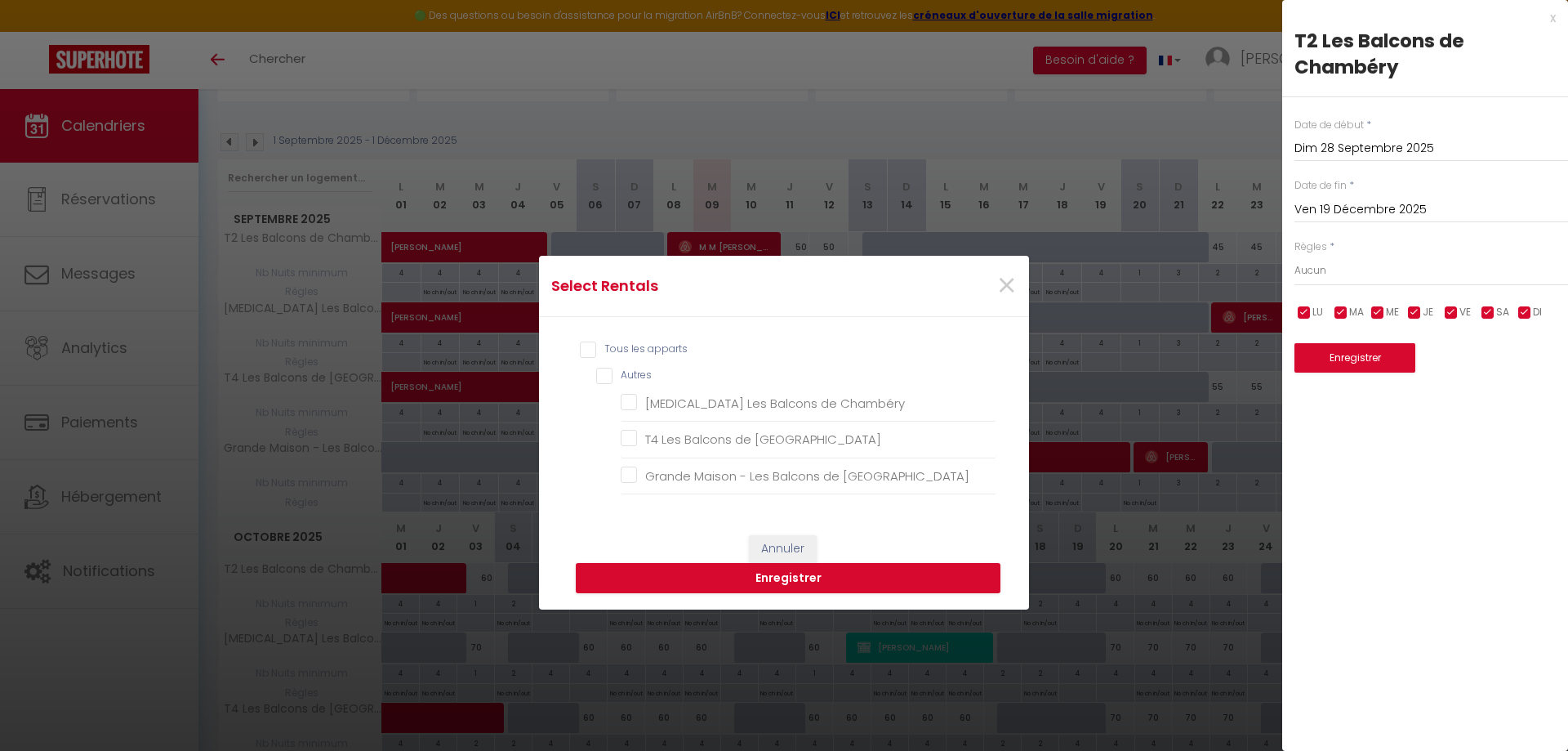
click at [668, 347] on input "Tous les apparts" at bounding box center [788, 350] width 417 height 17
checkbox input "true"
checkbox Chambéry "true"
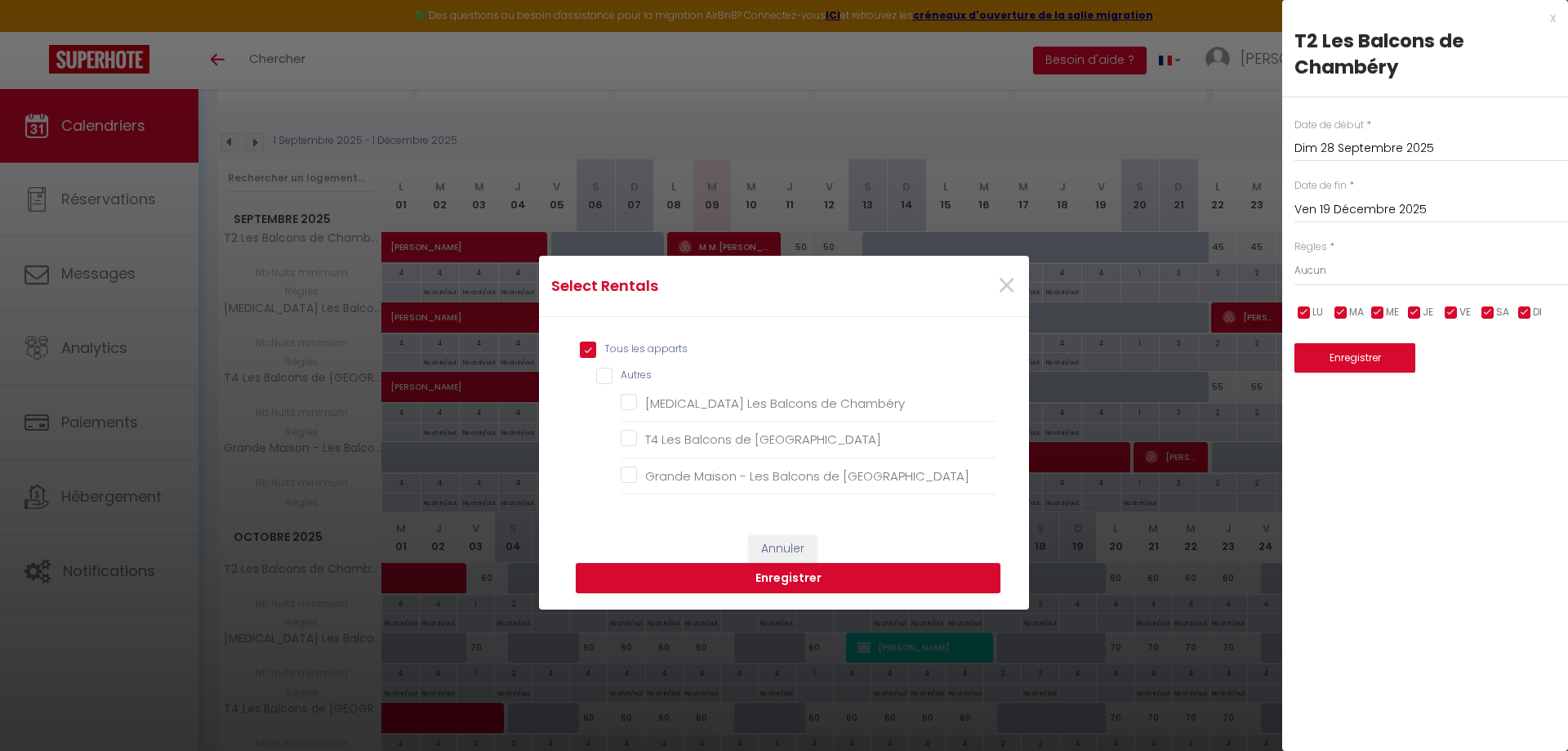
checkbox Chambéry "true"
click at [800, 572] on button "Enregistrer" at bounding box center [788, 579] width 424 height 31
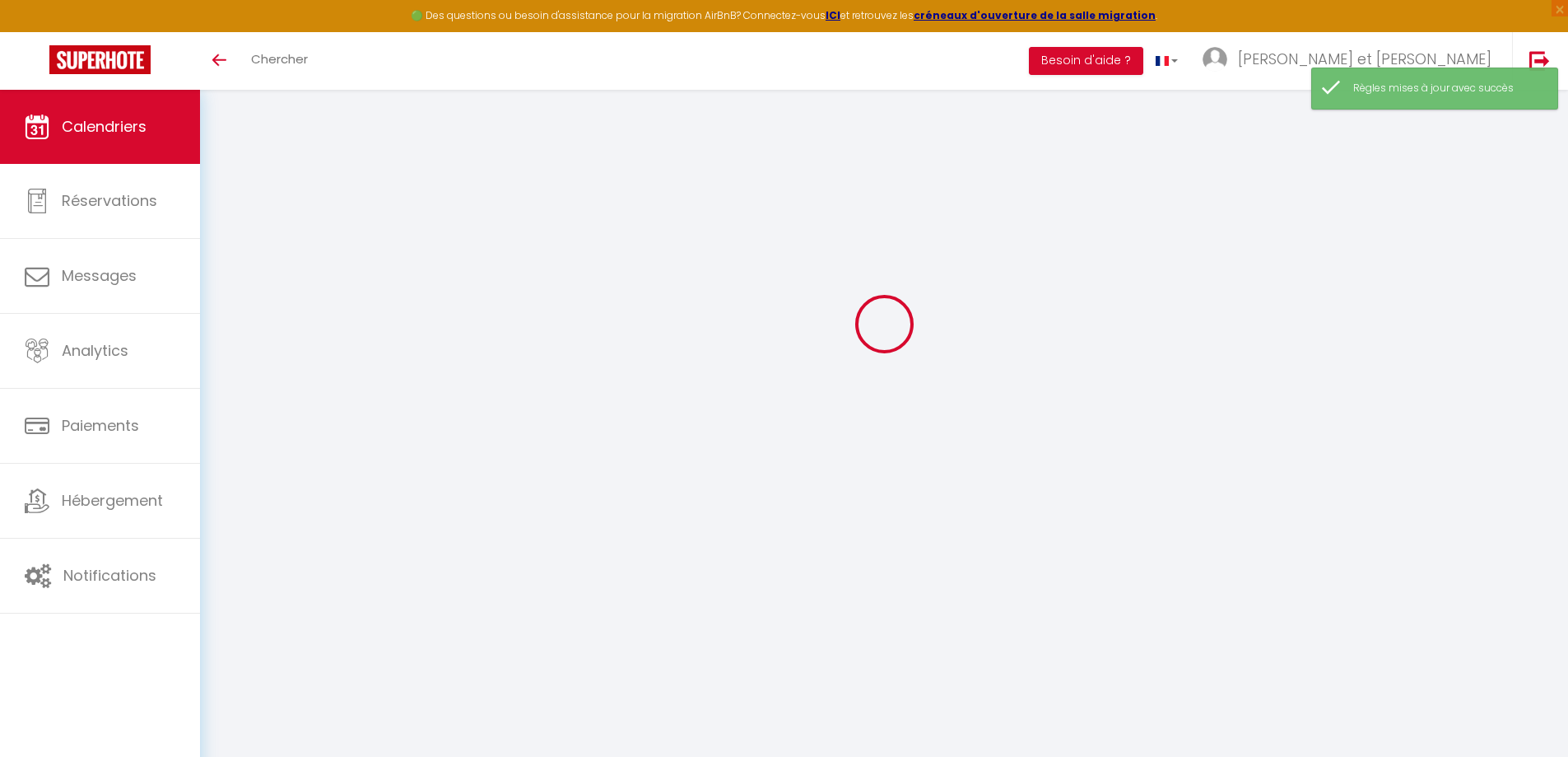
select select
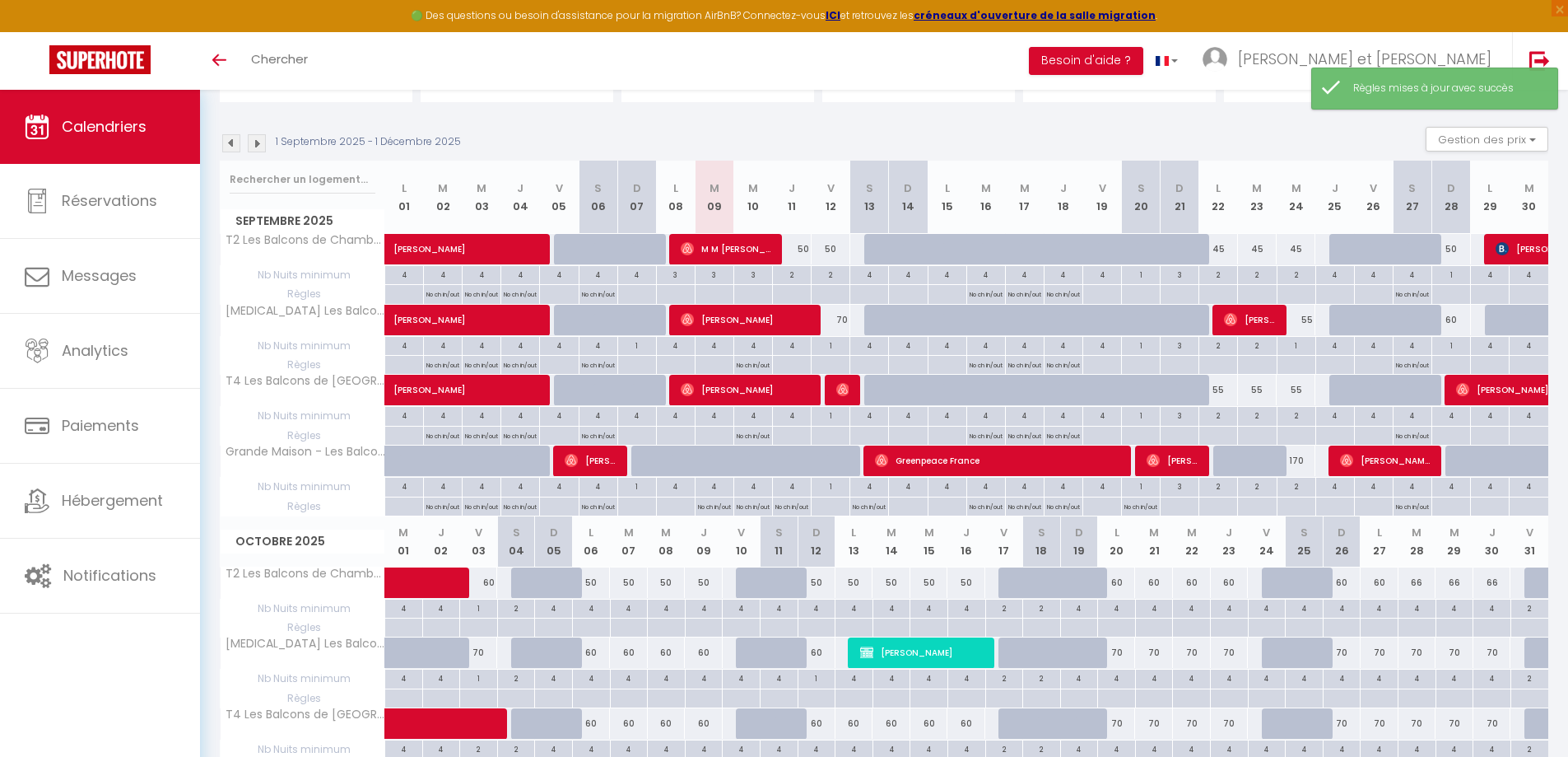
click at [1454, 292] on div at bounding box center [1451, 295] width 39 height 19
type input "Dim 28 Septembre 2025"
type input "Lun 29 Septembre 2025"
select select
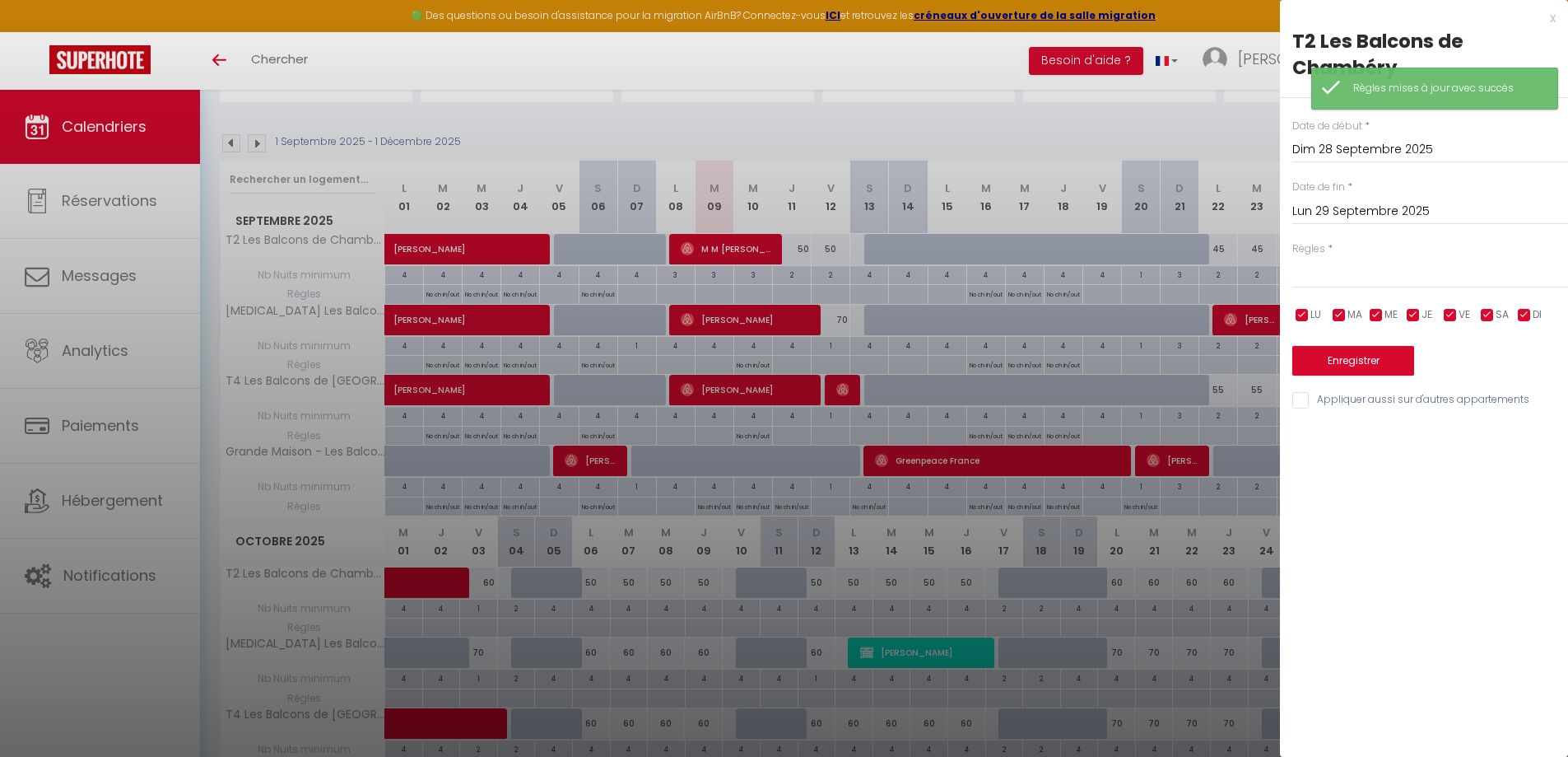
click at [1438, 202] on input "Lun 29 Septembre 2025" at bounding box center [1430, 212] width 276 height 21
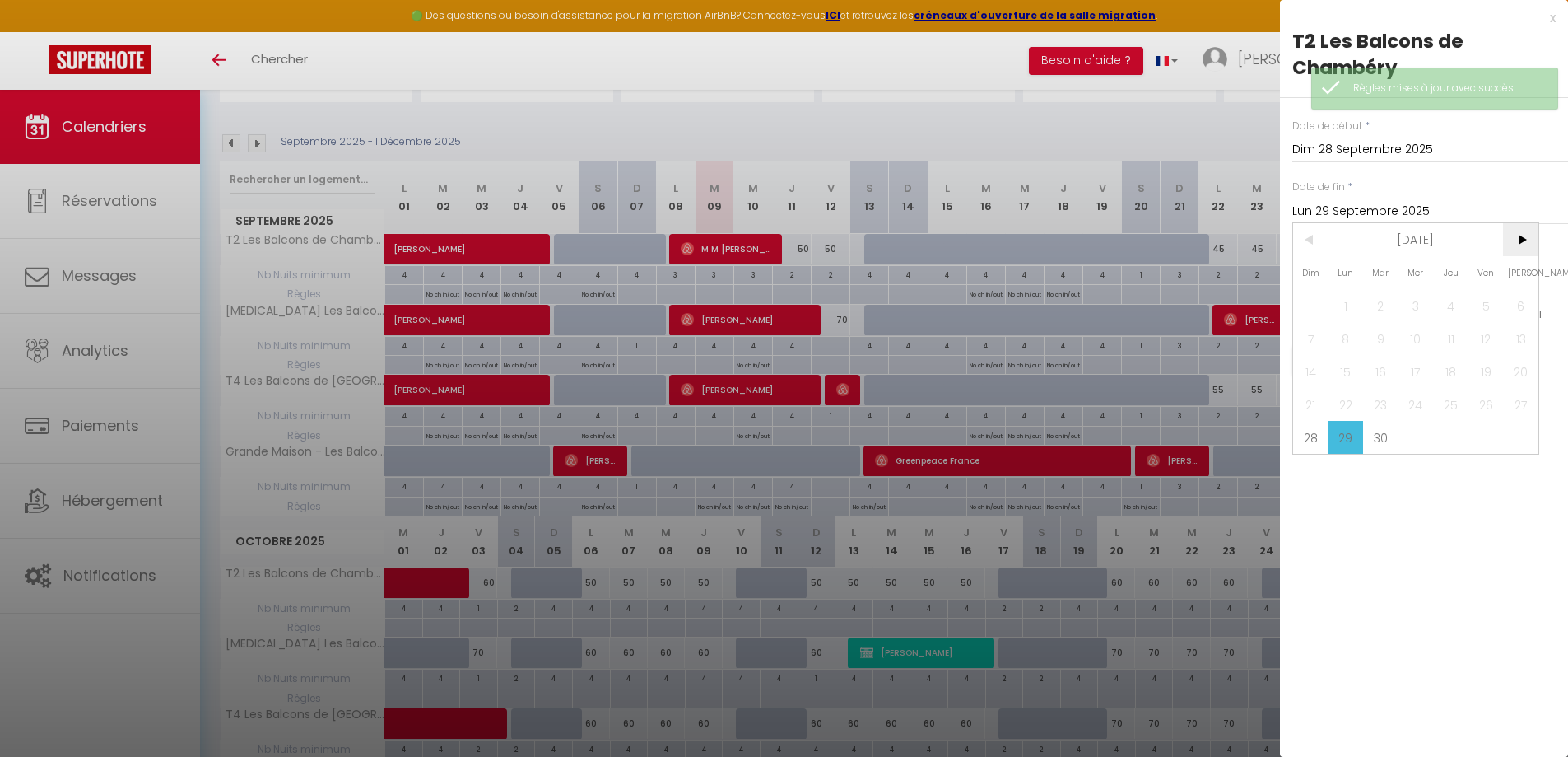
click at [1522, 241] on span ">" at bounding box center [1520, 239] width 35 height 33
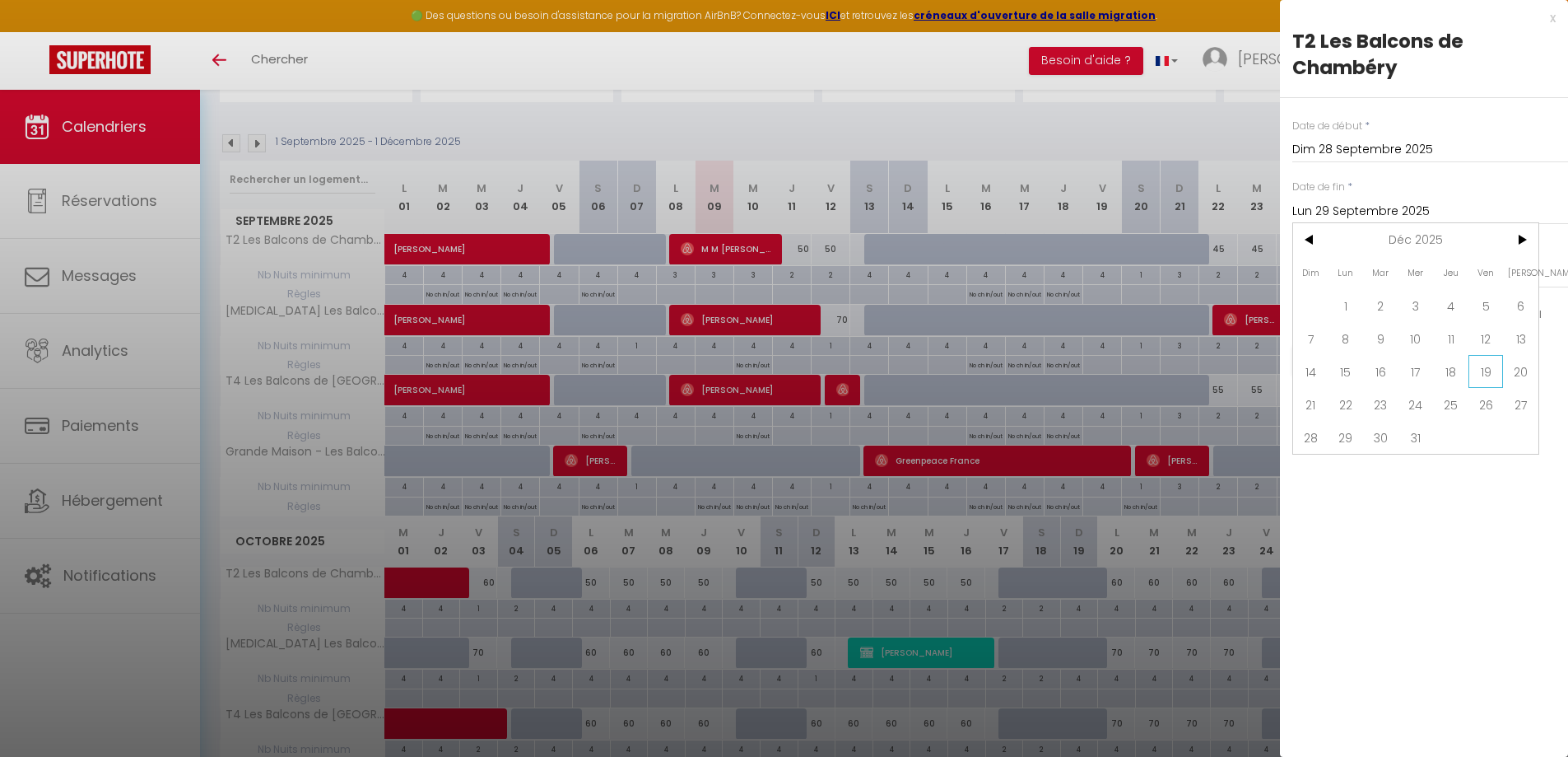
click at [1483, 365] on span "19" at bounding box center [1486, 371] width 35 height 33
type input "Ven 19 Décembre 2025"
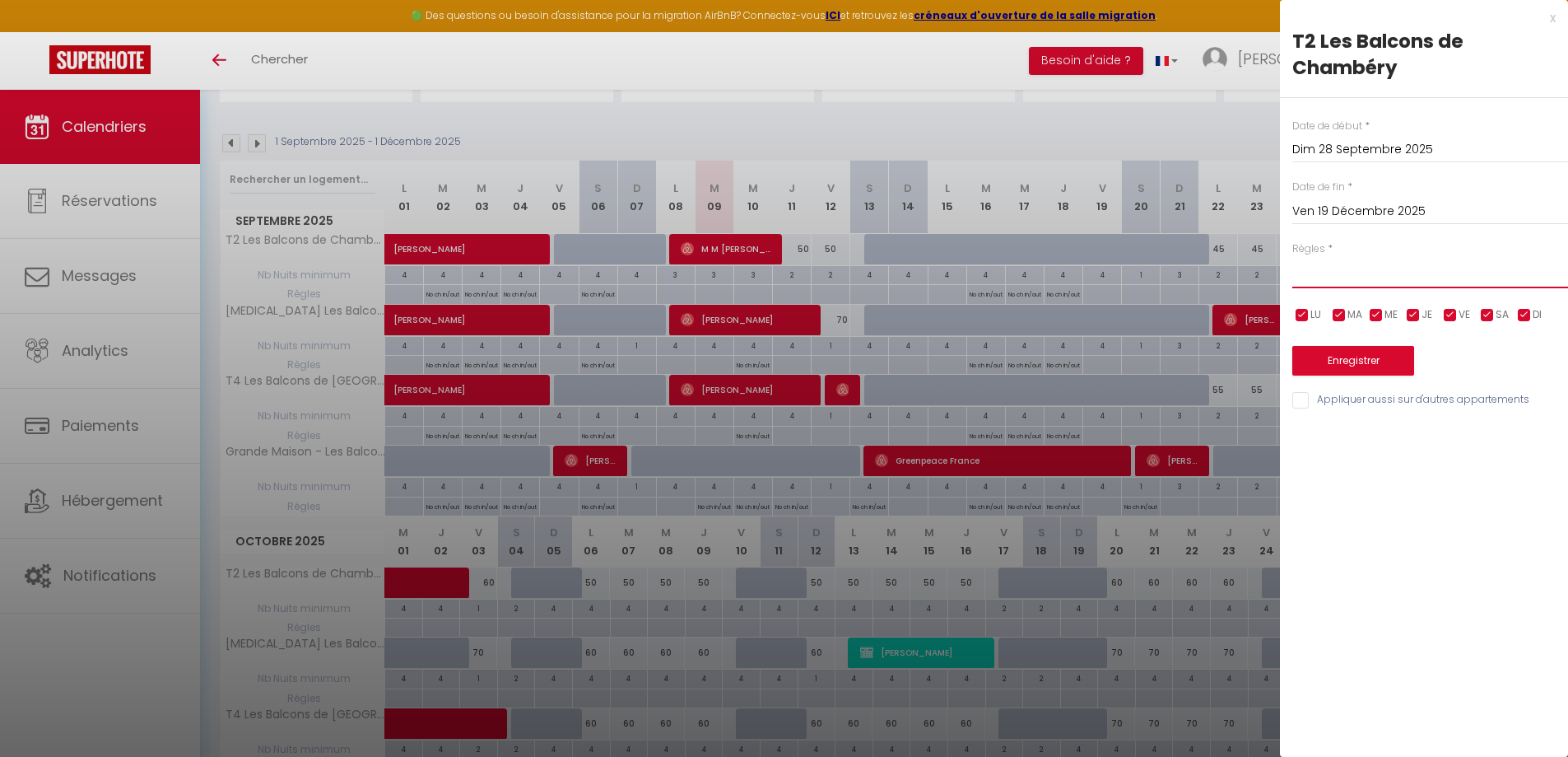
click at [1456, 272] on select "Aucun No Checkin No Checkout Pas d'arrivée / Pas de départ" at bounding box center [1430, 273] width 276 height 32
select select "3"
click at [1292, 257] on select "Aucun No Checkin No Checkout Pas d'arrivée / Pas de départ" at bounding box center [1430, 273] width 276 height 32
click at [1303, 315] on input "checkbox" at bounding box center [1302, 316] width 17 height 17
checkbox input "false"
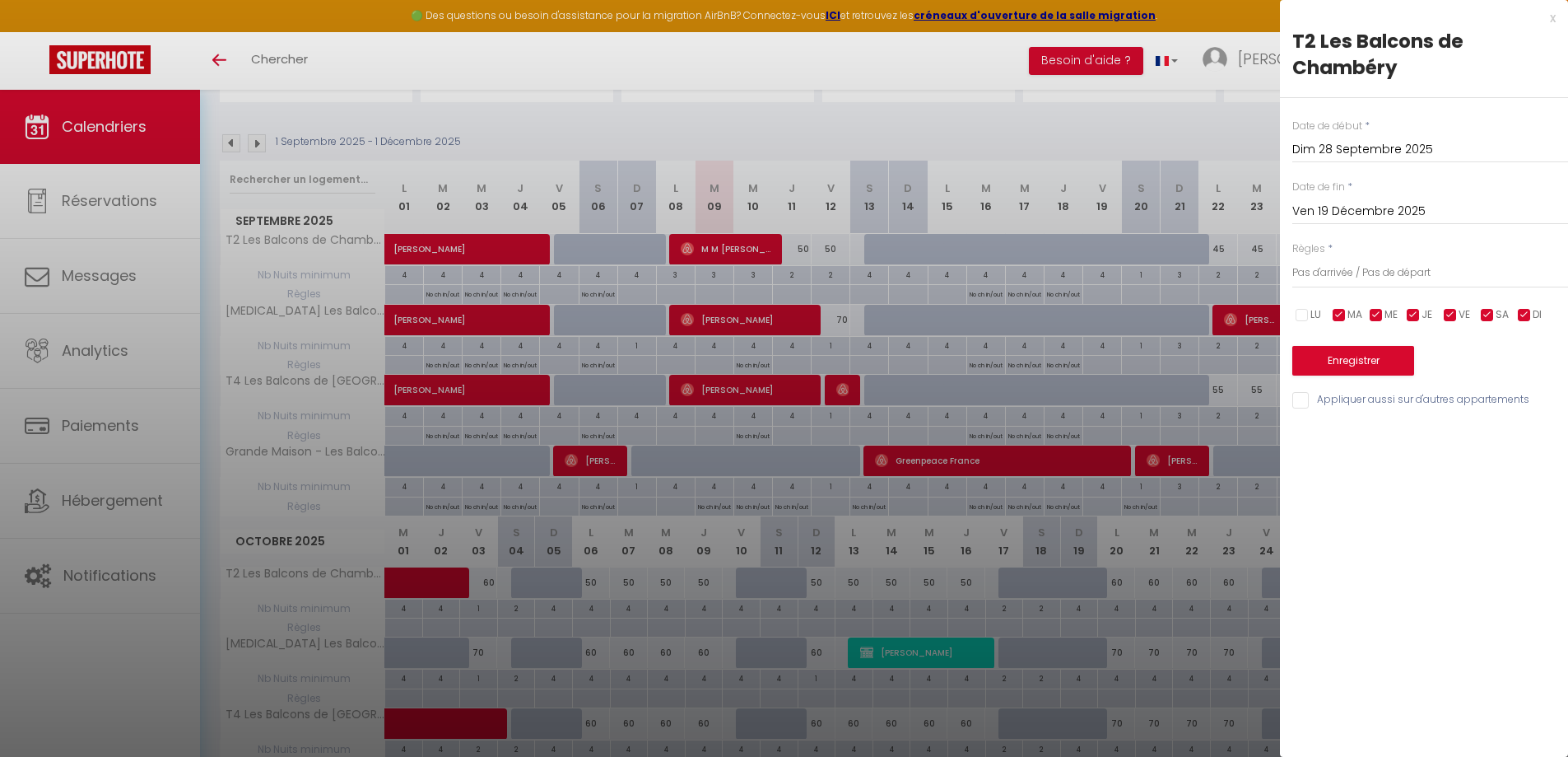
click at [1446, 314] on input "checkbox" at bounding box center [1451, 316] width 17 height 17
checkbox input "false"
click at [1521, 310] on input "checkbox" at bounding box center [1524, 316] width 17 height 17
checkbox input "false"
click at [1429, 395] on input "Appliquer aussi sur d'autres appartements" at bounding box center [1430, 401] width 276 height 17
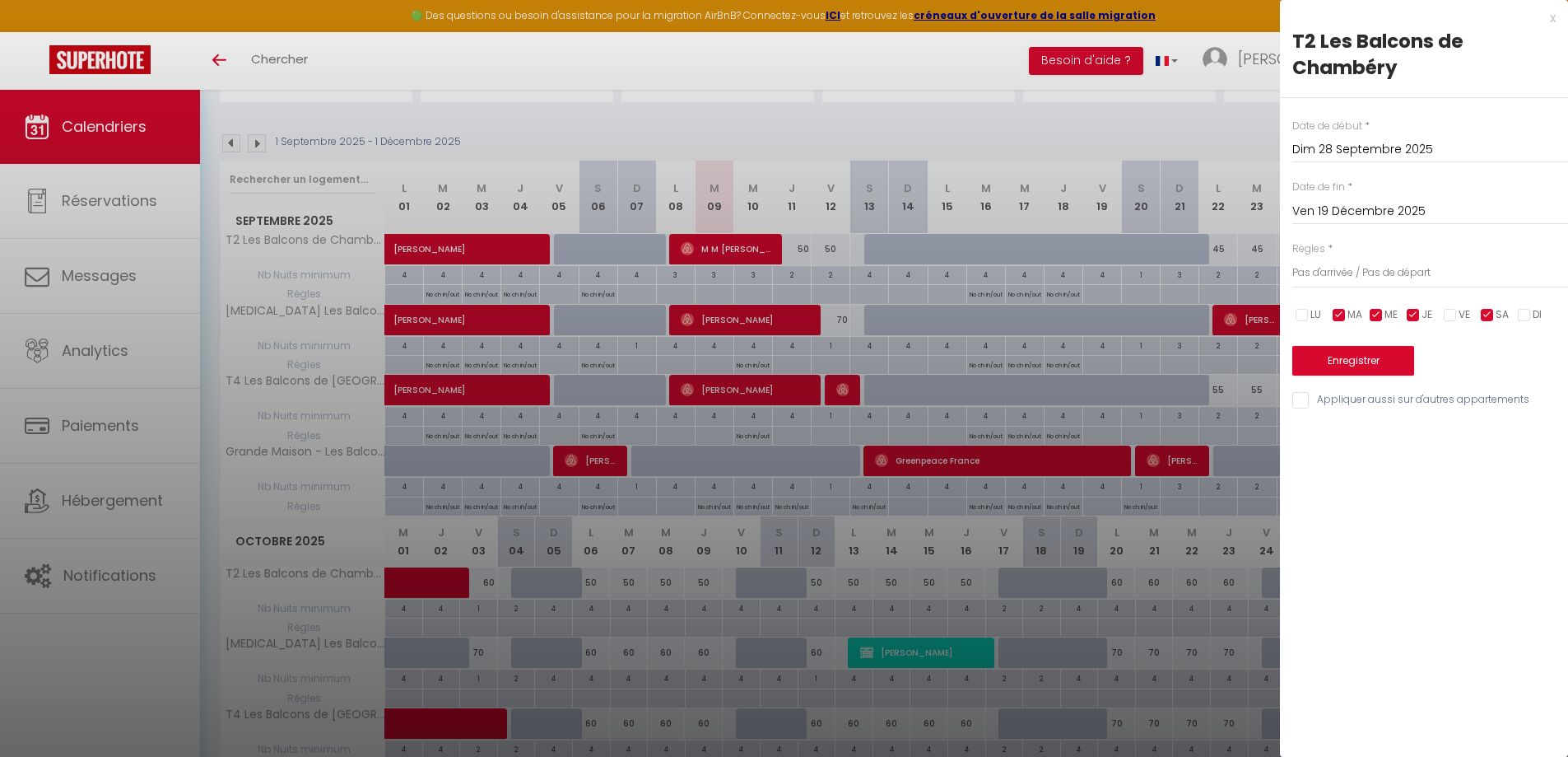
checkbox input "true"
click at [1367, 355] on button "Enregistrer" at bounding box center [1353, 361] width 122 height 30
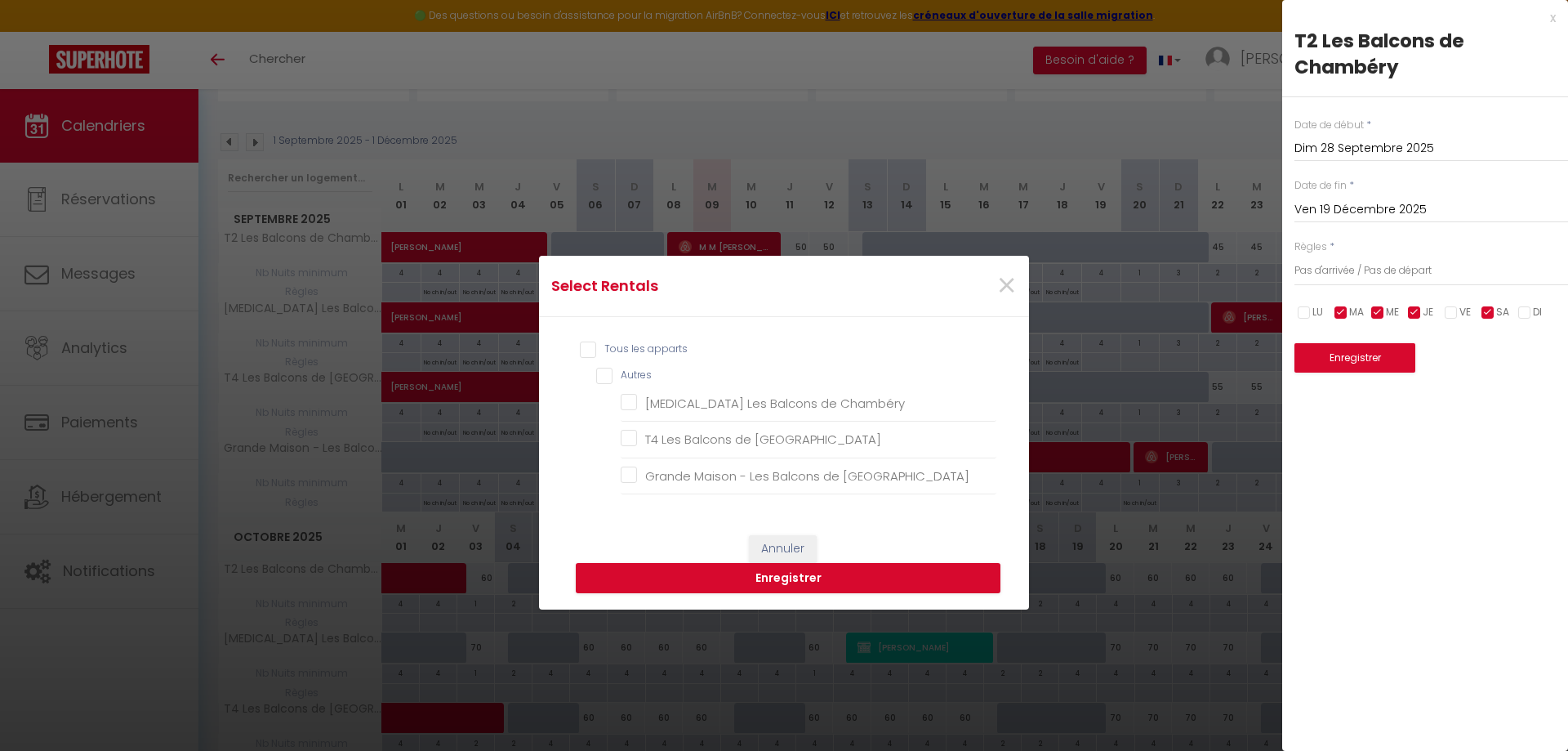
click at [664, 344] on input "Tous les apparts" at bounding box center [788, 350] width 417 height 17
checkbox input "true"
checkbox Chambéry "true"
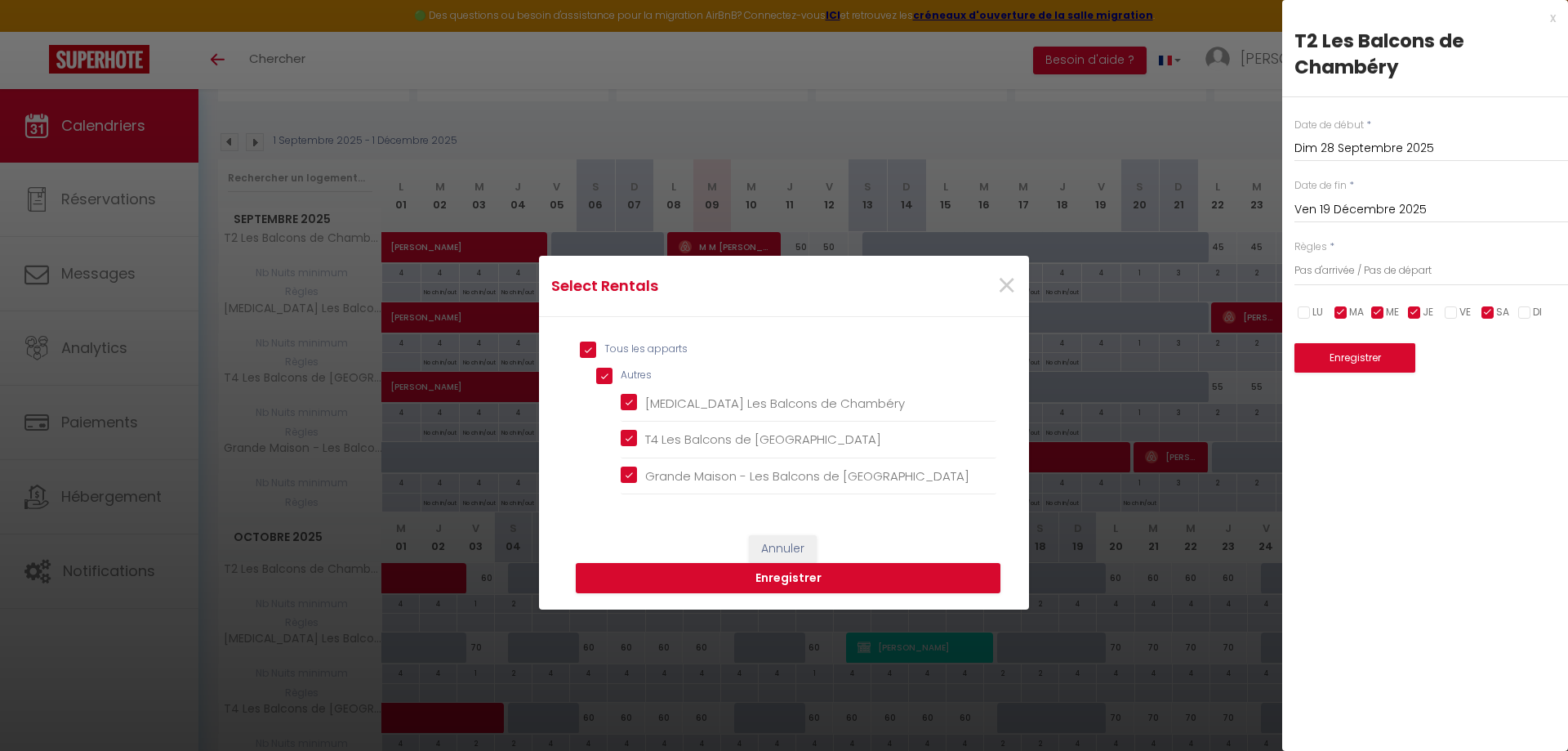
checkbox Chambéry "true"
click at [899, 576] on button "Enregistrer" at bounding box center [788, 579] width 424 height 31
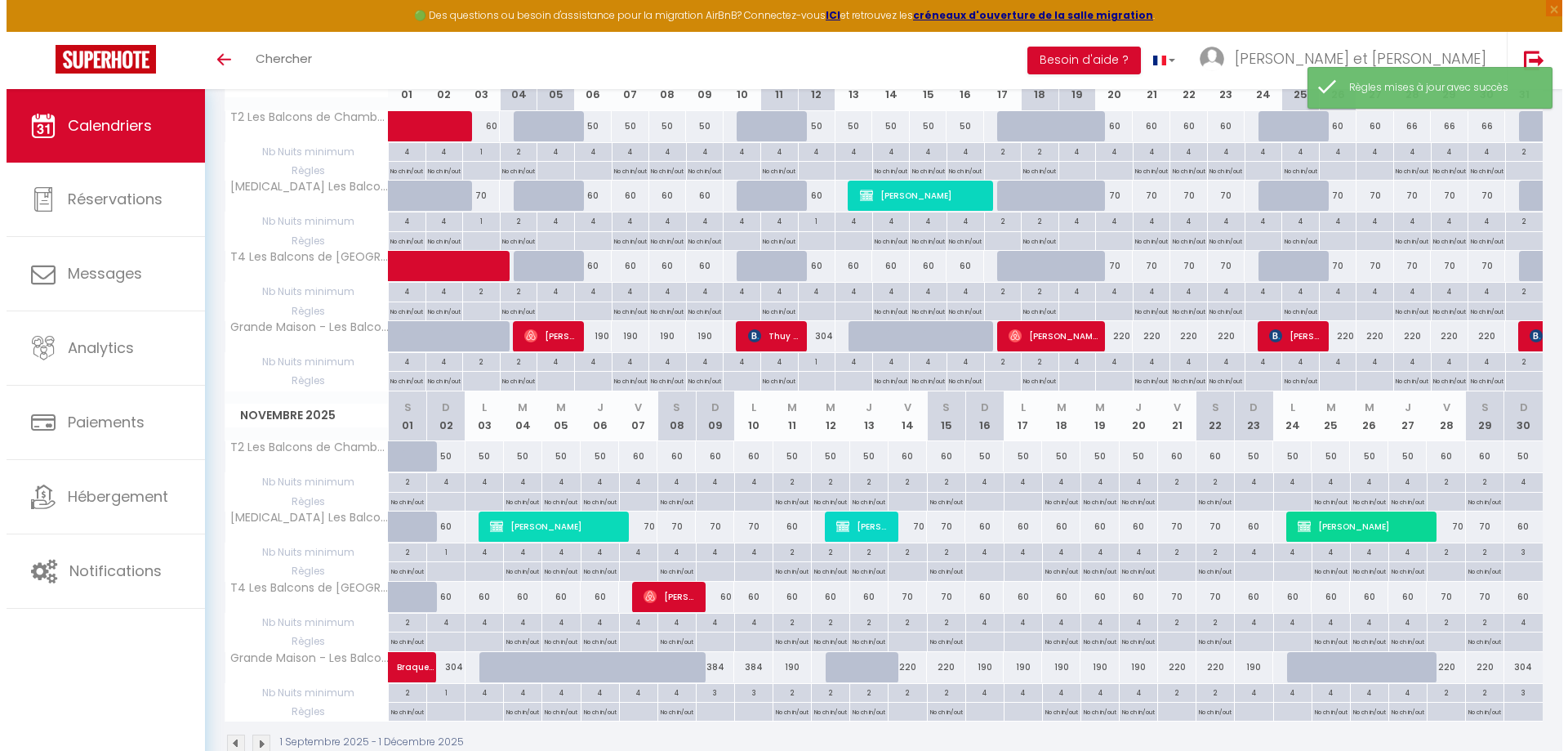
scroll to position [631, 0]
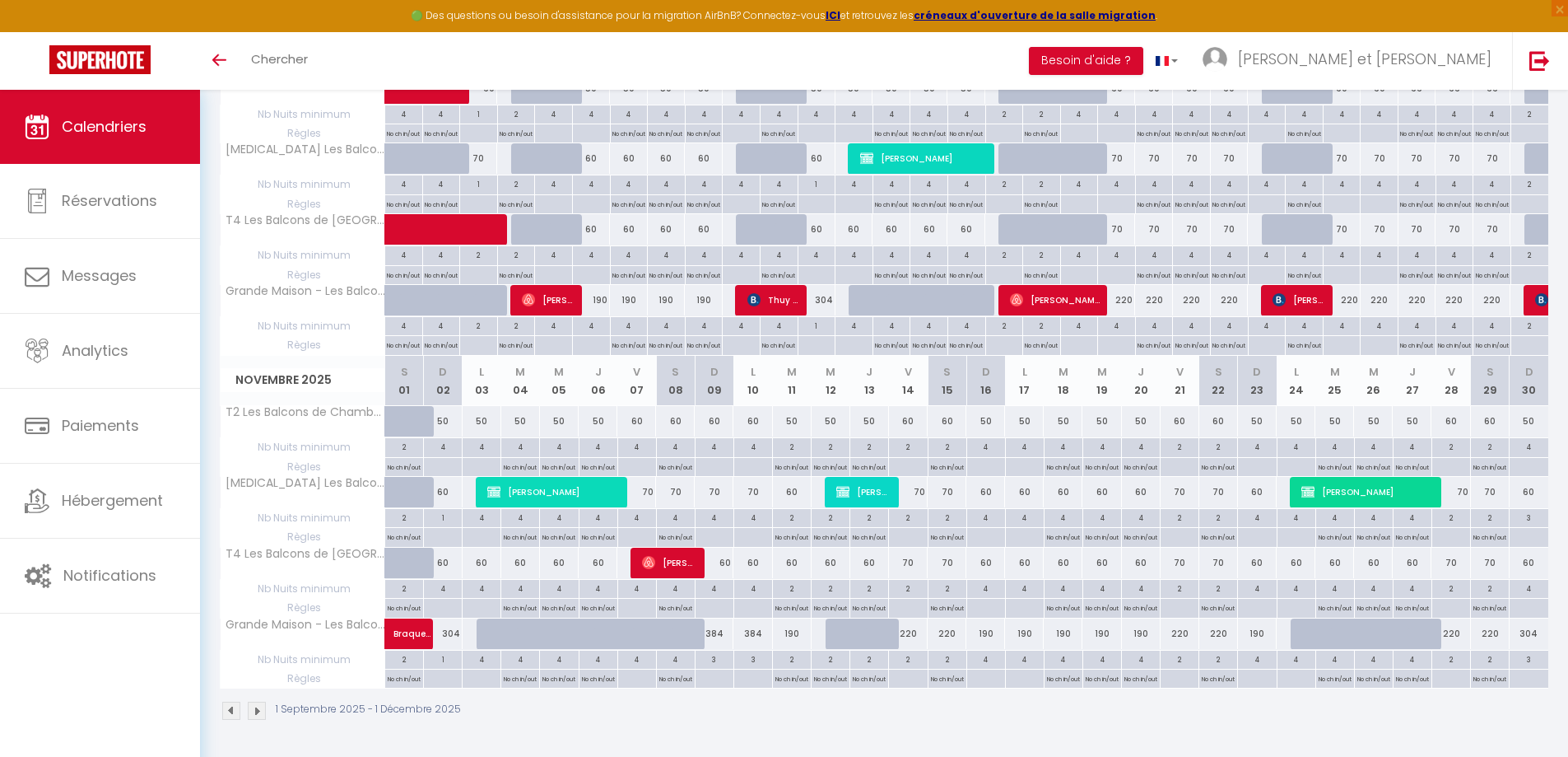
click at [792, 465] on p "No ch in/out" at bounding box center [791, 465] width 33 height 16
type input "[DATE]"
type input "Mer 12 Novembre 2025"
select select "3"
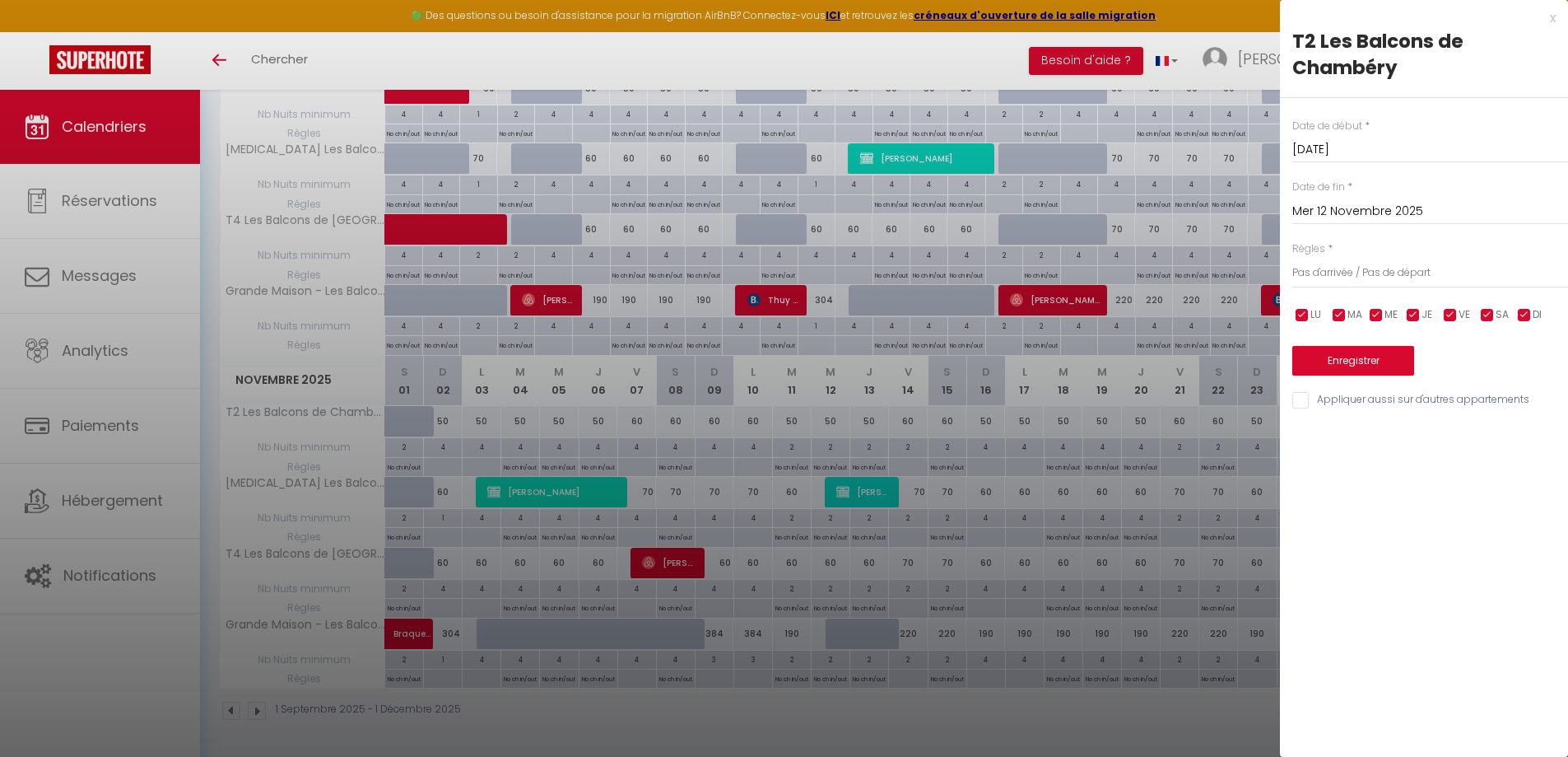
click at [1442, 190] on div "Date de fin * [DATE] < [DATE] > Dim Lun Mar Mer Jeu Ven Sam 1 2 3 4 5 6 7 8 9 1…" at bounding box center [1430, 202] width 276 height 46
click at [1443, 210] on input "Mer 12 Novembre 2025" at bounding box center [1430, 212] width 276 height 21
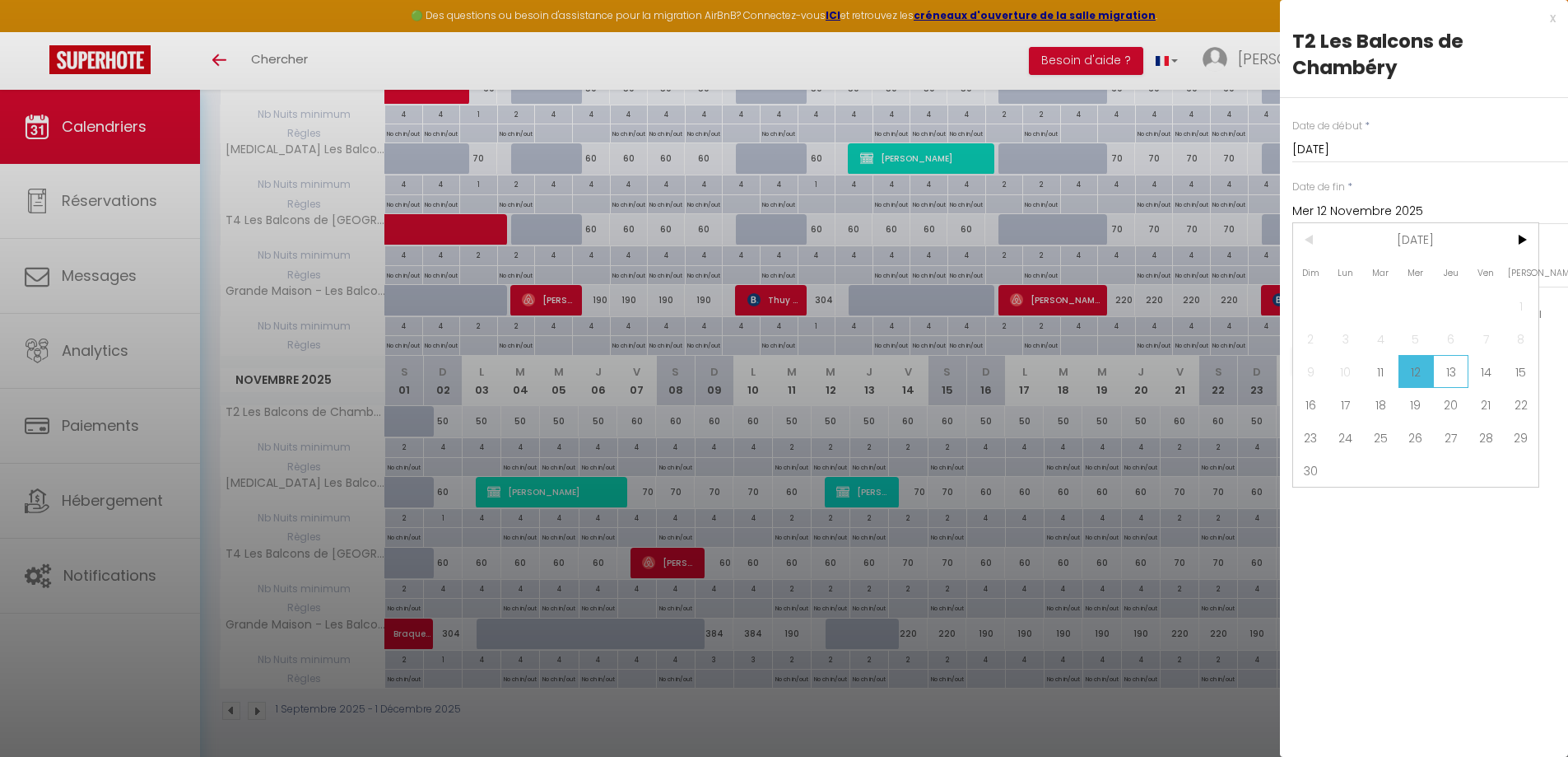
click at [1444, 365] on span "13" at bounding box center [1451, 371] width 35 height 33
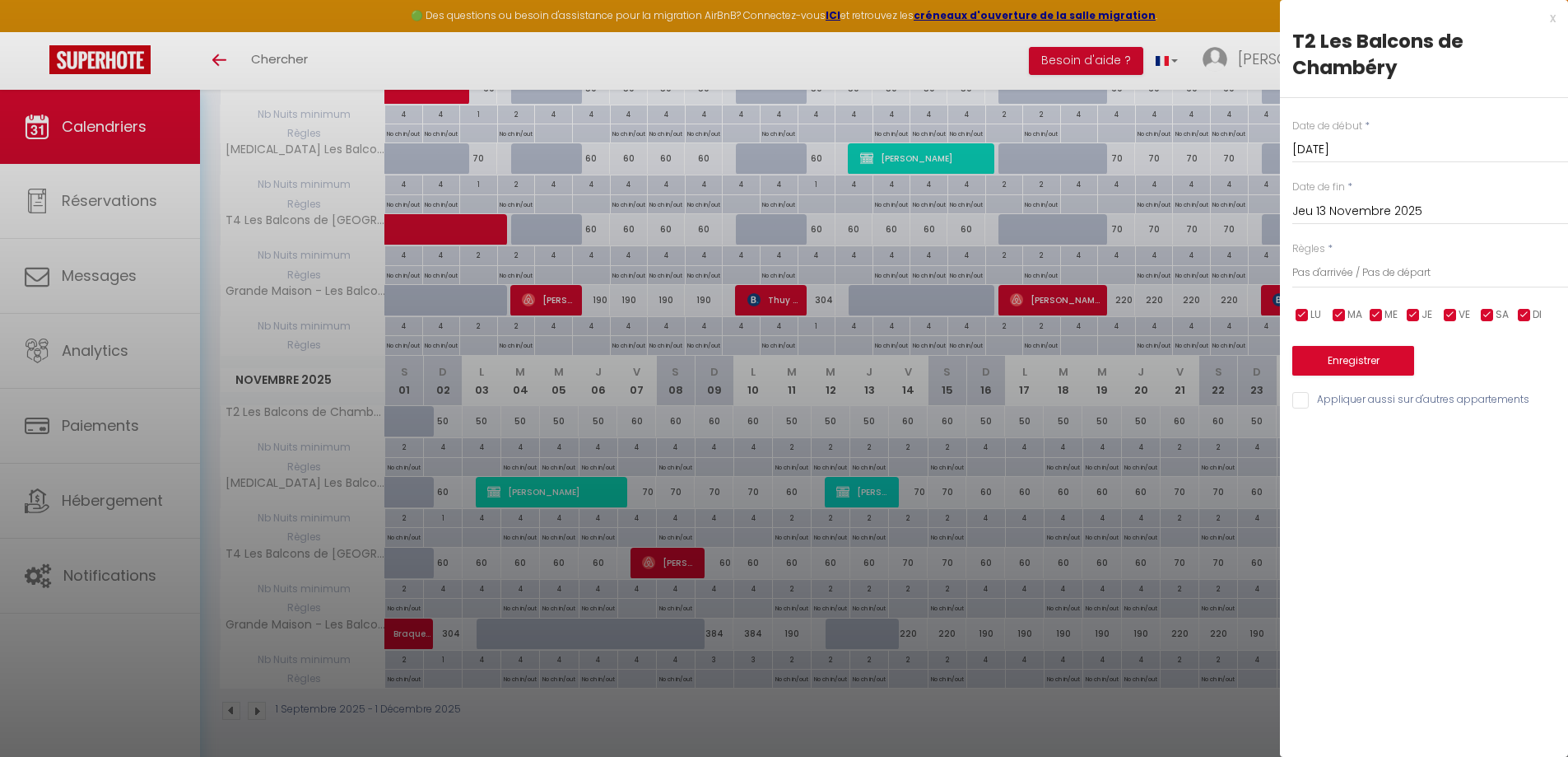
click at [1420, 206] on input "Jeu 13 Novembre 2025" at bounding box center [1430, 212] width 276 height 21
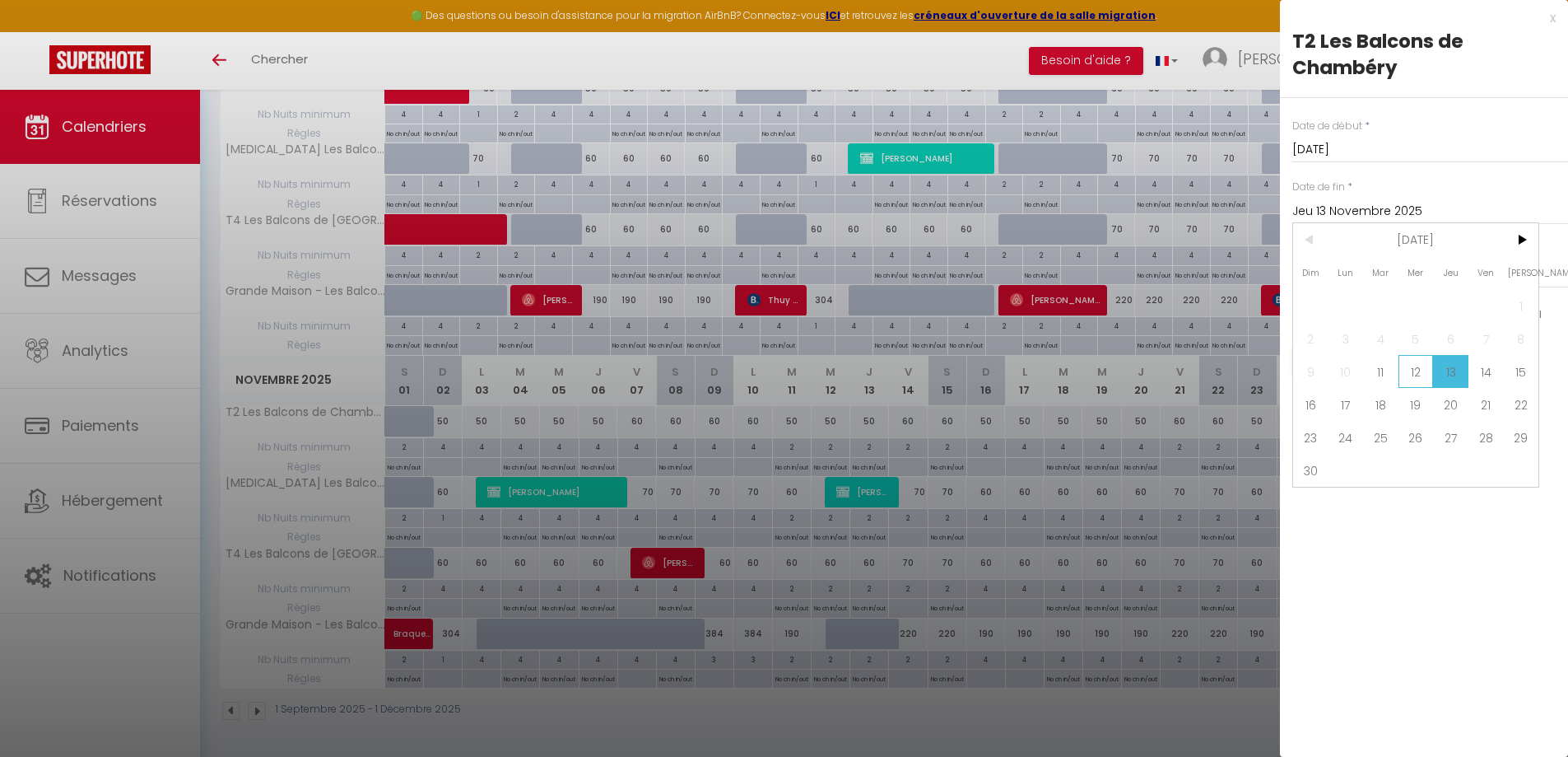
click at [1422, 362] on span "12" at bounding box center [1416, 371] width 35 height 33
type input "Mer 12 Novembre 2025"
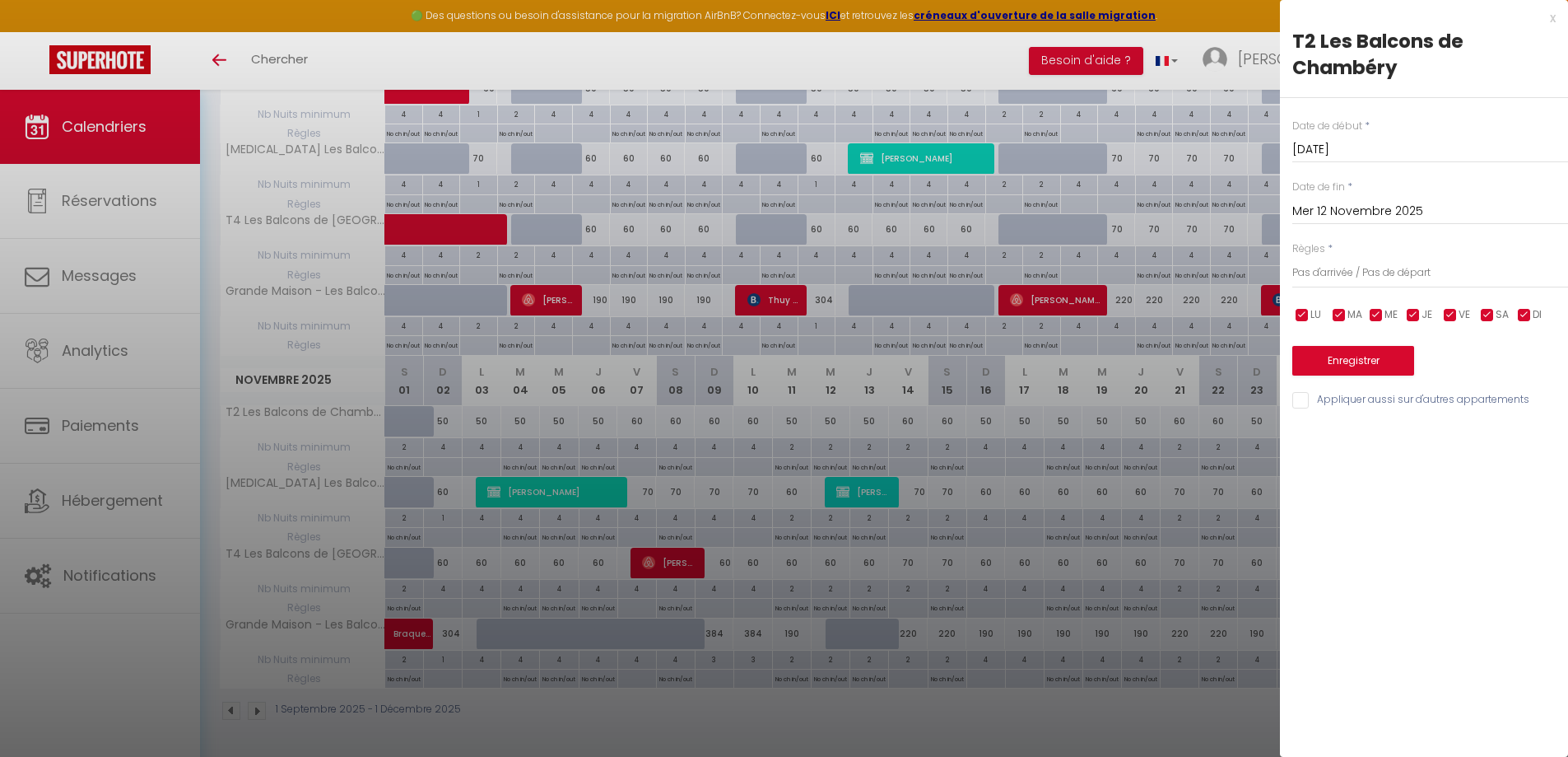
click at [1550, 11] on div "x" at bounding box center [1418, 18] width 276 height 20
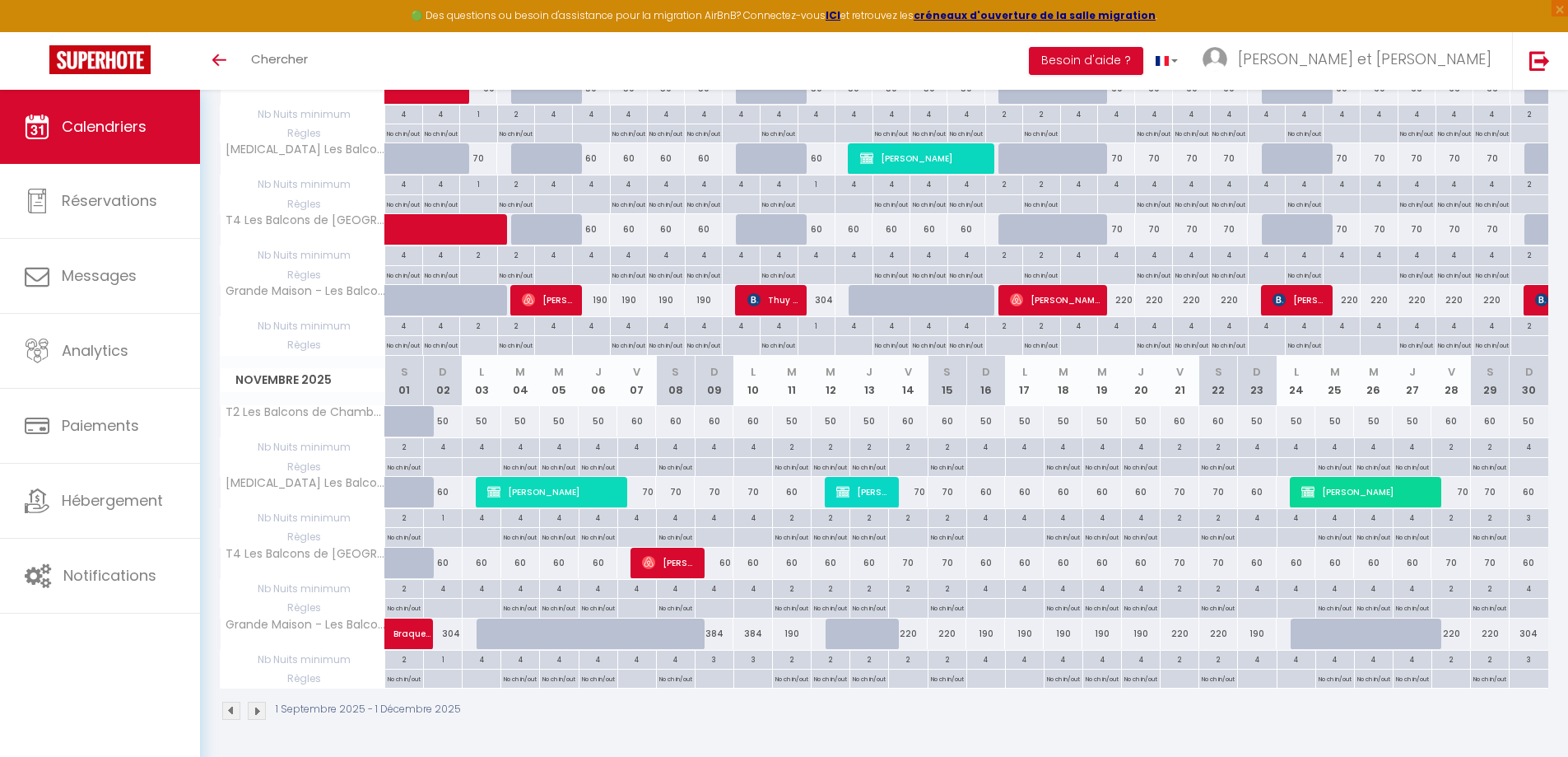
click at [794, 465] on p "No ch in/out" at bounding box center [791, 465] width 33 height 16
type input "[DATE]"
type input "Mer 12 Novembre 2025"
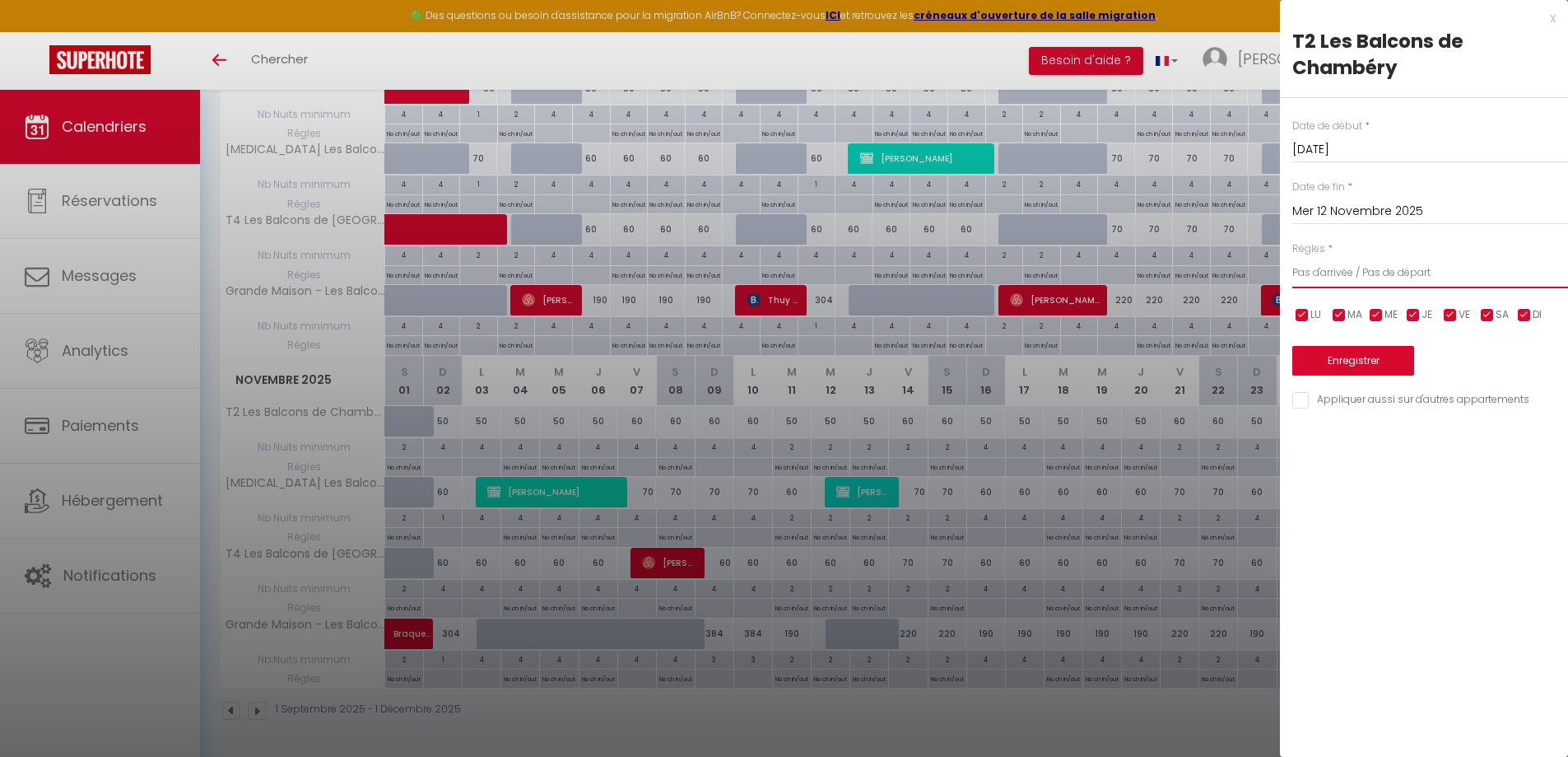
click at [1392, 274] on select "Aucun No Checkin No Checkout Pas d'arrivée / Pas de départ" at bounding box center [1430, 273] width 276 height 32
select select "0"
click at [1292, 257] on select "Aucun No Checkin No Checkout Pas d'arrivée / Pas de départ" at bounding box center [1430, 273] width 276 height 32
click at [1353, 400] on input "Appliquer aussi sur d'autres appartements" at bounding box center [1430, 401] width 276 height 17
checkbox input "true"
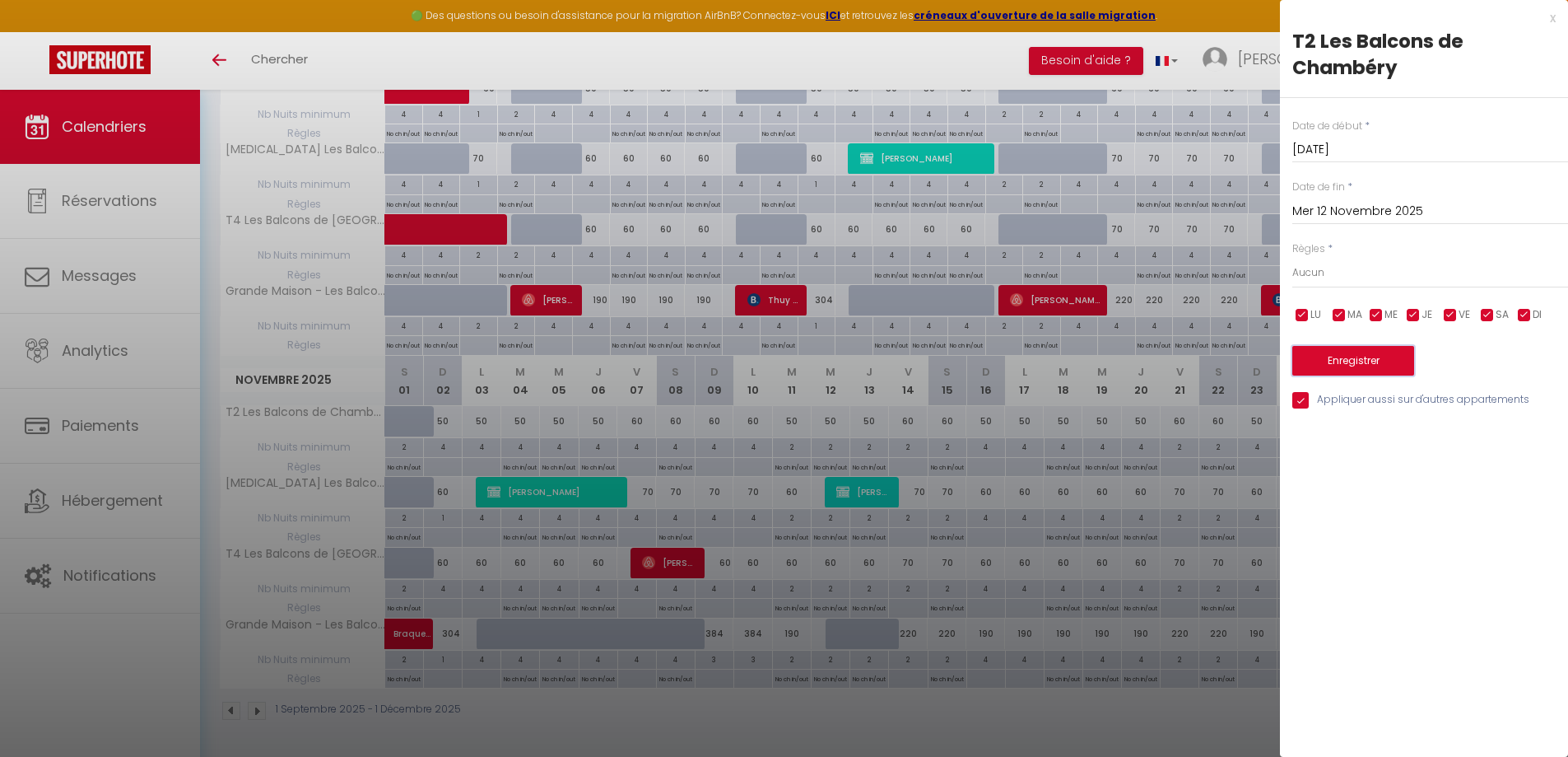
click at [1366, 357] on button "Enregistrer" at bounding box center [1353, 361] width 122 height 30
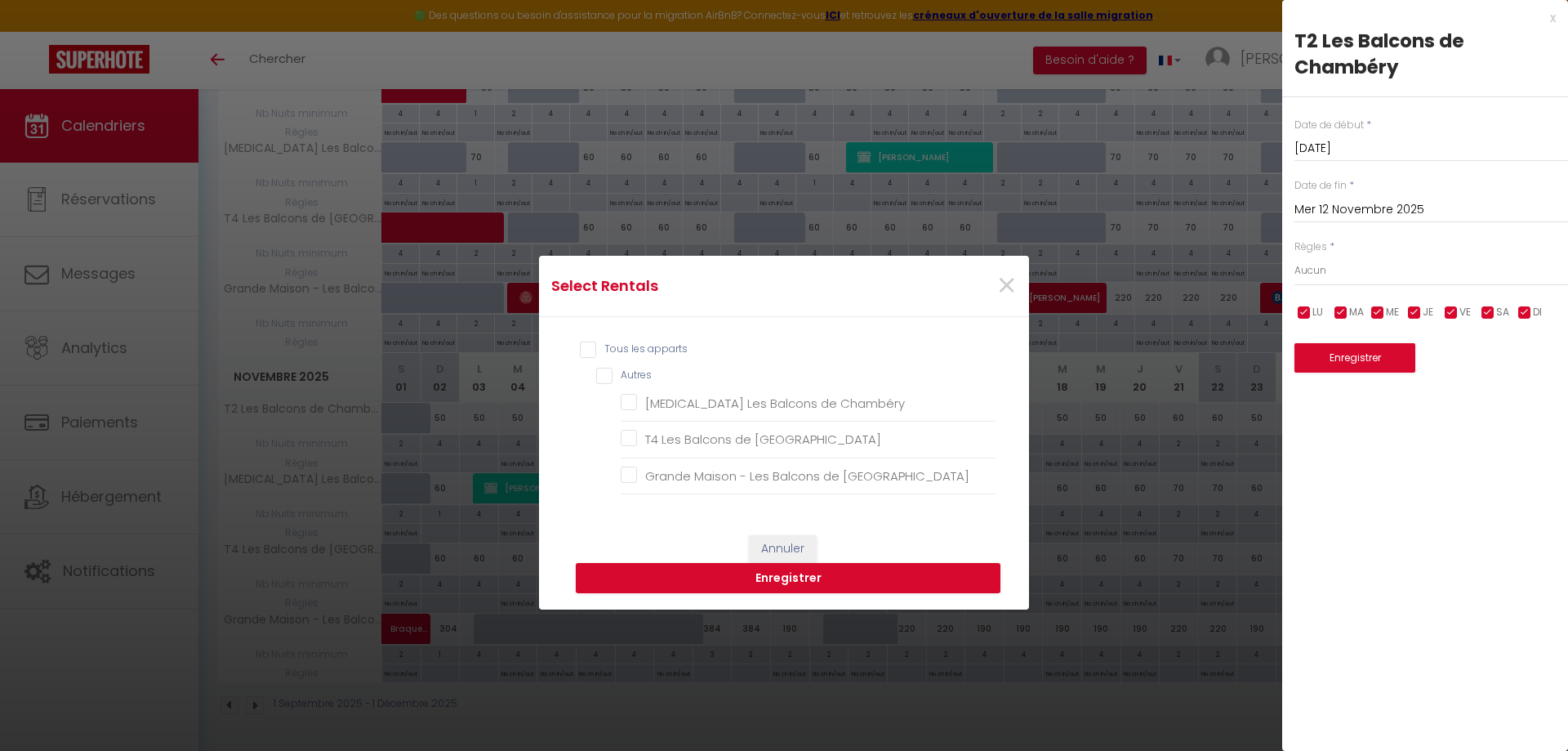
click at [655, 346] on input "Tous les apparts" at bounding box center [788, 350] width 417 height 17
checkbox input "true"
checkbox Chambéry "true"
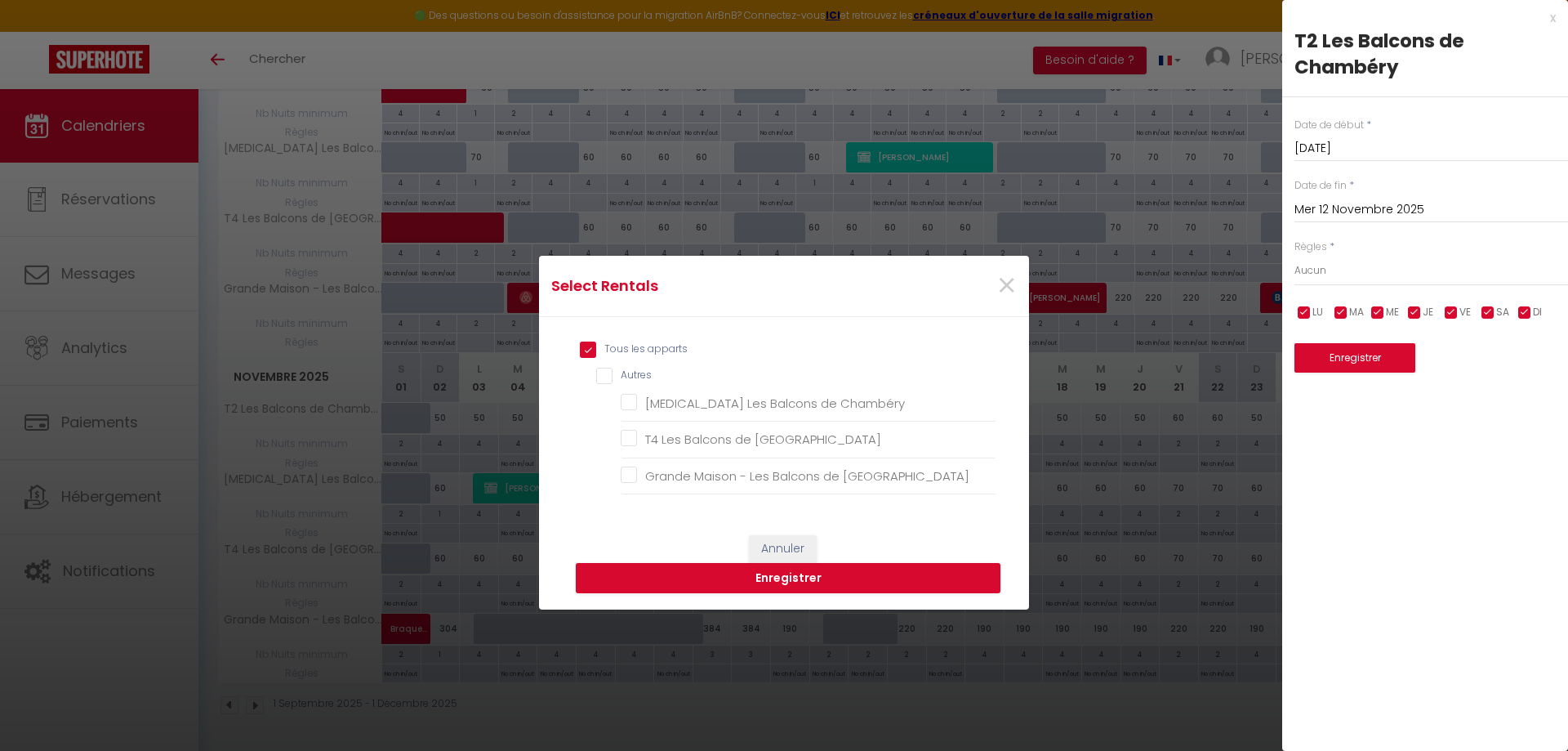
checkbox Chambéry "true"
click at [764, 572] on button "Enregistrer" at bounding box center [788, 579] width 424 height 31
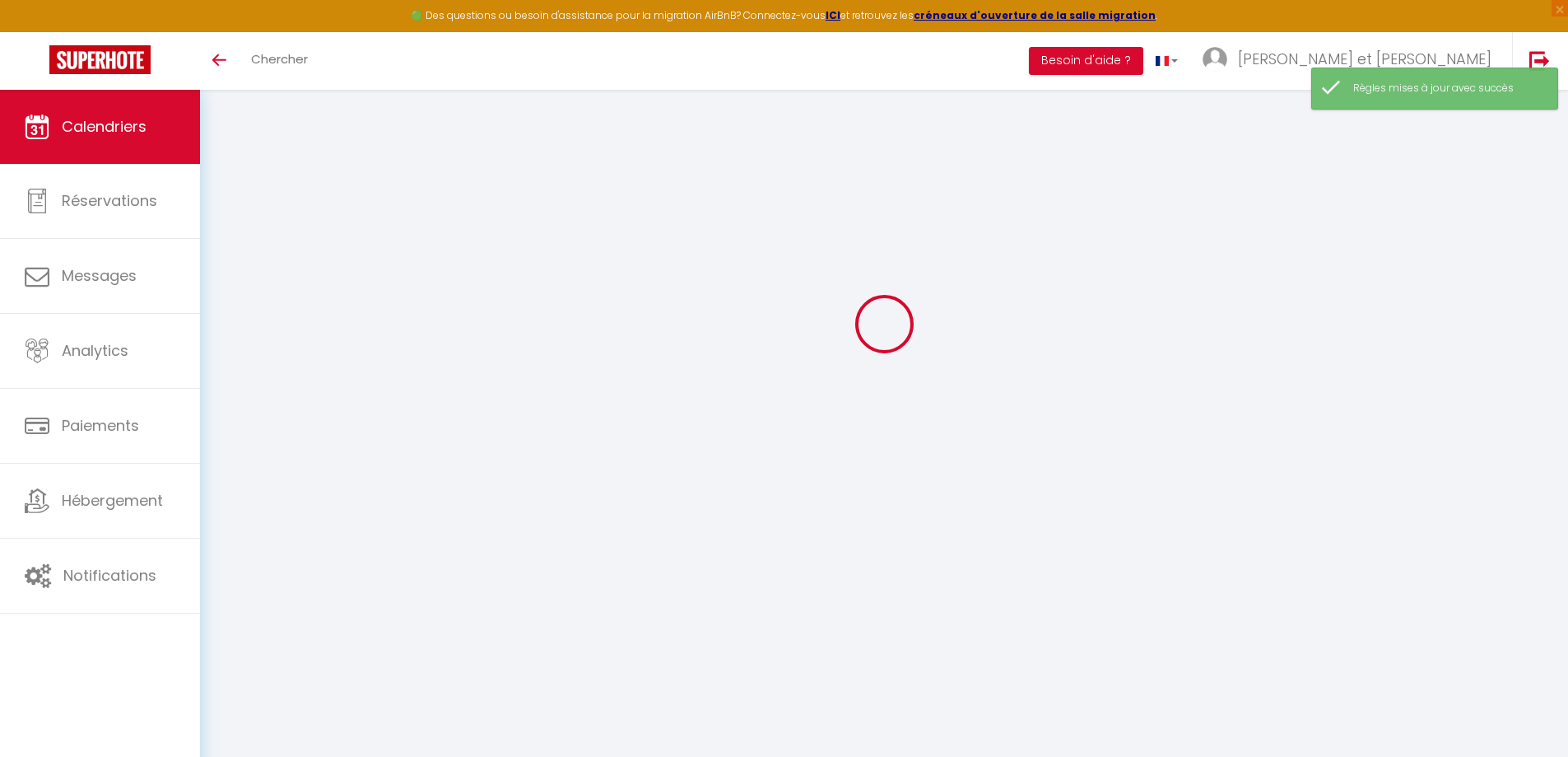
select select
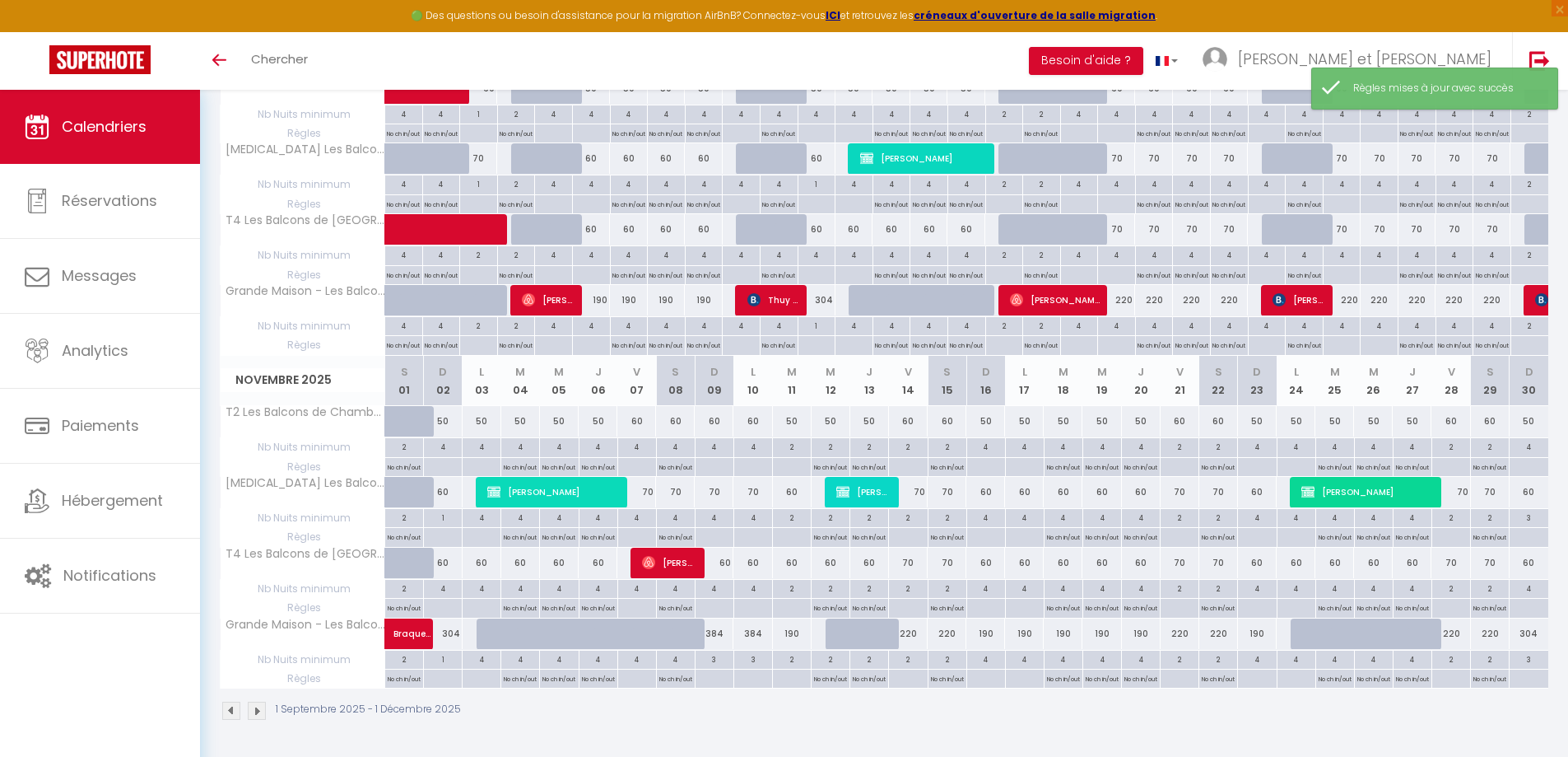
click at [717, 465] on div at bounding box center [715, 467] width 39 height 19
type input "Dim 09 Novembre 2025"
type input "Lun 10 Novembre 2025"
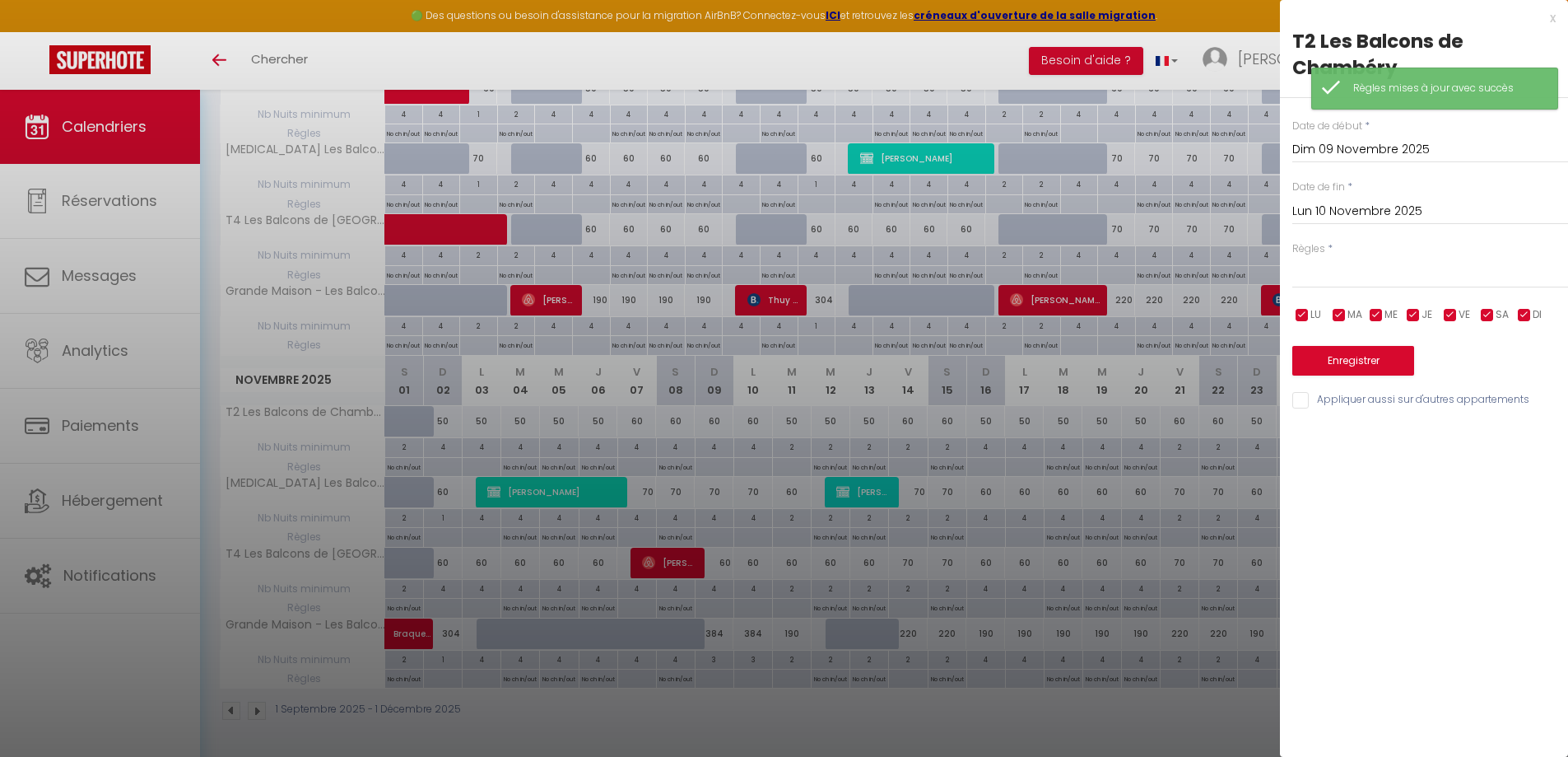
click at [1379, 204] on input "Lun 10 Novembre 2025" at bounding box center [1430, 212] width 276 height 21
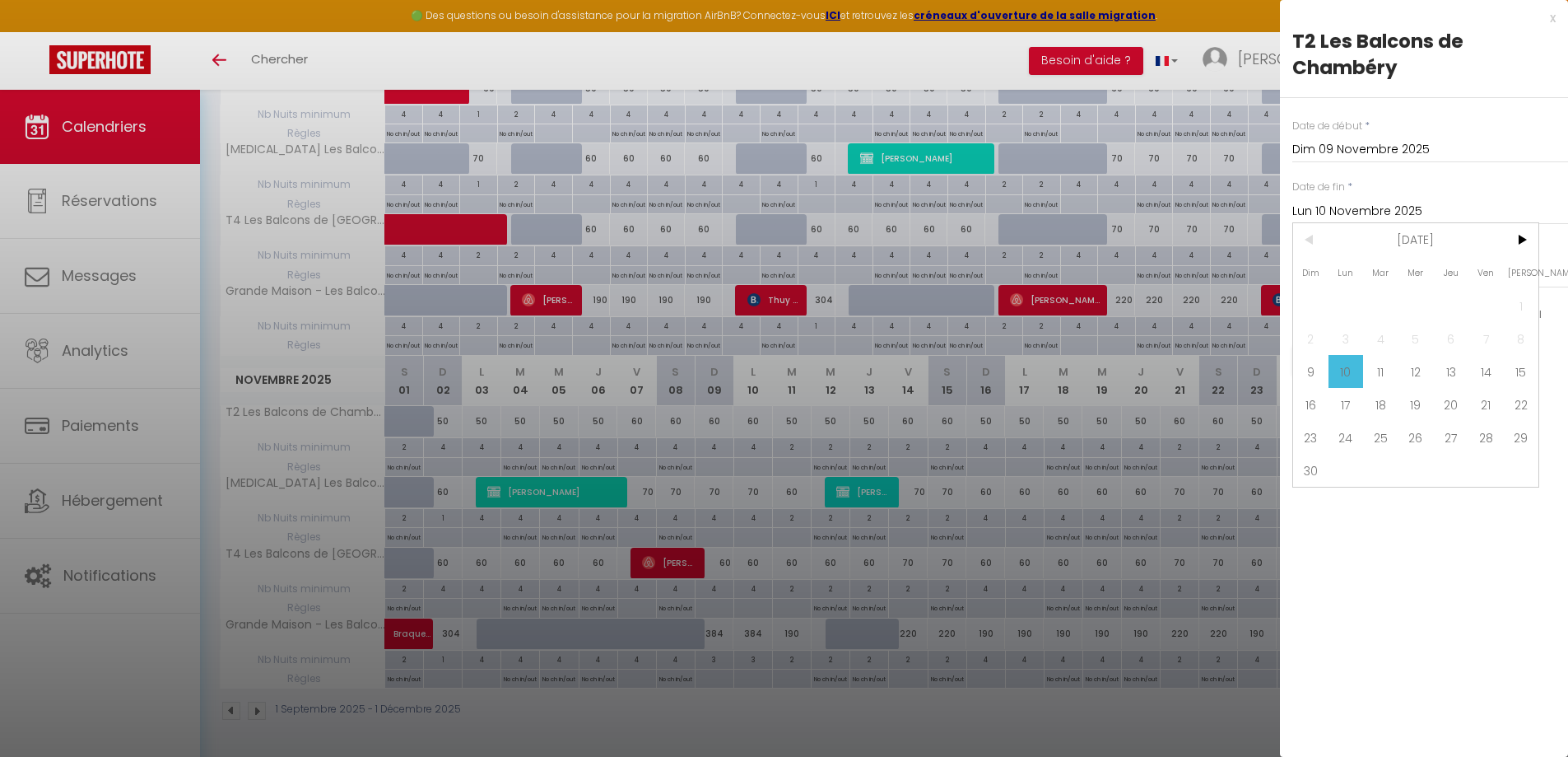
click at [1351, 368] on span "10" at bounding box center [1346, 371] width 35 height 33
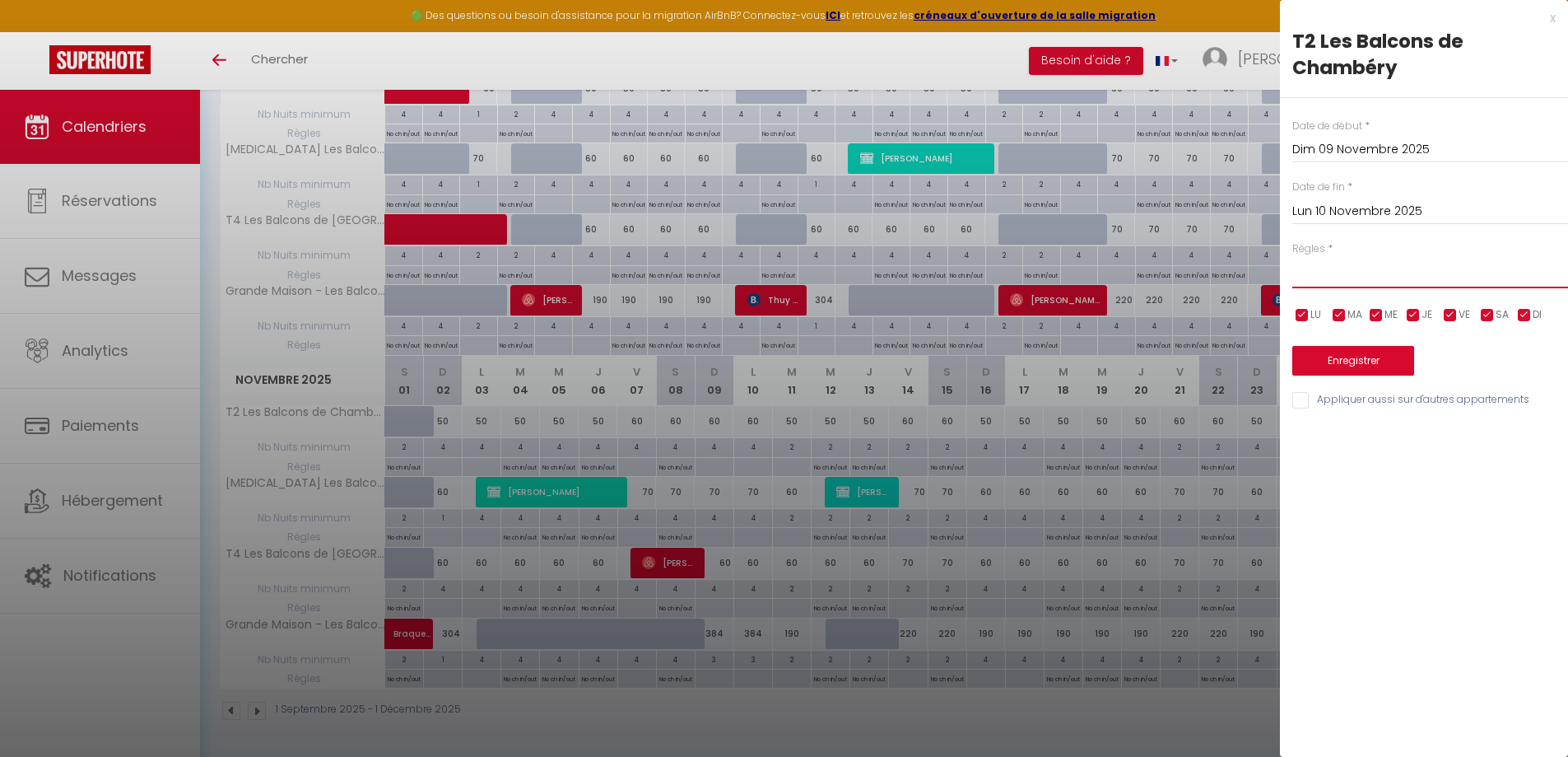
drag, startPoint x: 1370, startPoint y: 264, endPoint x: 1375, endPoint y: 273, distance: 10.3
click at [1370, 264] on select "Aucun No Checkin No Checkout Pas d'arrivée / Pas de départ" at bounding box center [1430, 273] width 276 height 32
select select "3"
click at [1292, 257] on select "Aucun No Checkin No Checkout Pas d'arrivée / Pas de départ" at bounding box center [1430, 273] width 276 height 32
click at [1362, 394] on input "Appliquer aussi sur d'autres appartements" at bounding box center [1430, 401] width 276 height 17
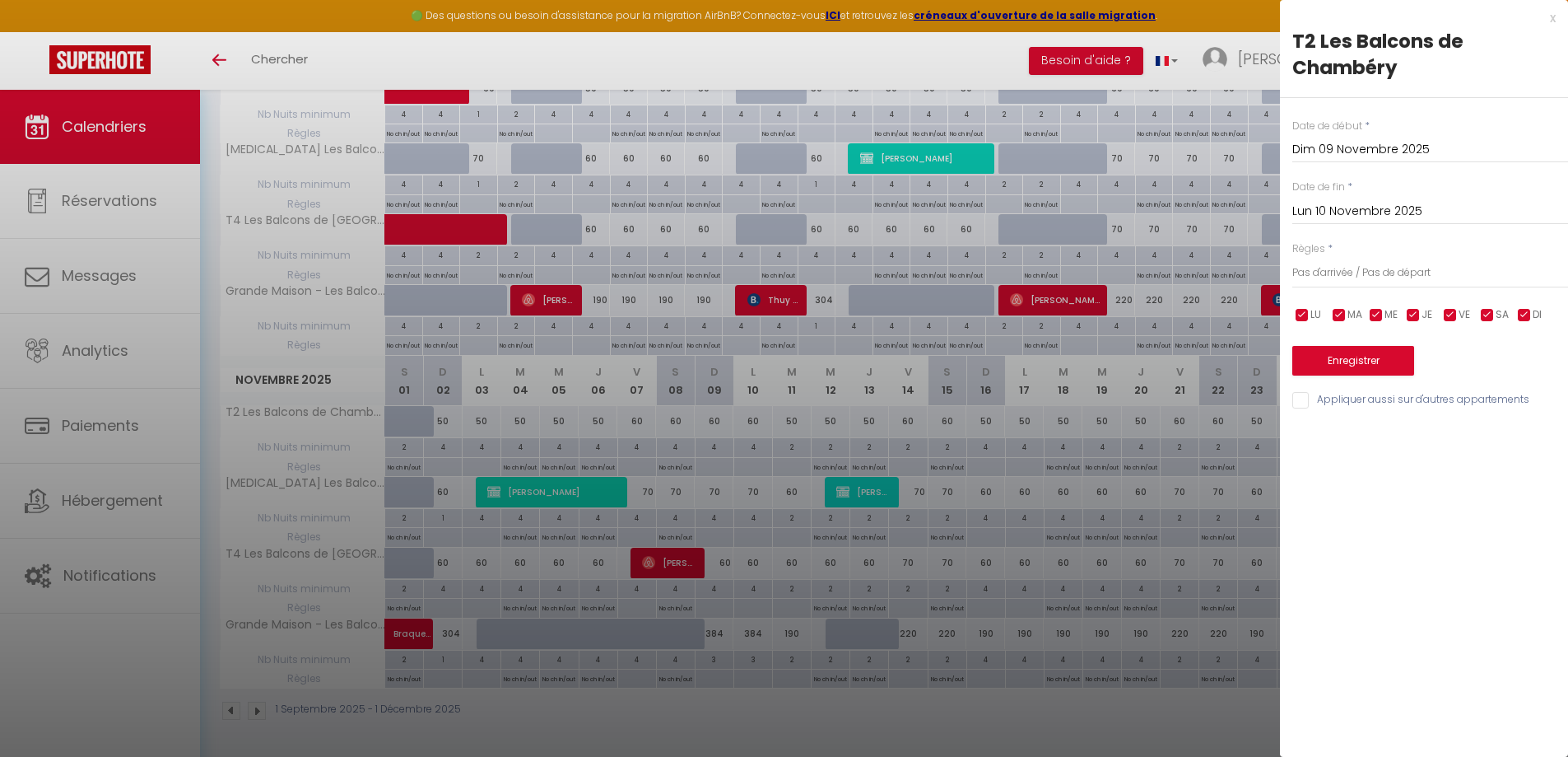
checkbox input "true"
click at [1367, 365] on button "Enregistrer" at bounding box center [1353, 361] width 122 height 30
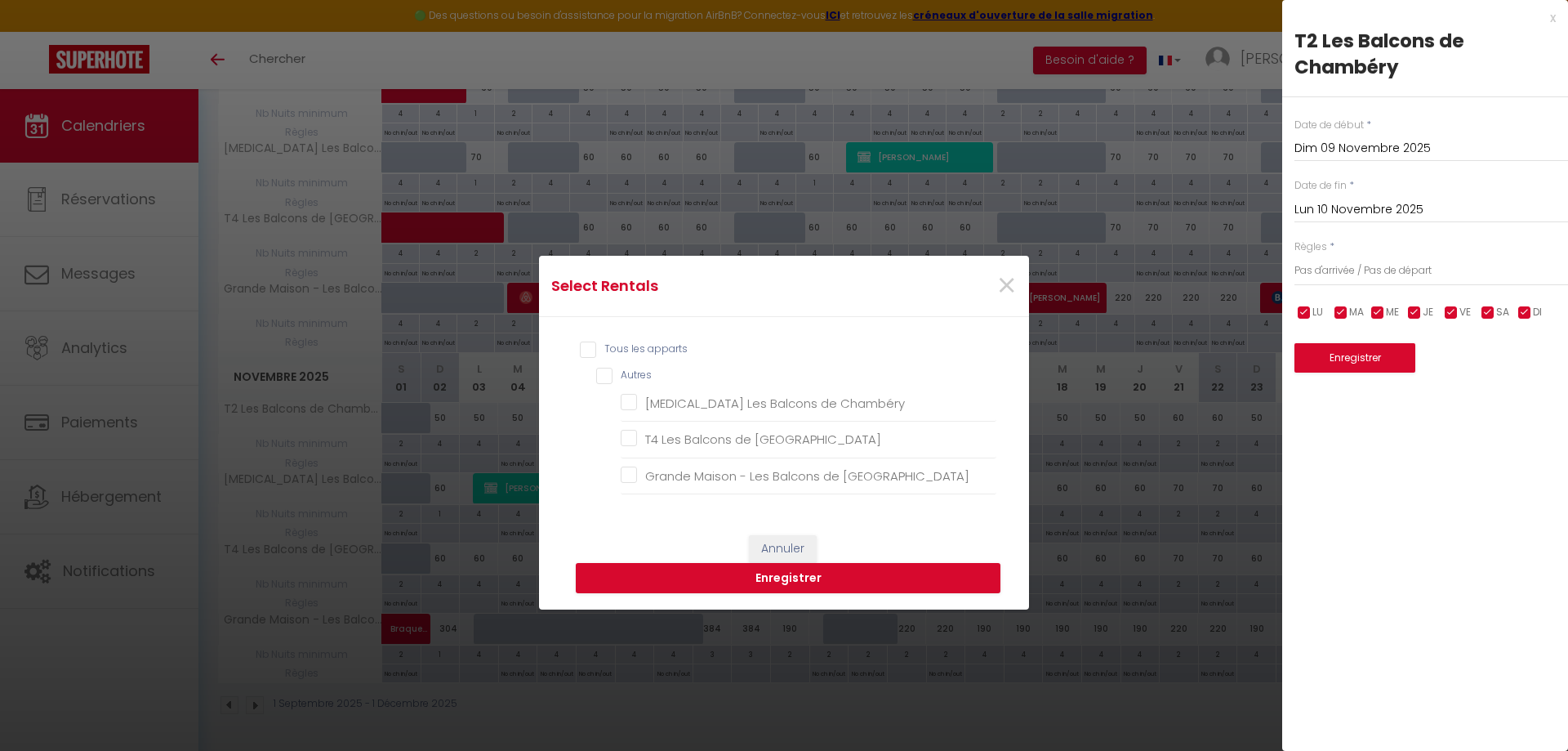
click at [650, 339] on div "Tous les apparts Autres [MEDICAL_DATA] Les Balcons de [GEOGRAPHIC_DATA] T4 Les …" at bounding box center [783, 418] width 424 height 170
click at [649, 347] on input "Tous les apparts" at bounding box center [788, 350] width 417 height 17
checkbox input "true"
checkbox Chambéry "true"
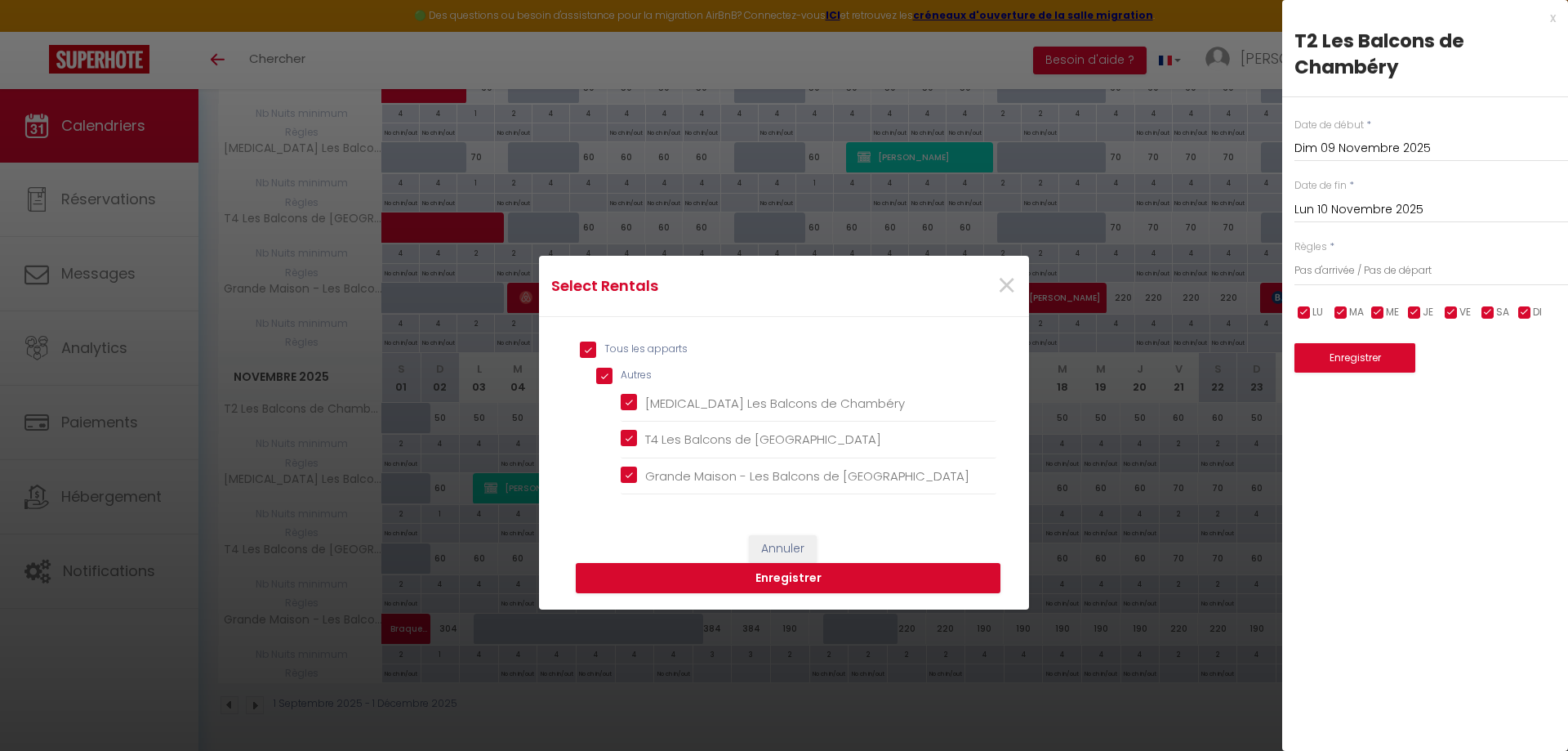
checkbox Chambéry "true"
click at [824, 574] on button "Enregistrer" at bounding box center [788, 579] width 424 height 31
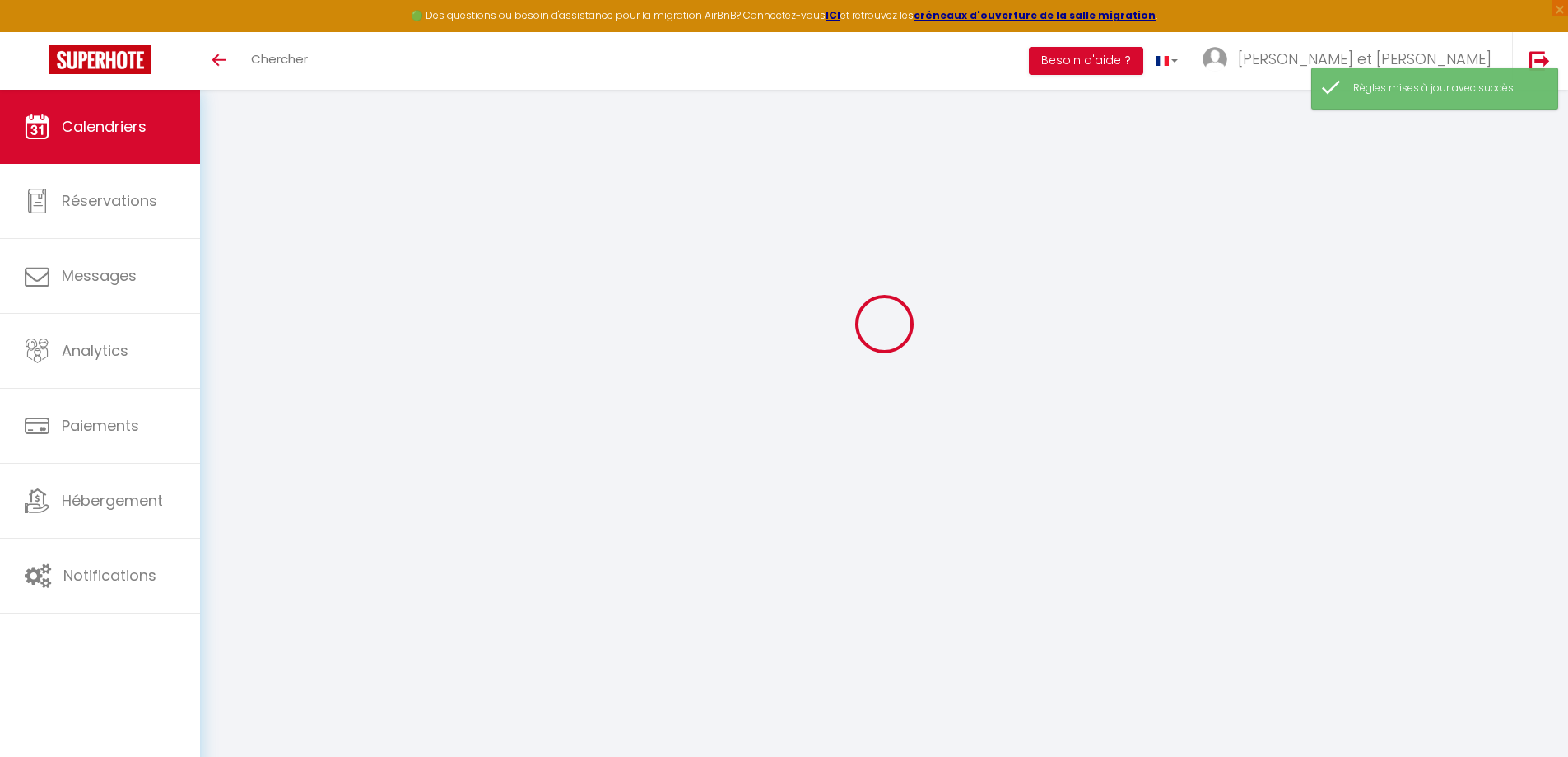
select select
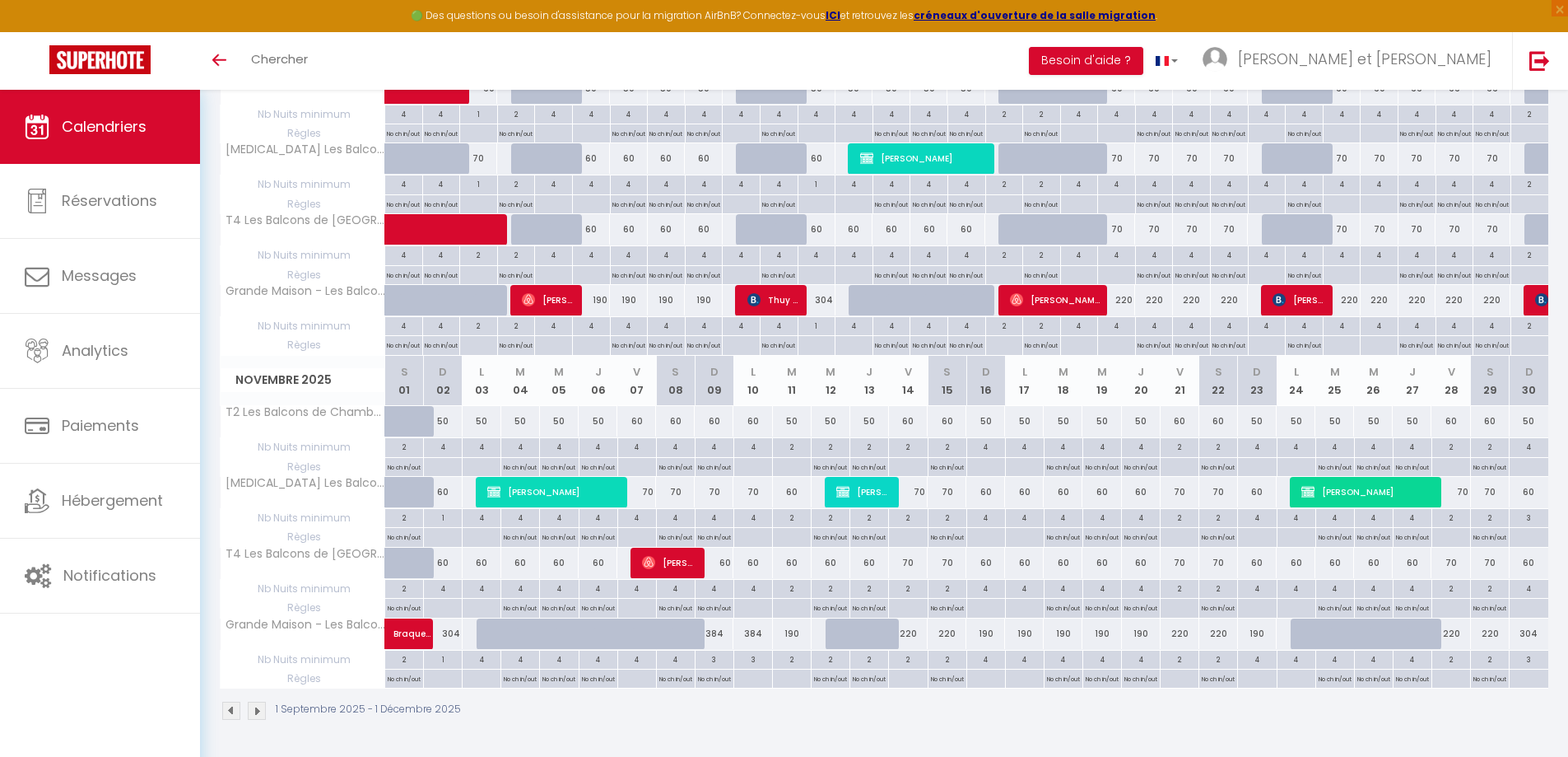
click at [831, 464] on p "No ch in/out" at bounding box center [830, 465] width 33 height 16
type input "Mer 12 Novembre 2025"
type input "Jeu 13 Novembre 2025"
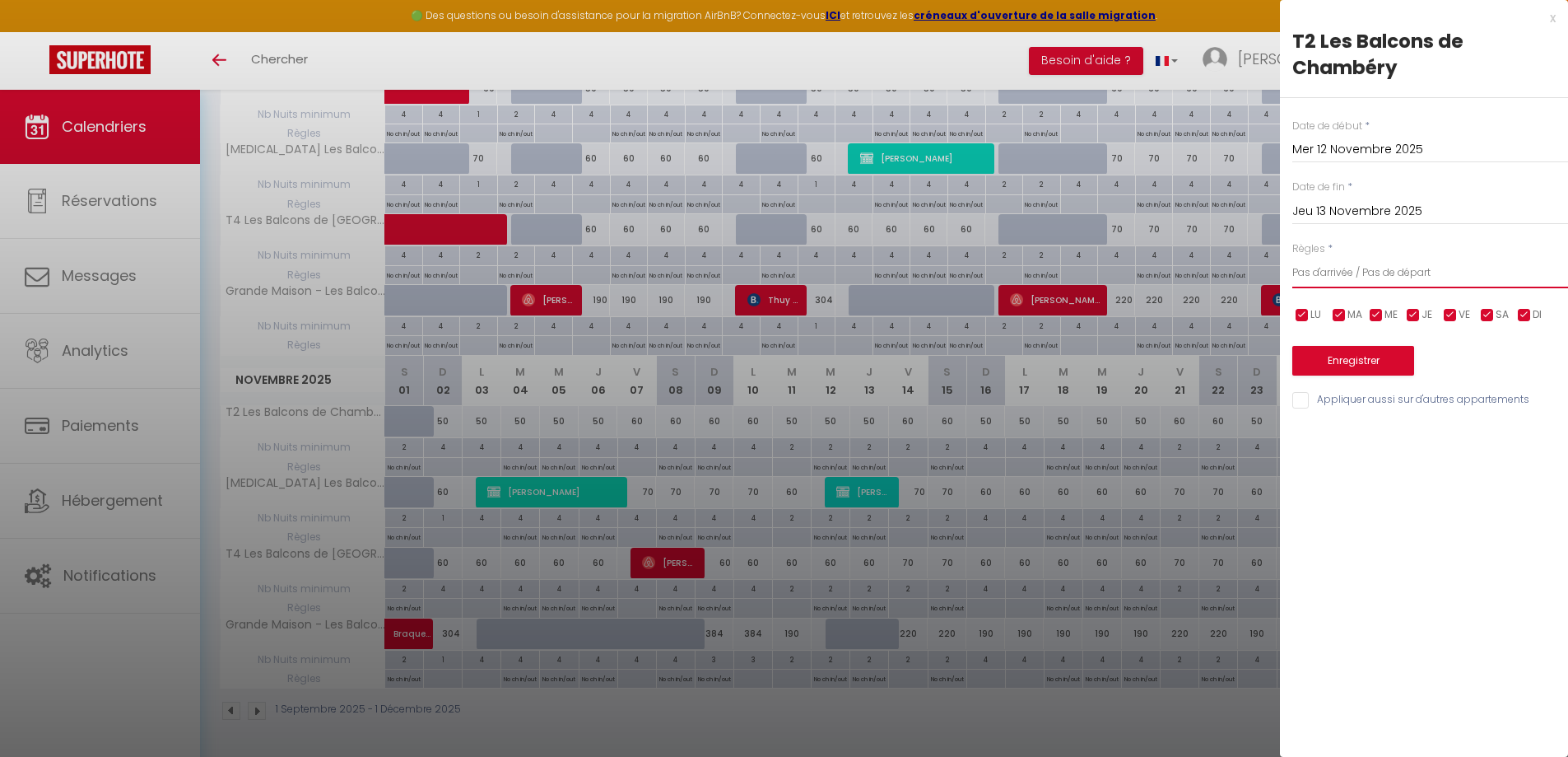
click at [1377, 264] on select "Aucun No Checkin No Checkout Pas d'arrivée / Pas de départ" at bounding box center [1430, 273] width 276 height 32
select select "0"
click at [1292, 257] on select "Aucun No Checkin No Checkout Pas d'arrivée / Pas de départ" at bounding box center [1430, 273] width 276 height 32
click at [1365, 393] on input "Appliquer aussi sur d'autres appartements" at bounding box center [1430, 401] width 276 height 17
checkbox input "true"
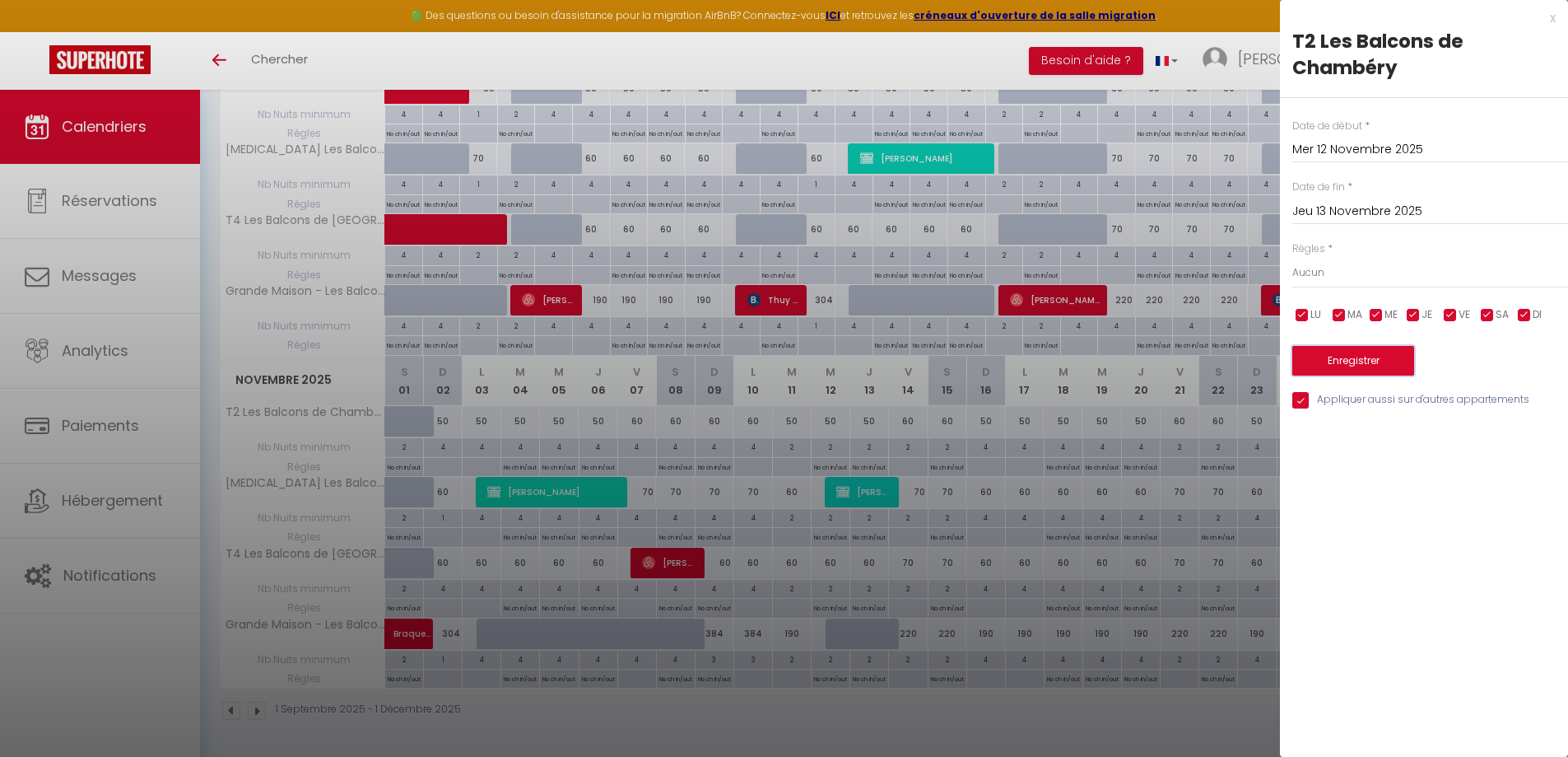
click at [1367, 363] on button "Enregistrer" at bounding box center [1353, 361] width 122 height 30
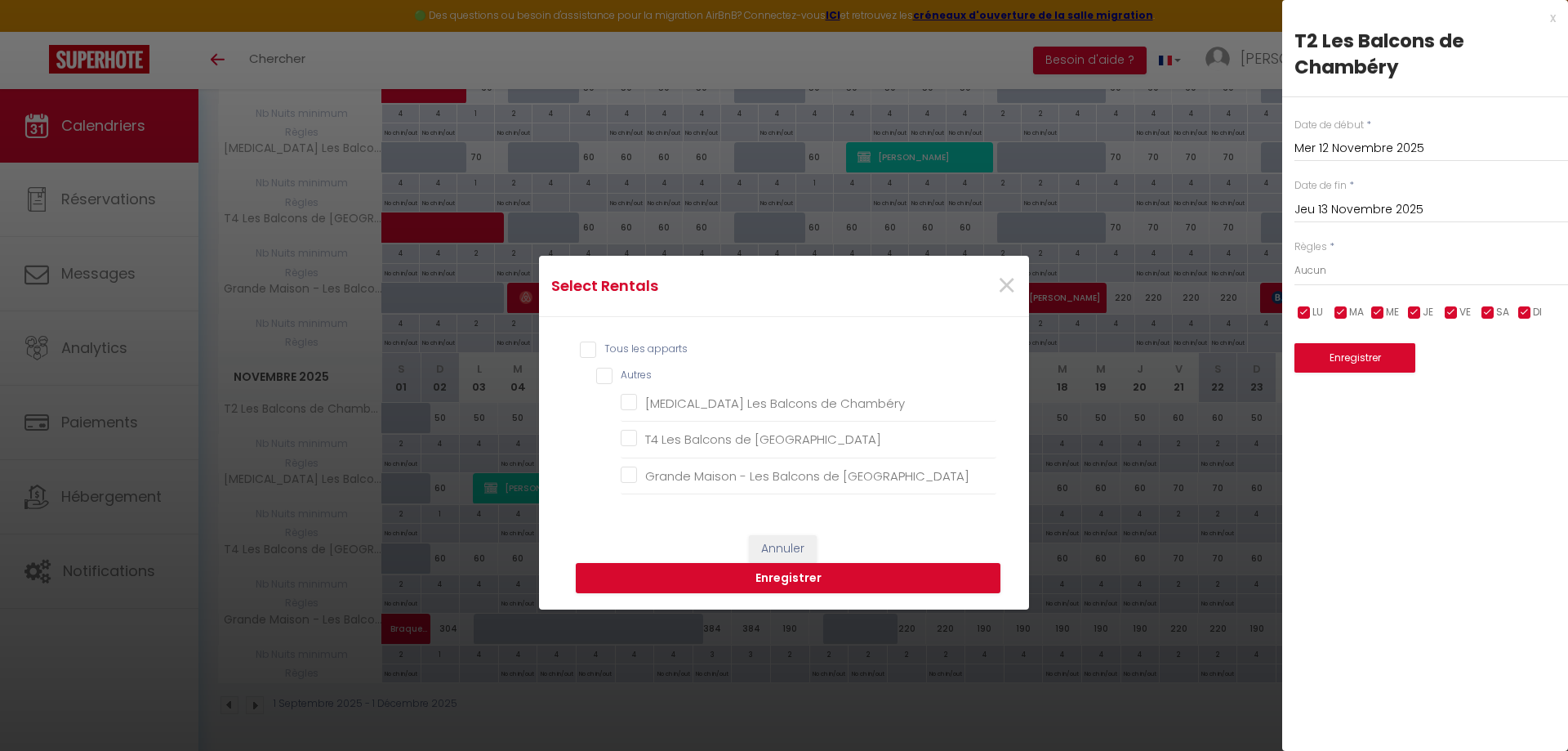
click at [656, 344] on input "Tous les apparts" at bounding box center [788, 350] width 417 height 17
checkbox input "true"
checkbox Chambéry "true"
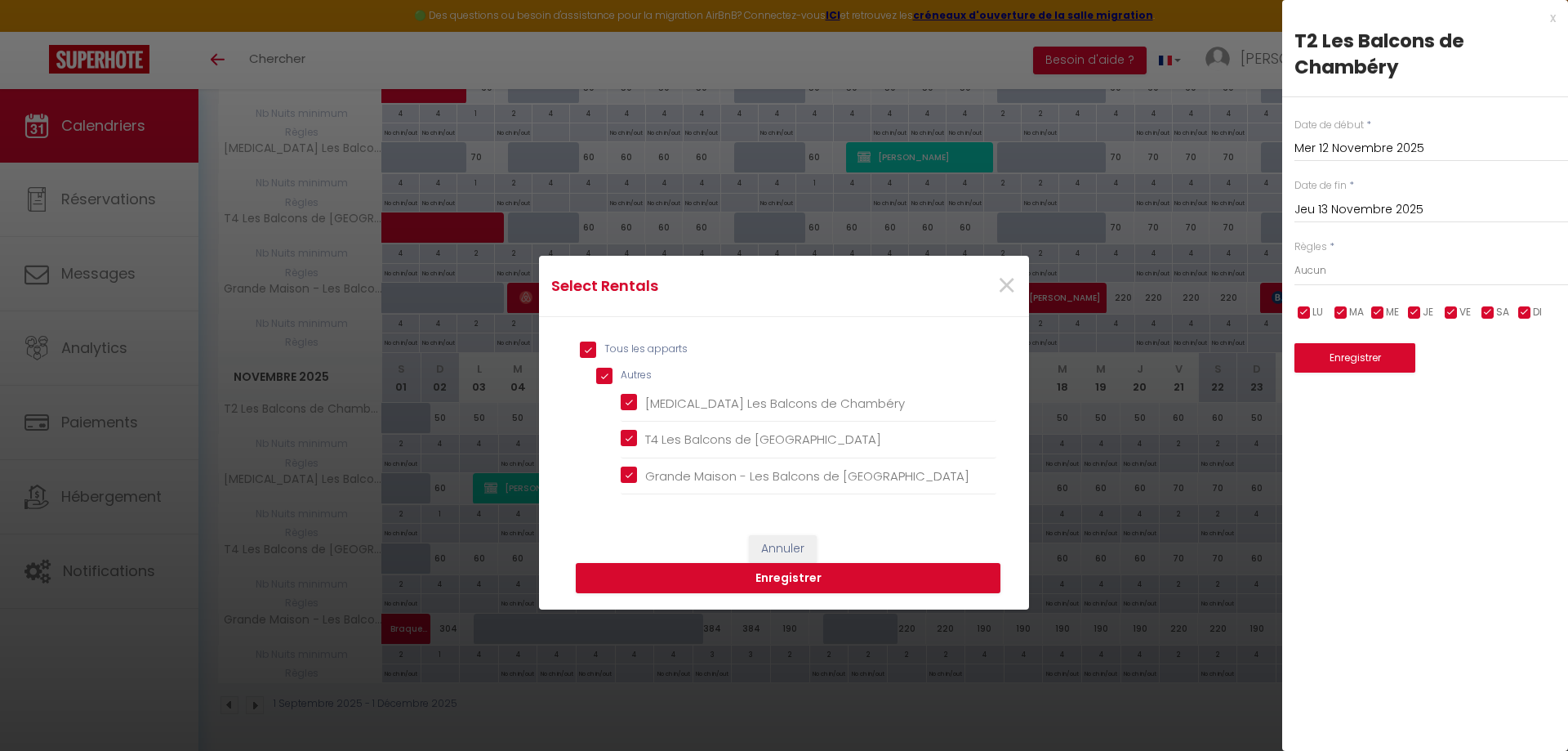
checkbox Chambéry "true"
click at [720, 568] on button "Enregistrer" at bounding box center [788, 579] width 424 height 31
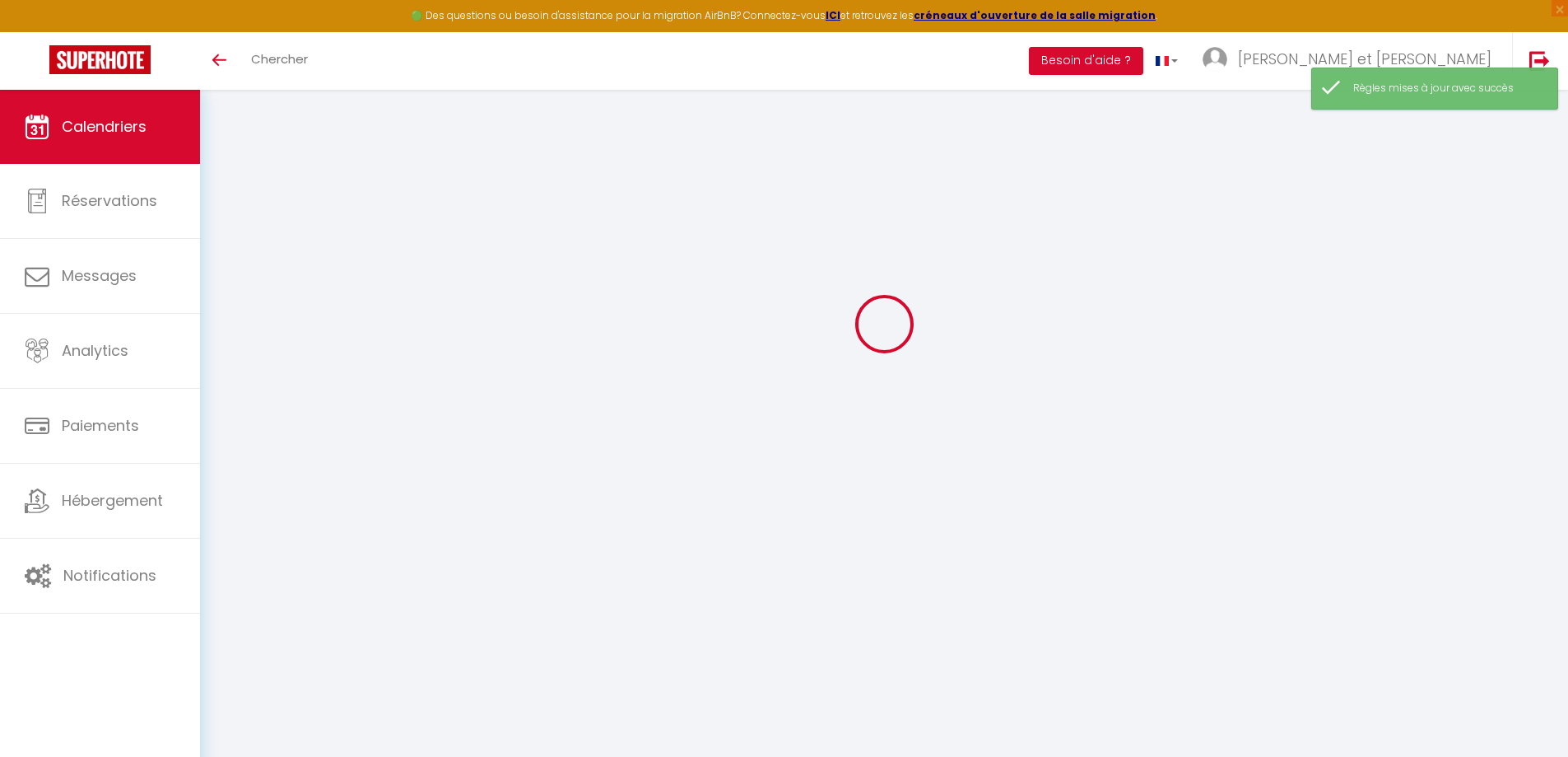
select select
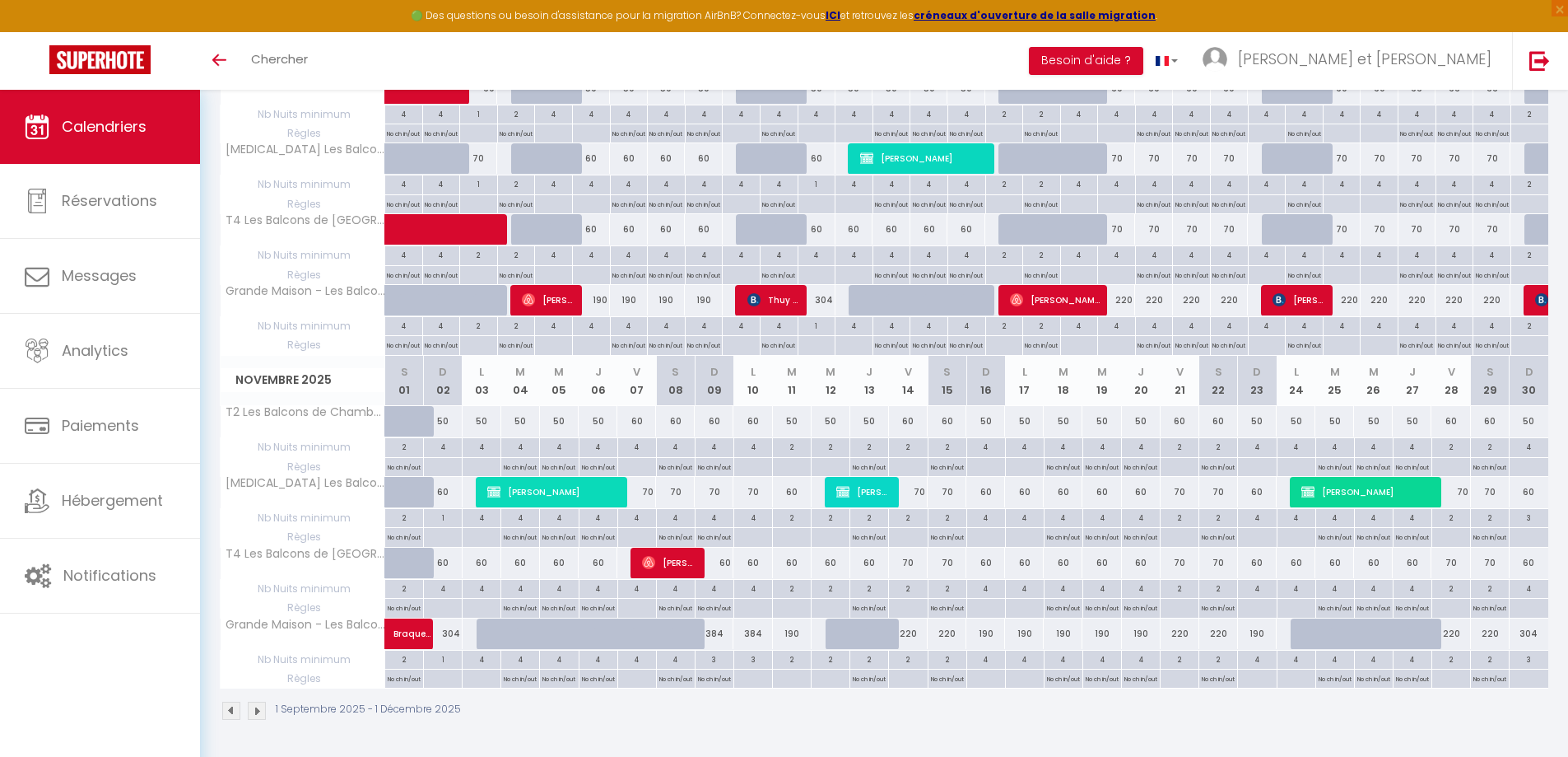
click at [743, 458] on div at bounding box center [753, 467] width 39 height 19
type input "Lun 10 Novembre 2025"
type input "[DATE]"
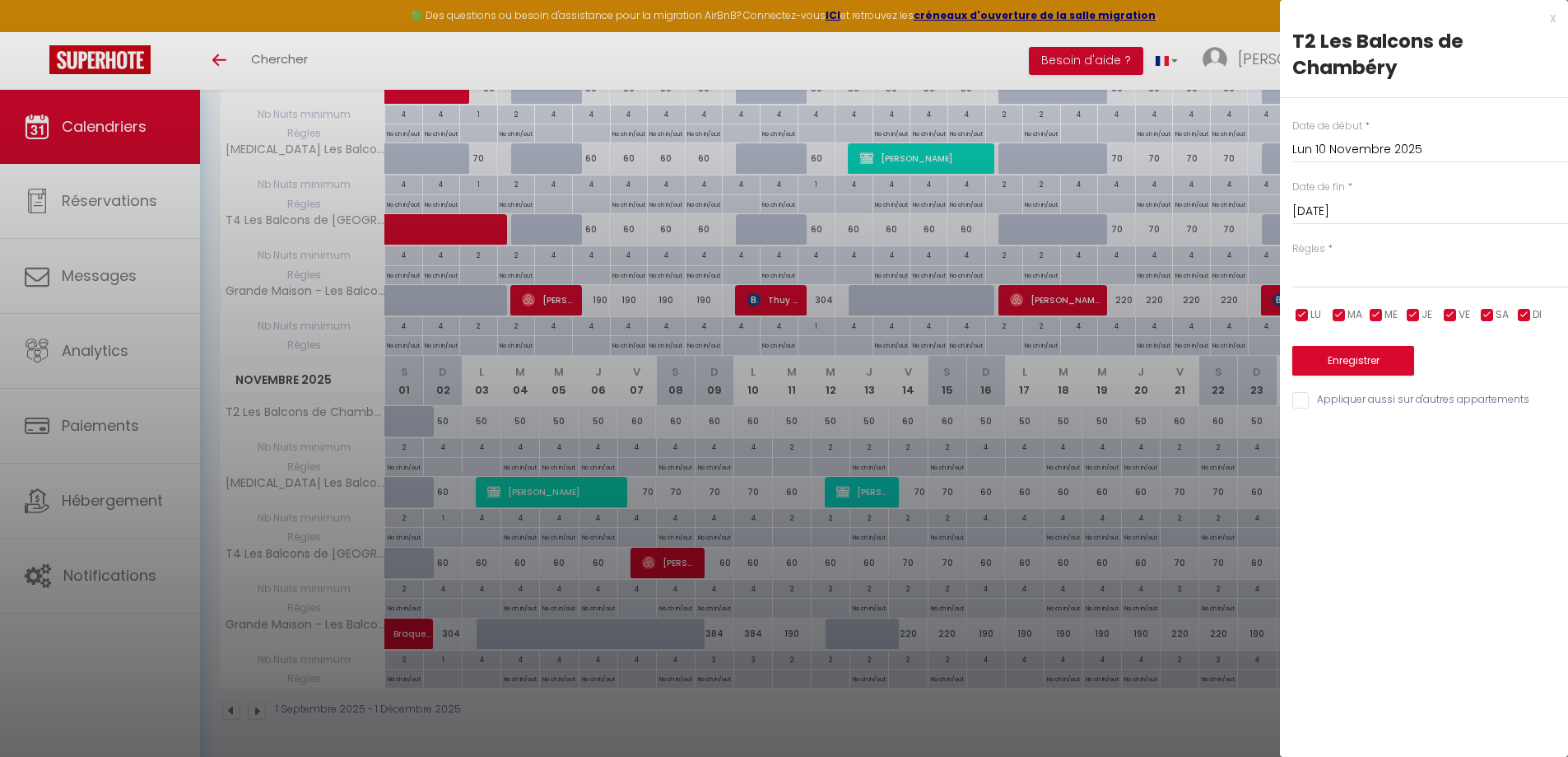
click at [1362, 208] on input "[DATE]" at bounding box center [1430, 212] width 276 height 21
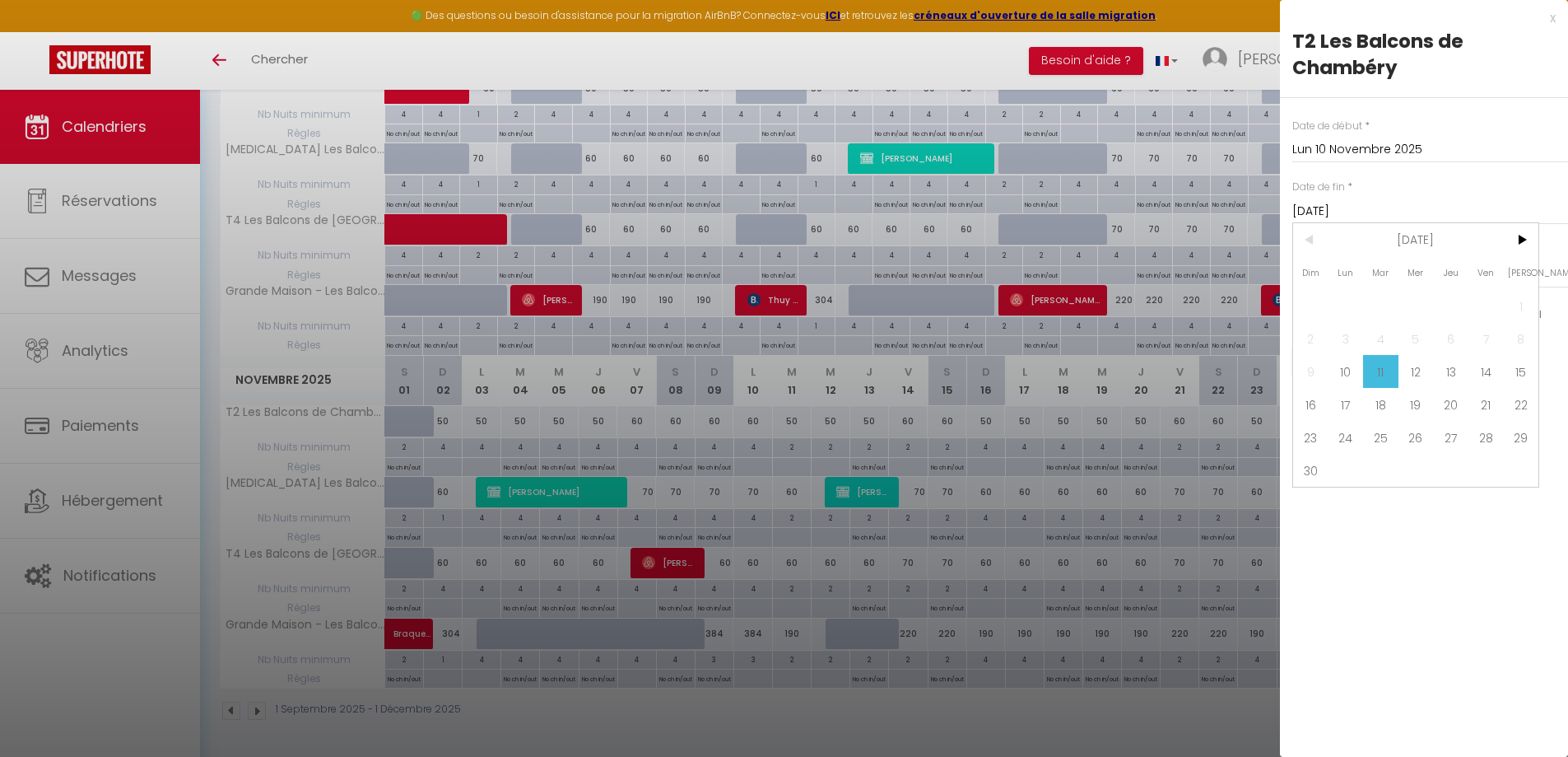
click at [1362, 208] on input "[DATE]" at bounding box center [1430, 212] width 276 height 21
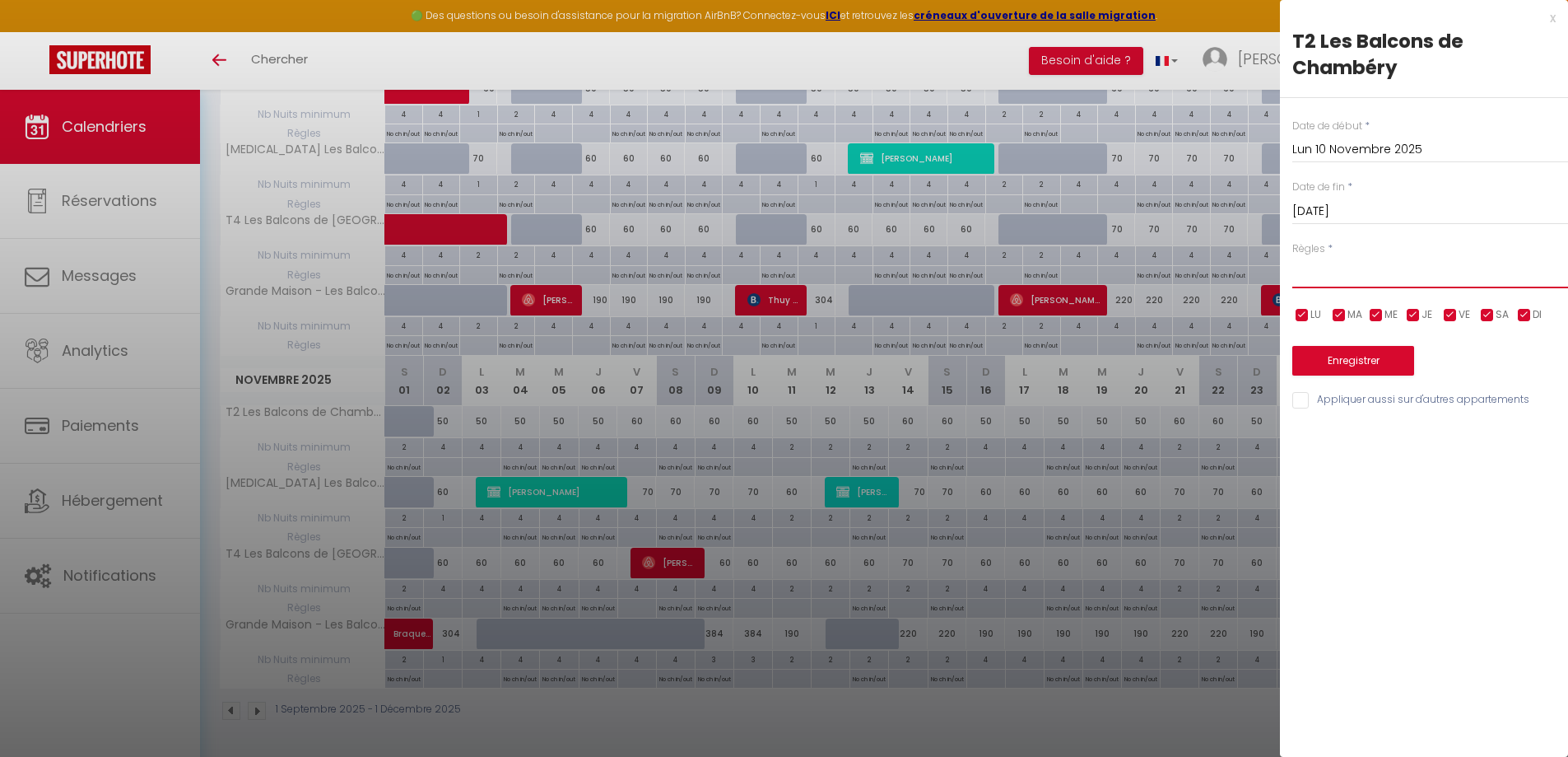
click at [1402, 279] on select "Aucun No Checkin No Checkout Pas d'arrivée / Pas de départ" at bounding box center [1430, 273] width 276 height 32
select select "3"
click at [1292, 257] on select "Aucun No Checkin No Checkout Pas d'arrivée / Pas de départ" at bounding box center [1430, 273] width 276 height 32
click at [1375, 396] on input "Appliquer aussi sur d'autres appartements" at bounding box center [1430, 401] width 276 height 17
checkbox input "true"
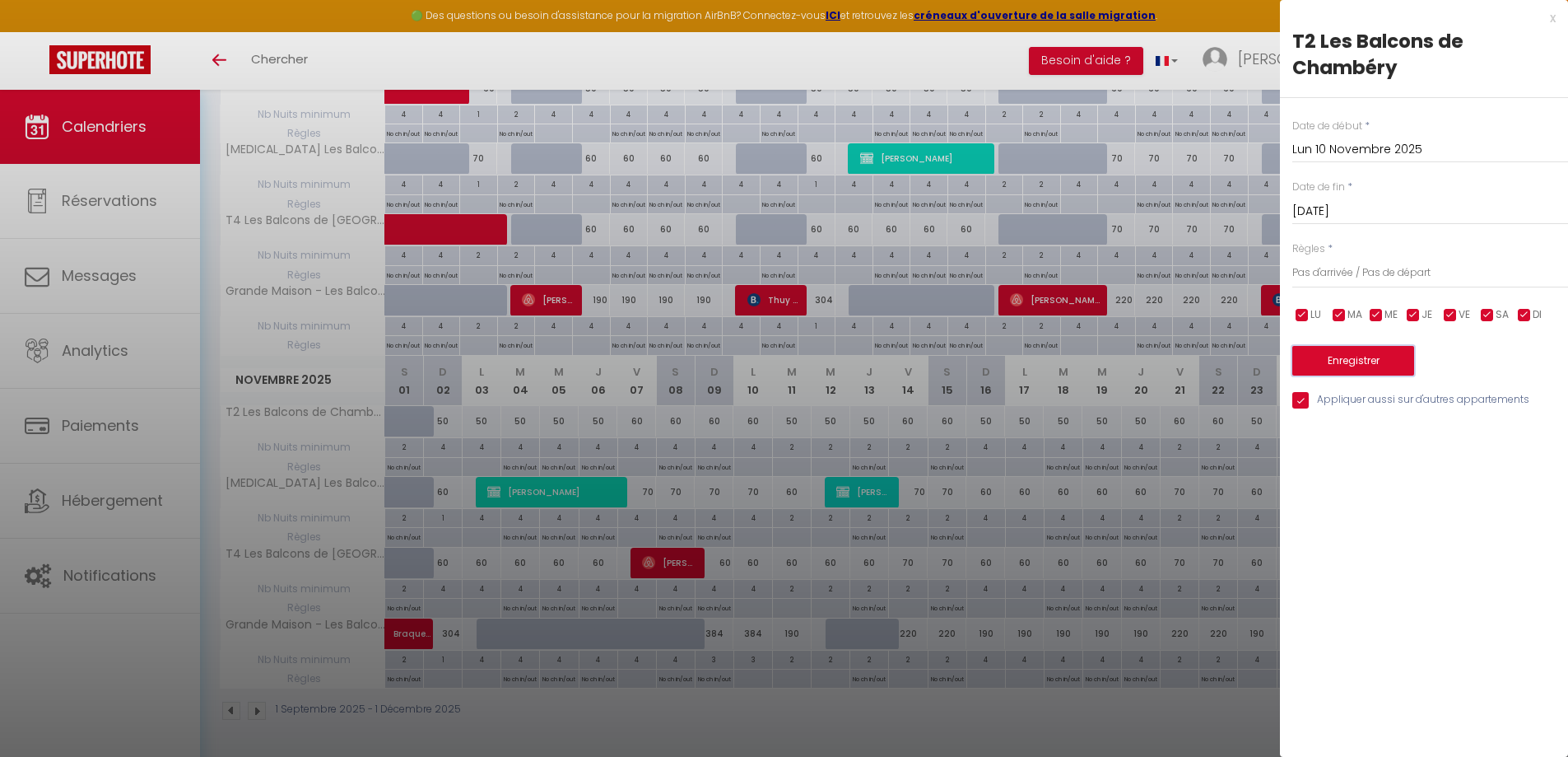
click at [1372, 352] on button "Enregistrer" at bounding box center [1353, 361] width 122 height 30
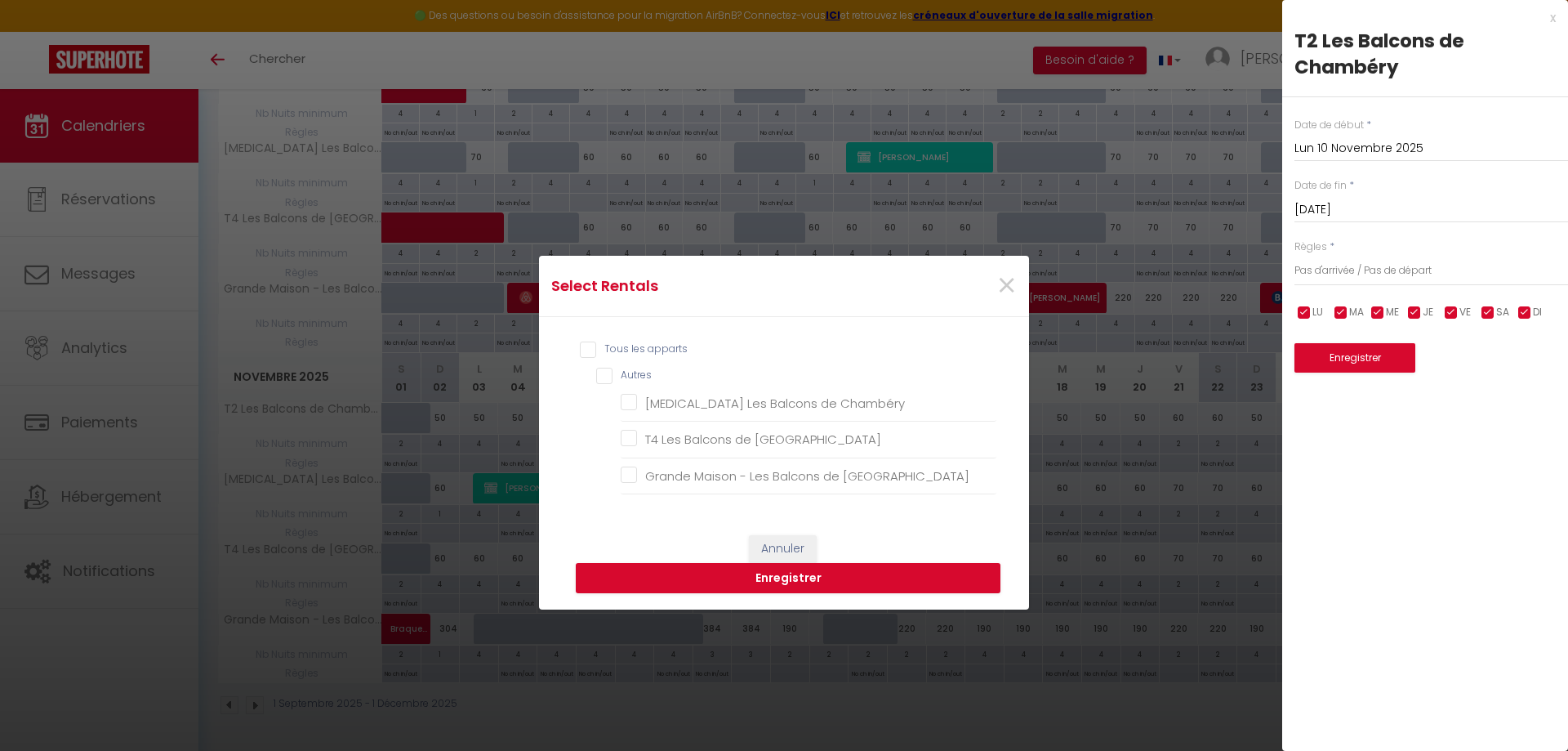
click at [648, 347] on input "Tous les apparts" at bounding box center [788, 350] width 417 height 17
checkbox input "true"
checkbox Chambéry "true"
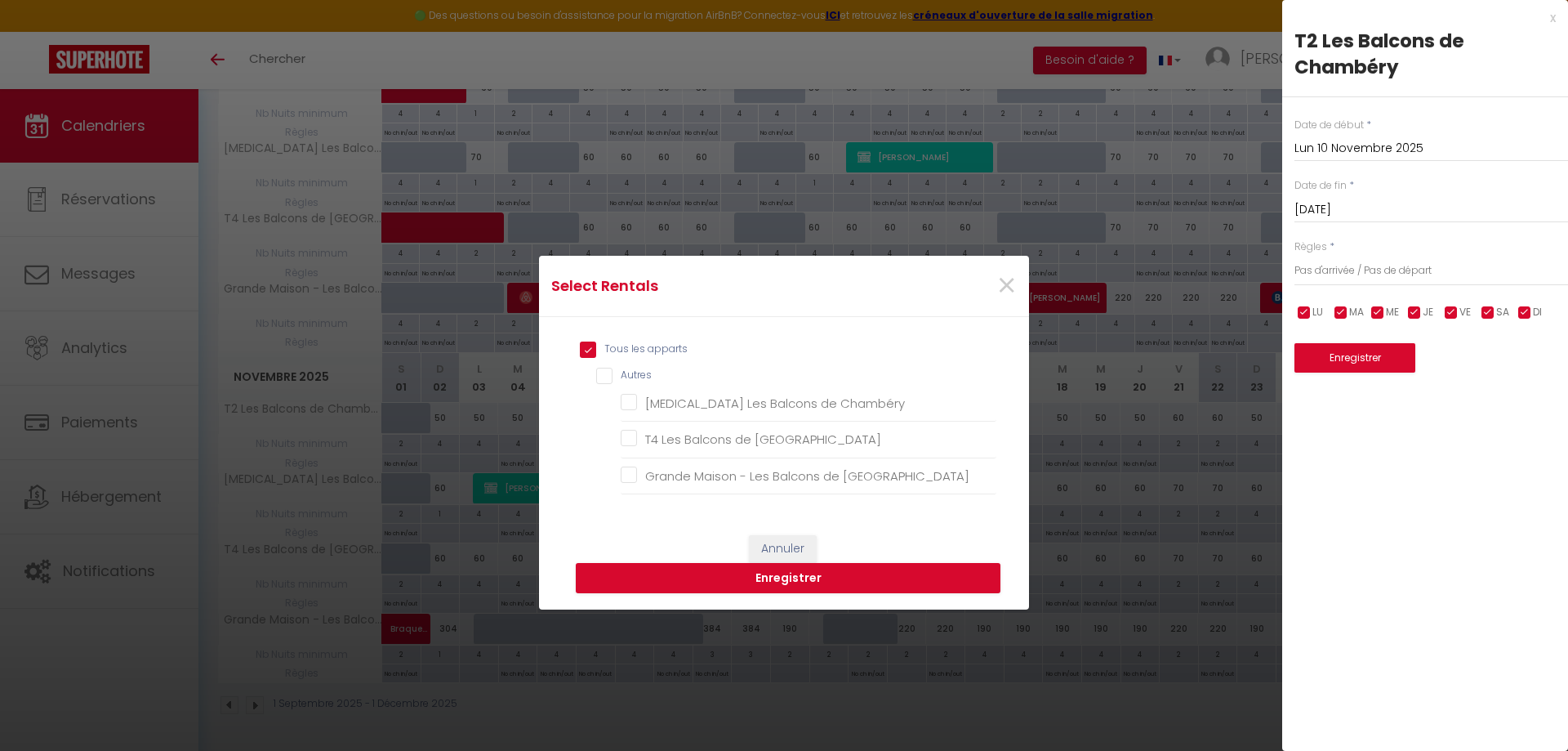
checkbox Chambéry "true"
click at [803, 574] on button "Enregistrer" at bounding box center [788, 579] width 424 height 31
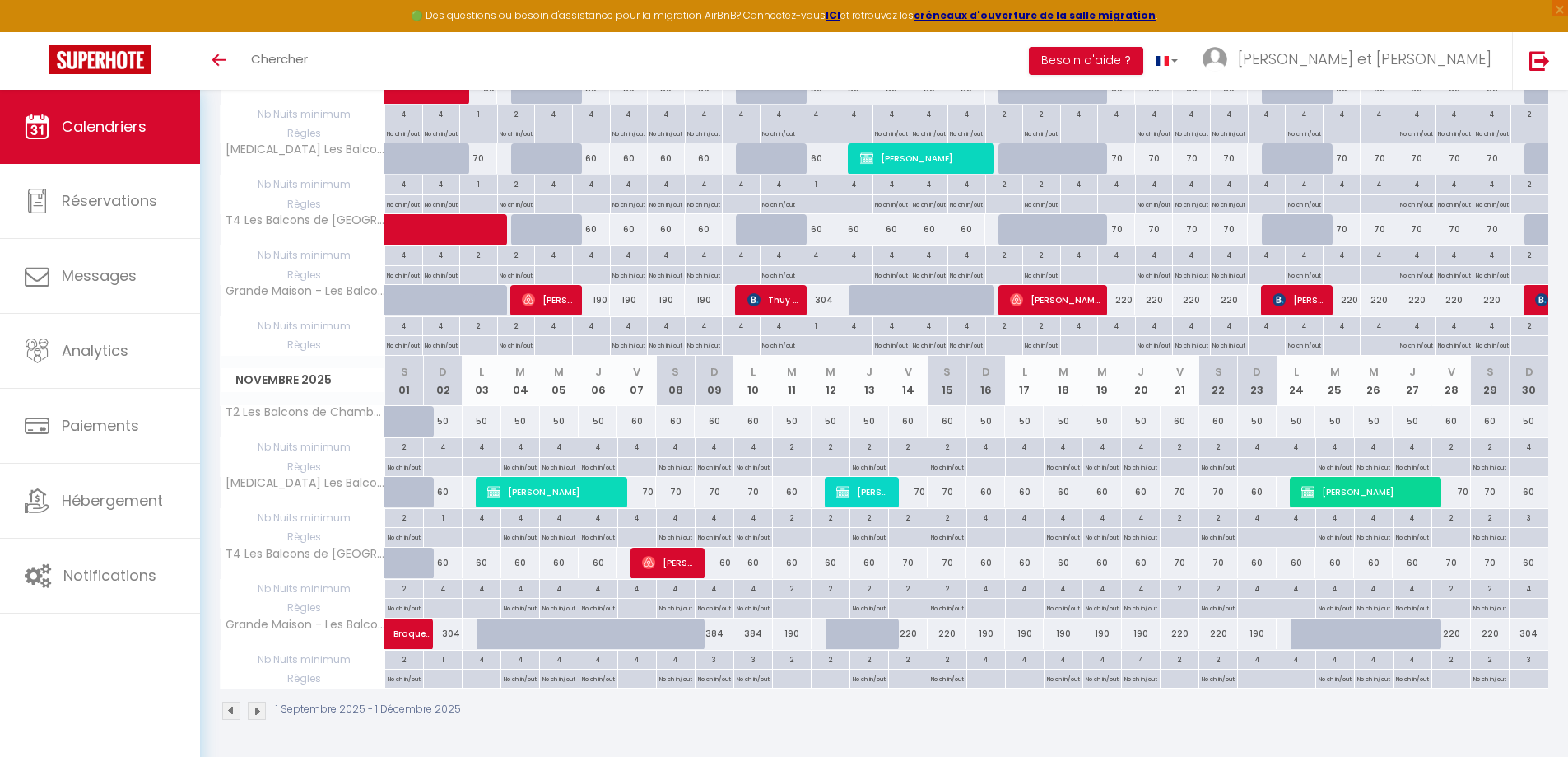
click at [752, 465] on p "No ch in/out" at bounding box center [753, 465] width 33 height 16
type input "Lun 10 Novembre 2025"
type input "[DATE]"
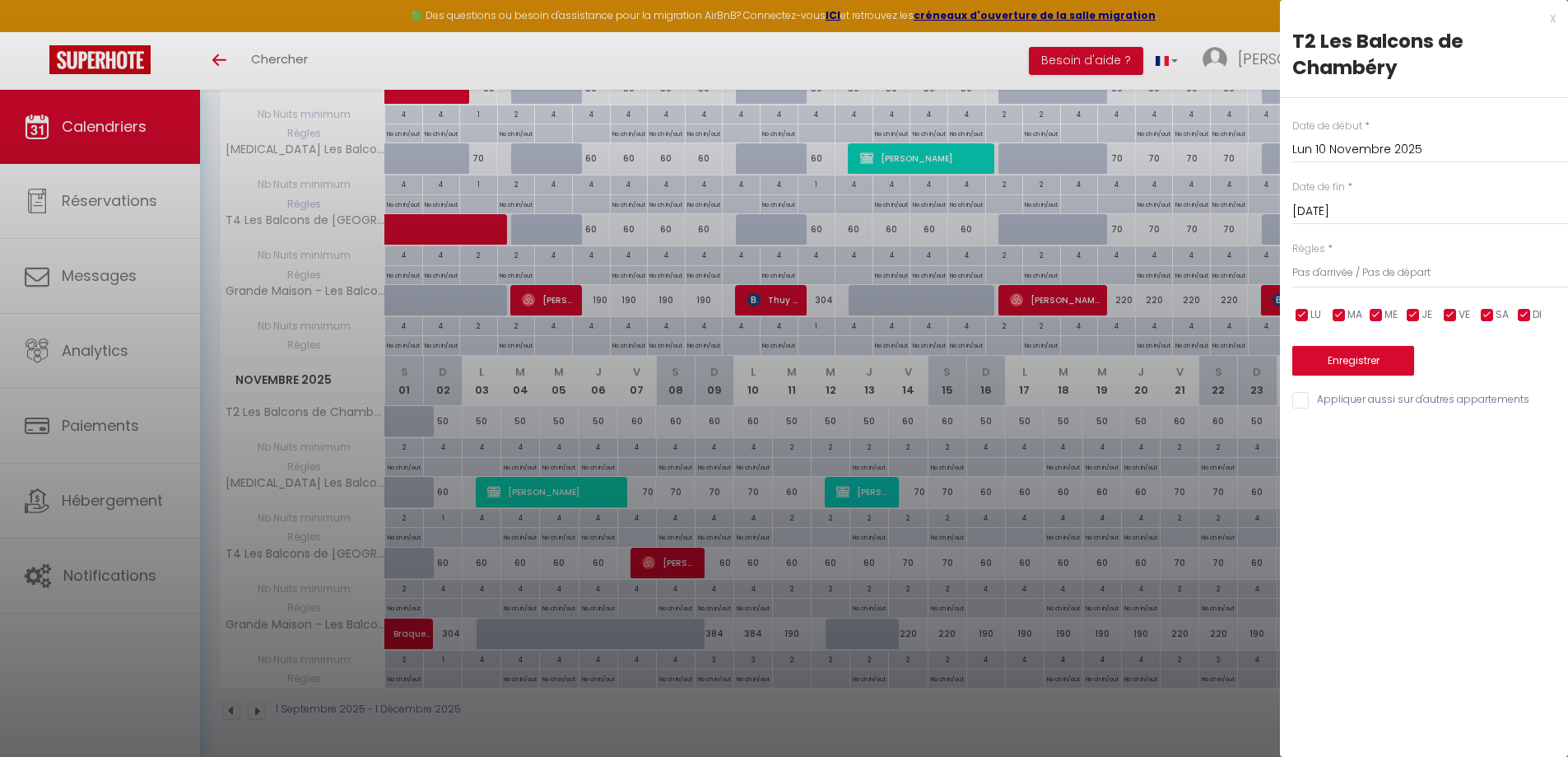
click at [1393, 208] on input "[DATE]" at bounding box center [1430, 212] width 276 height 21
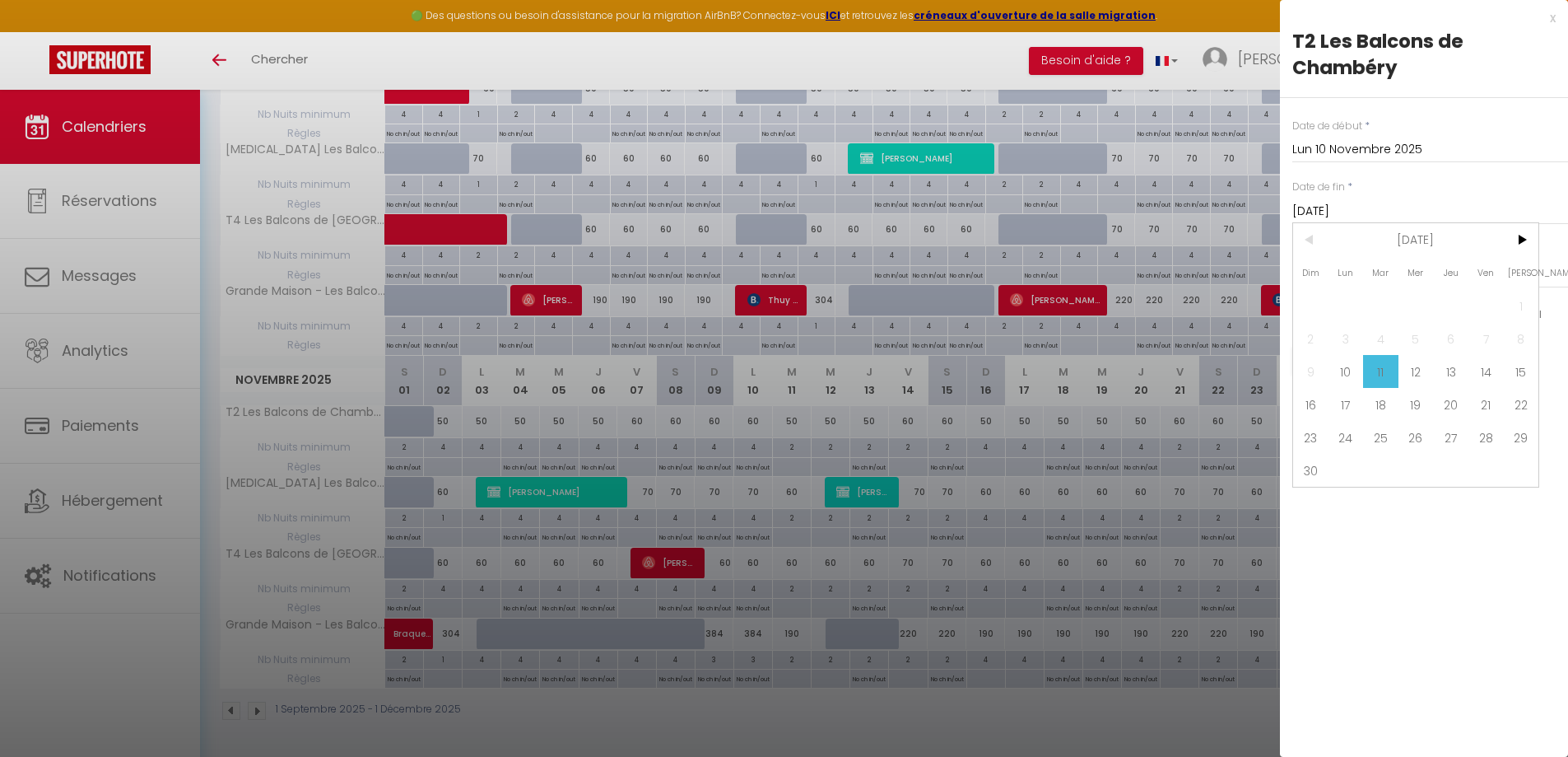
click at [1393, 208] on input "[DATE]" at bounding box center [1430, 212] width 276 height 21
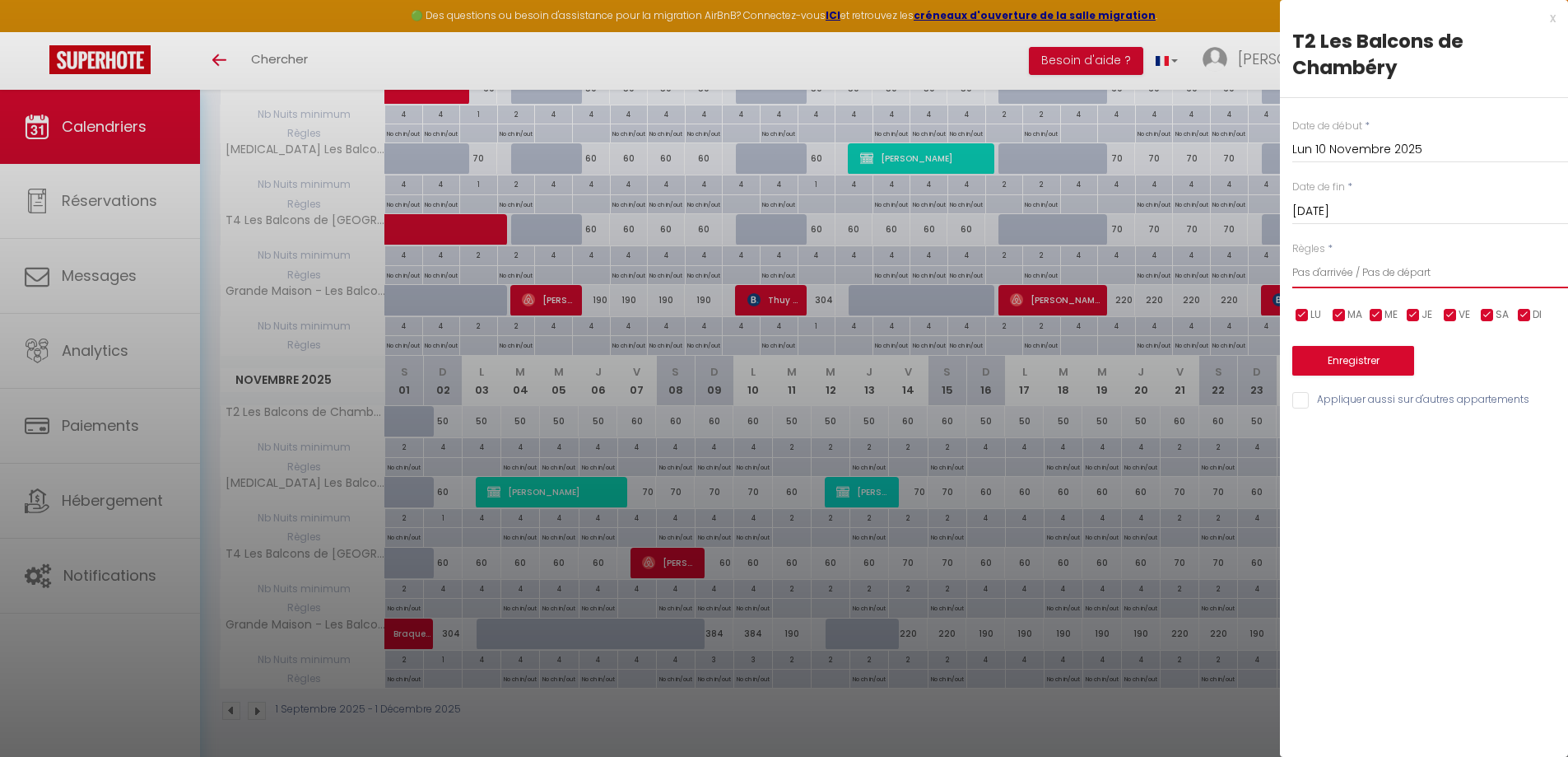
click at [1397, 263] on select "Aucun No Checkin No Checkout Pas d'arrivée / Pas de départ" at bounding box center [1430, 273] width 276 height 32
select select "0"
click at [1292, 257] on select "Aucun No Checkin No Checkout Pas d'arrivée / Pas de départ" at bounding box center [1430, 273] width 276 height 32
click at [1374, 392] on div "Date de début * [DATE] < [DATE] > Dim Lun Mar Mer Jeu Ven Sam 1 2 3 4 5 6 7 8 9…" at bounding box center [1424, 255] width 288 height 313
click at [1371, 399] on input "Appliquer aussi sur d'autres appartements" at bounding box center [1430, 401] width 276 height 17
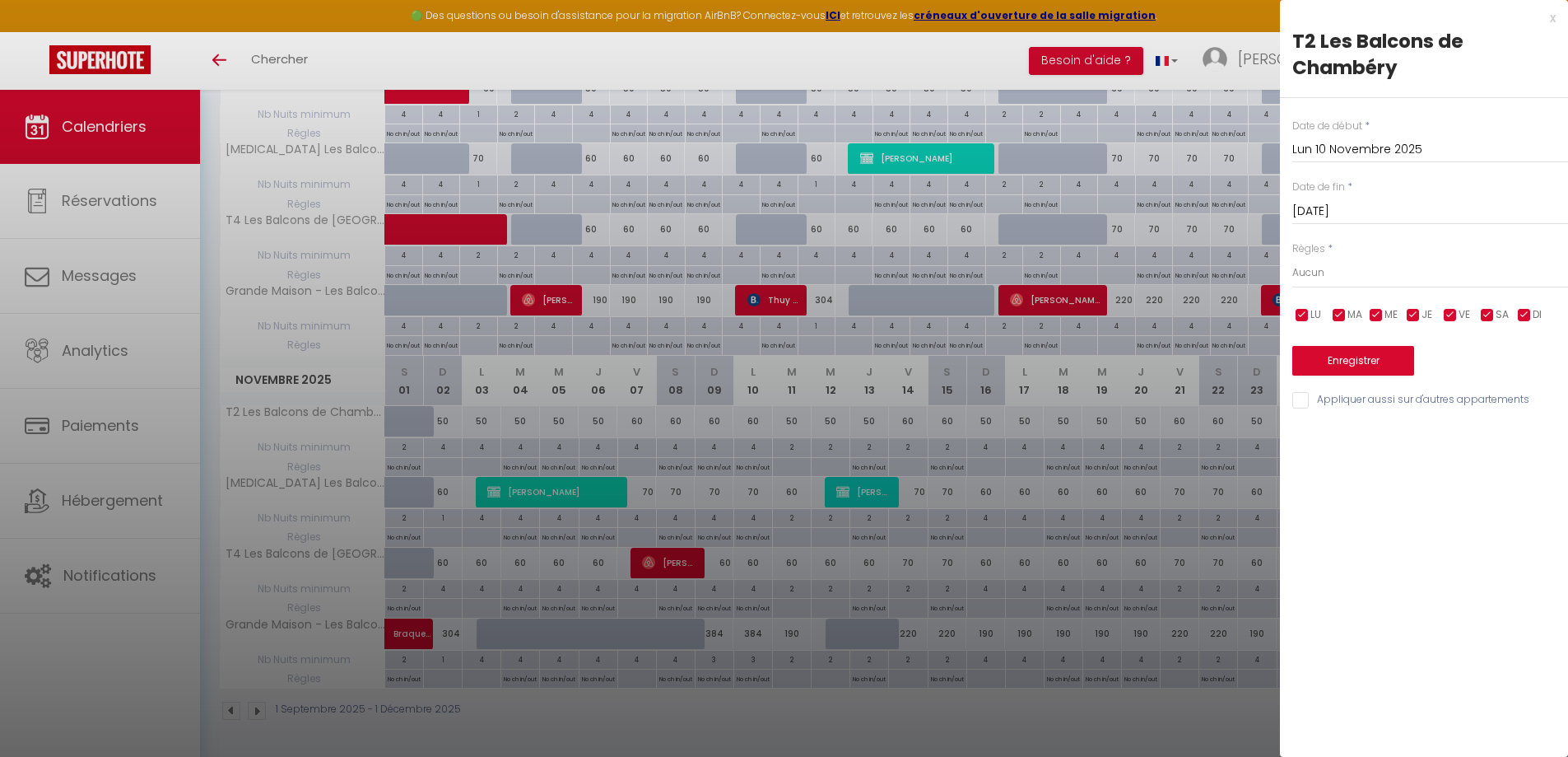
checkbox input "true"
click at [1374, 354] on button "Enregistrer" at bounding box center [1353, 361] width 122 height 30
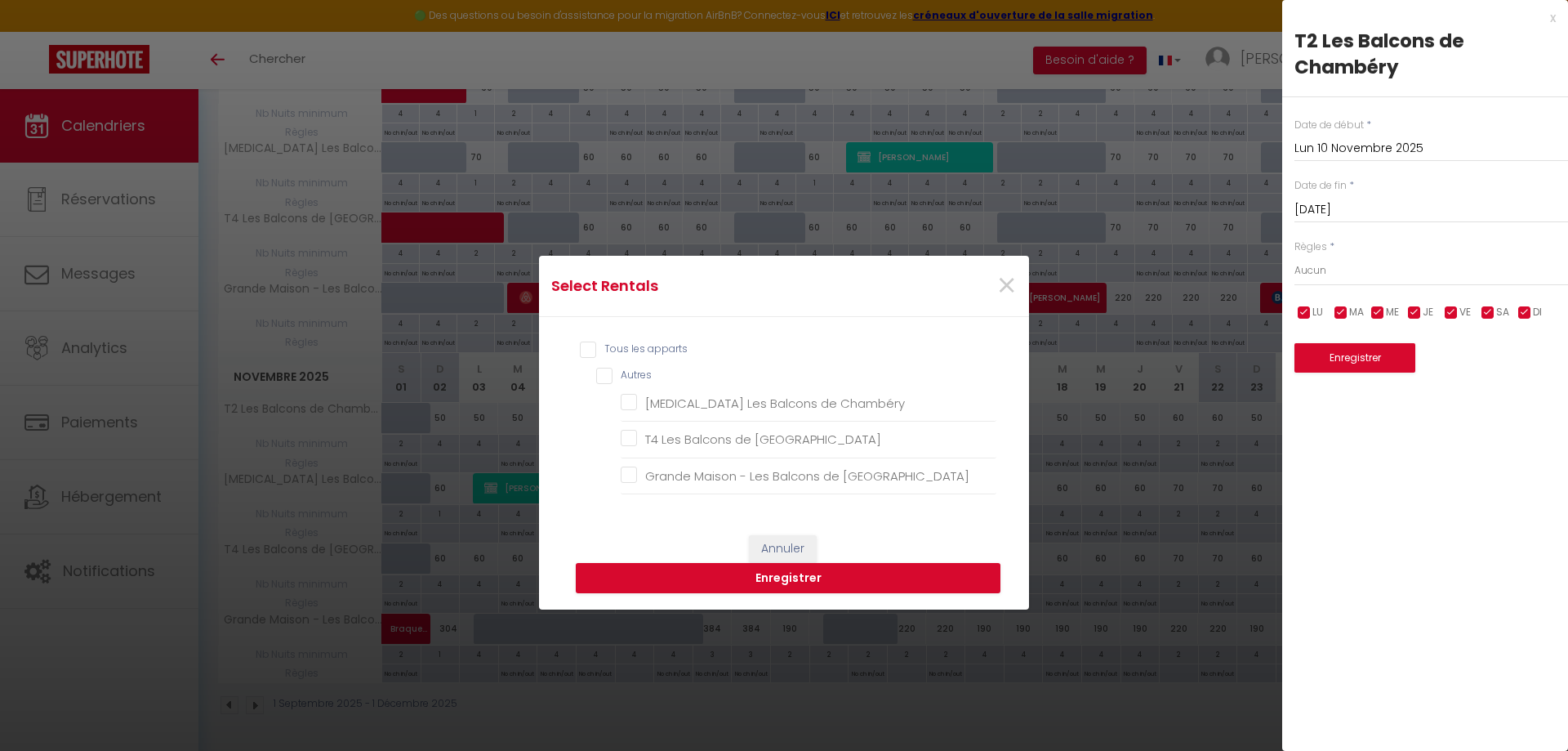
click at [642, 339] on div "Tous les apparts Autres [MEDICAL_DATA] Les Balcons de [GEOGRAPHIC_DATA] T4 Les …" at bounding box center [783, 418] width 424 height 170
click at [645, 347] on input "Tous les apparts" at bounding box center [788, 350] width 417 height 17
checkbox input "true"
checkbox Chambéry "true"
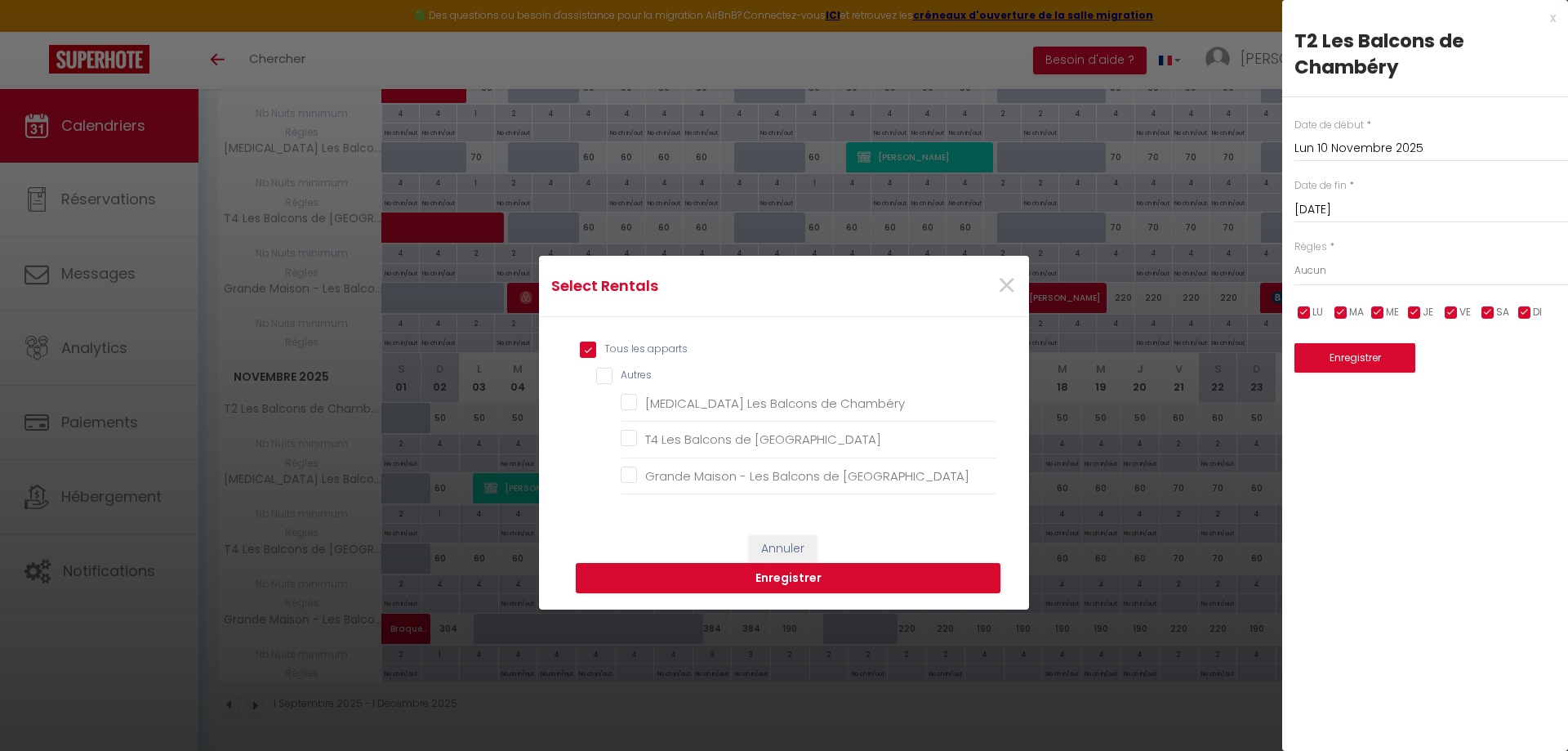
checkbox Chambéry "true"
click at [775, 577] on button "Enregistrer" at bounding box center [788, 579] width 424 height 31
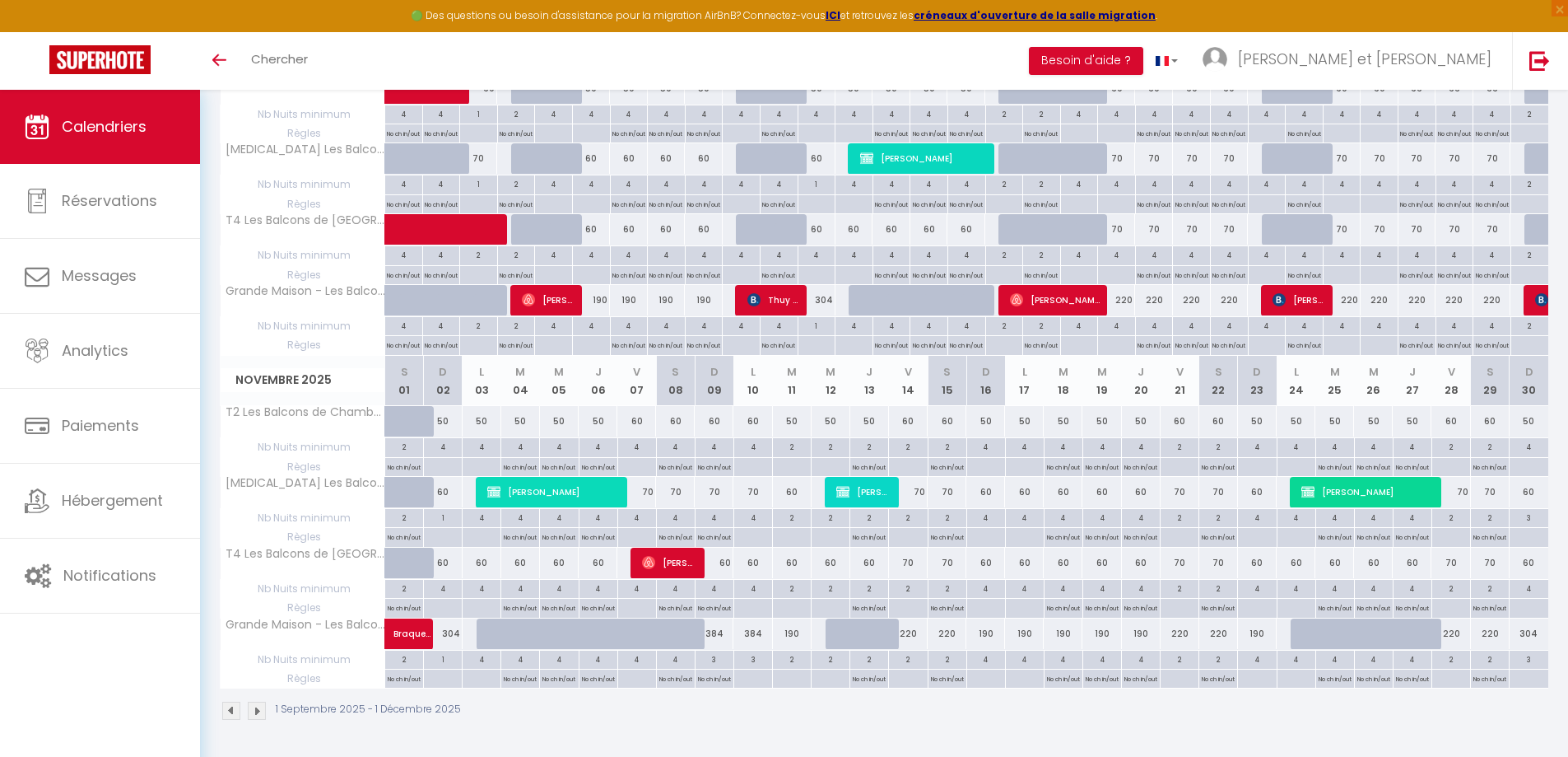
click at [754, 463] on div at bounding box center [753, 467] width 39 height 19
type input "Lun 10 Novembre 2025"
type input "[DATE]"
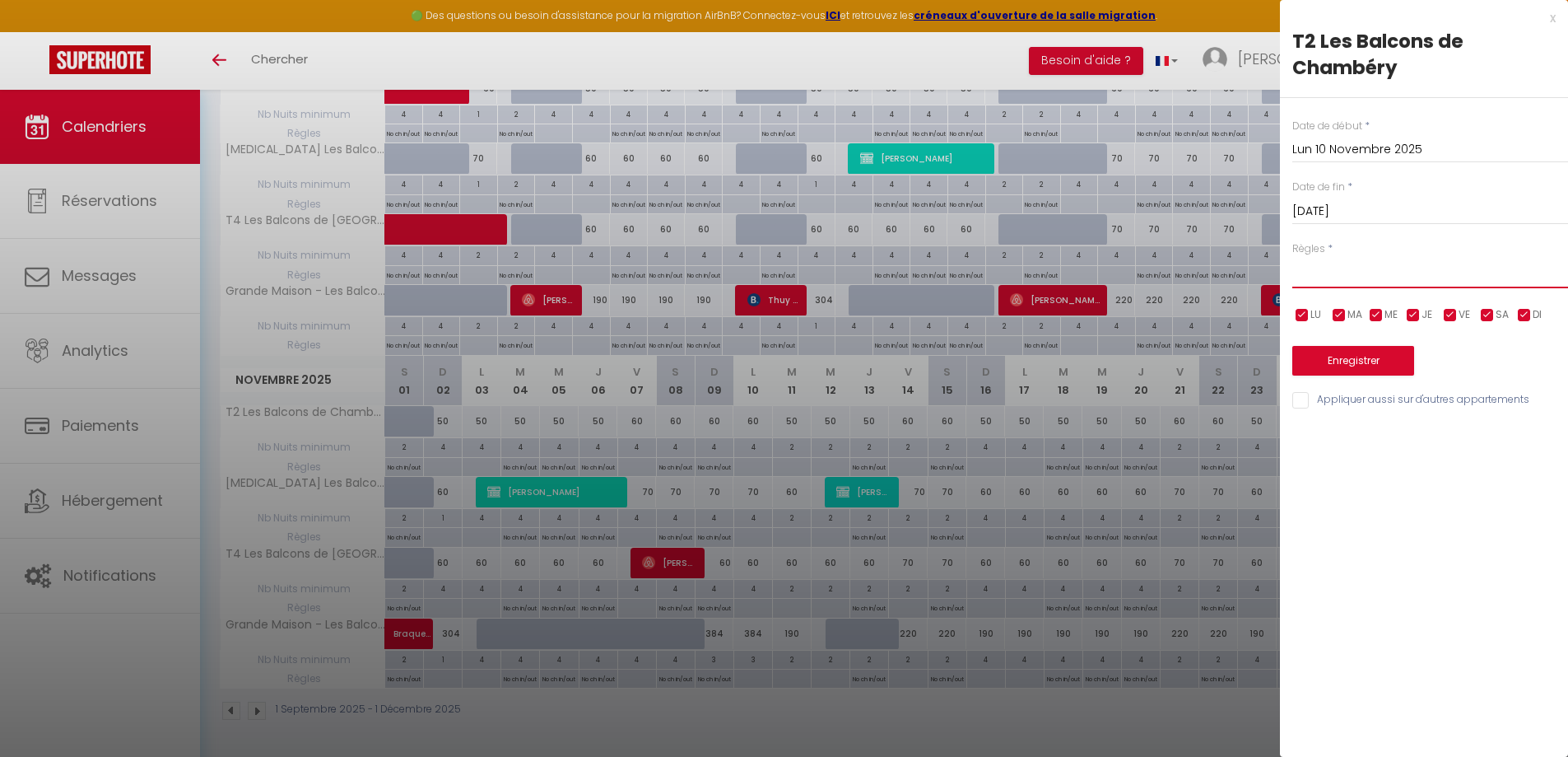
click at [1403, 268] on select "Aucun No Checkin No Checkout Pas d'arrivée / Pas de départ" at bounding box center [1430, 273] width 276 height 32
select select "2"
click at [1292, 257] on select "Aucun No Checkin No Checkout Pas d'arrivée / Pas de départ" at bounding box center [1430, 273] width 276 height 32
click at [1403, 394] on input "Appliquer aussi sur d'autres appartements" at bounding box center [1430, 401] width 276 height 17
checkbox input "true"
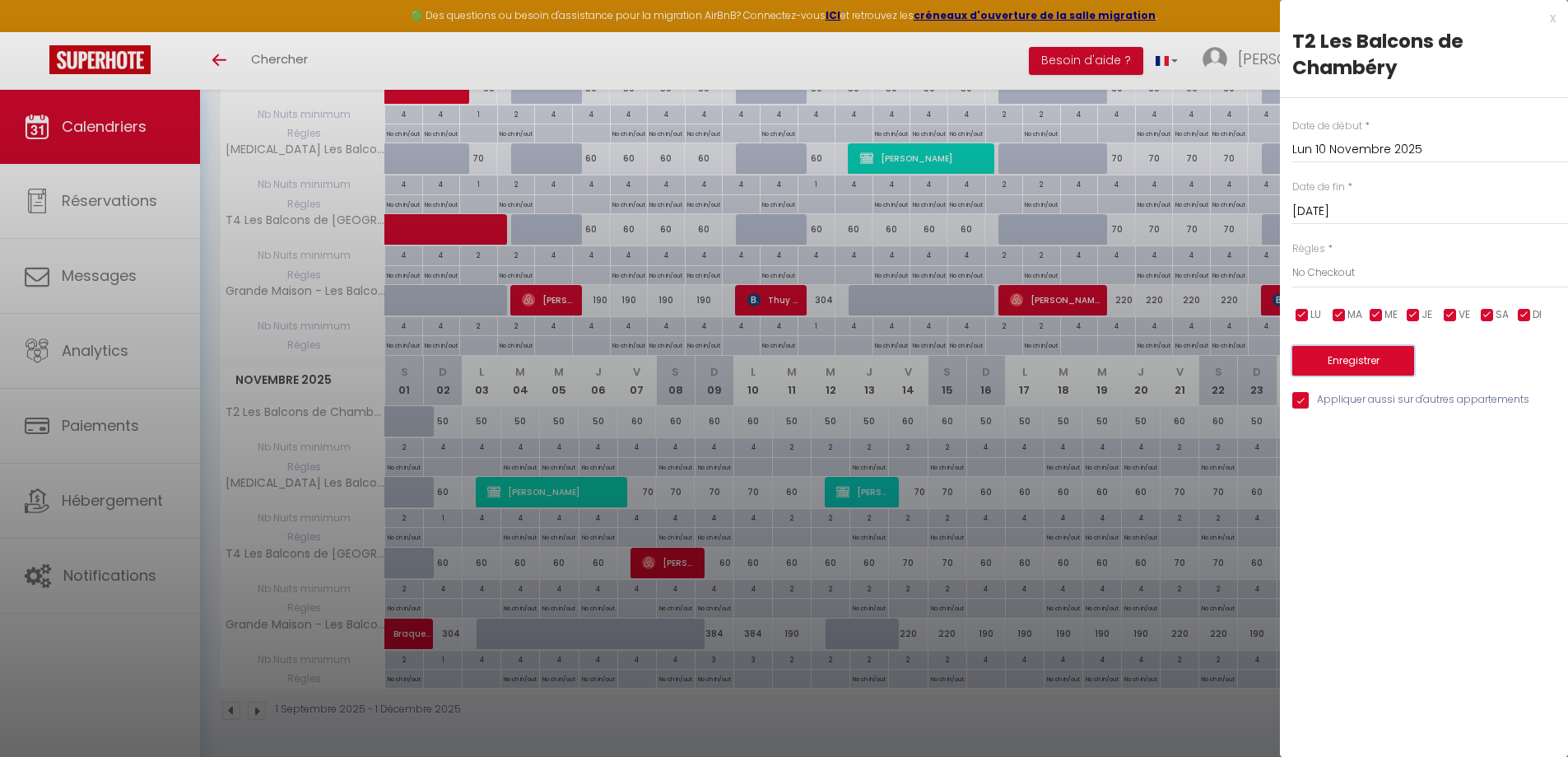
click at [1401, 357] on button "Enregistrer" at bounding box center [1353, 361] width 122 height 30
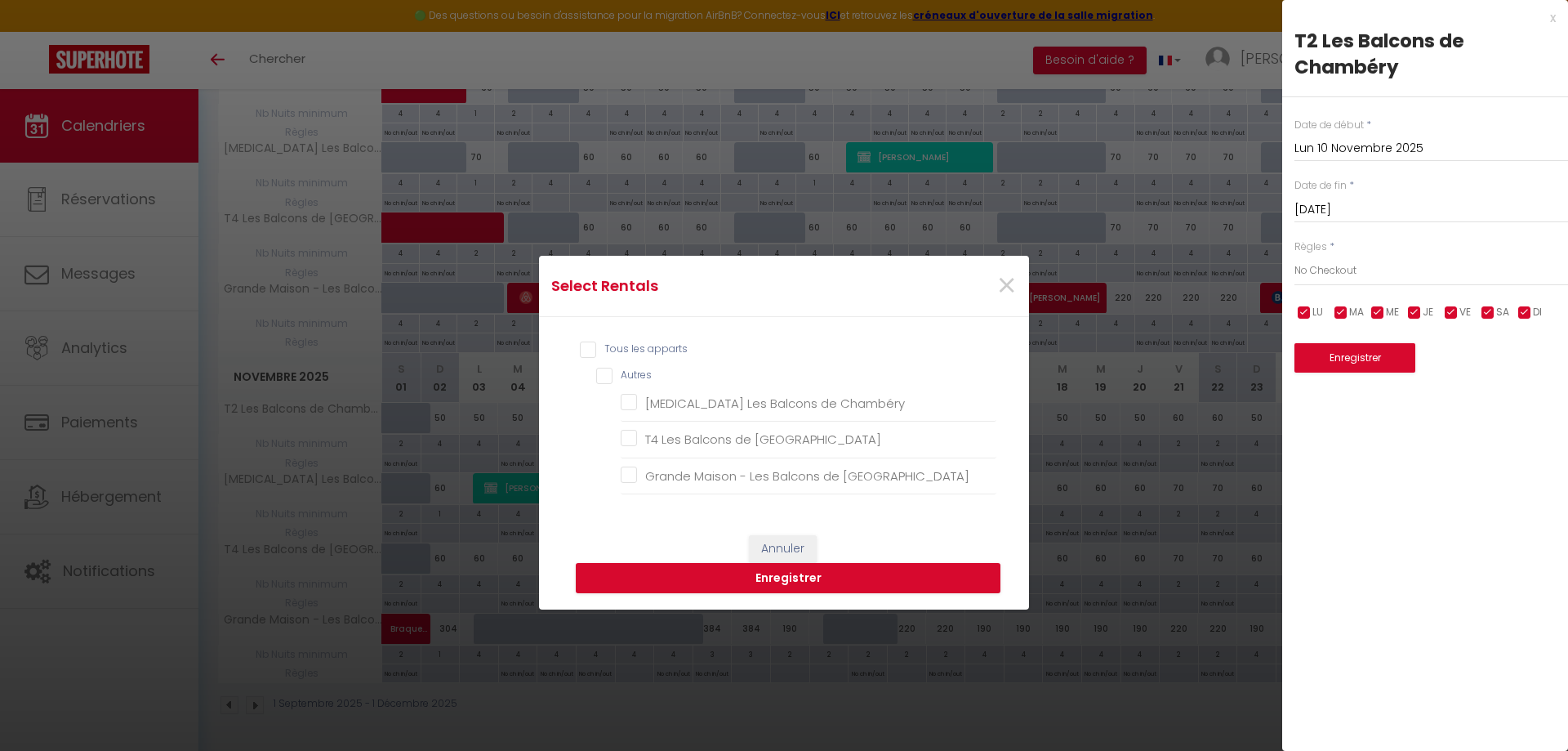
click at [665, 350] on input "Tous les apparts" at bounding box center [788, 350] width 417 height 17
checkbox input "true"
checkbox Chambéry "true"
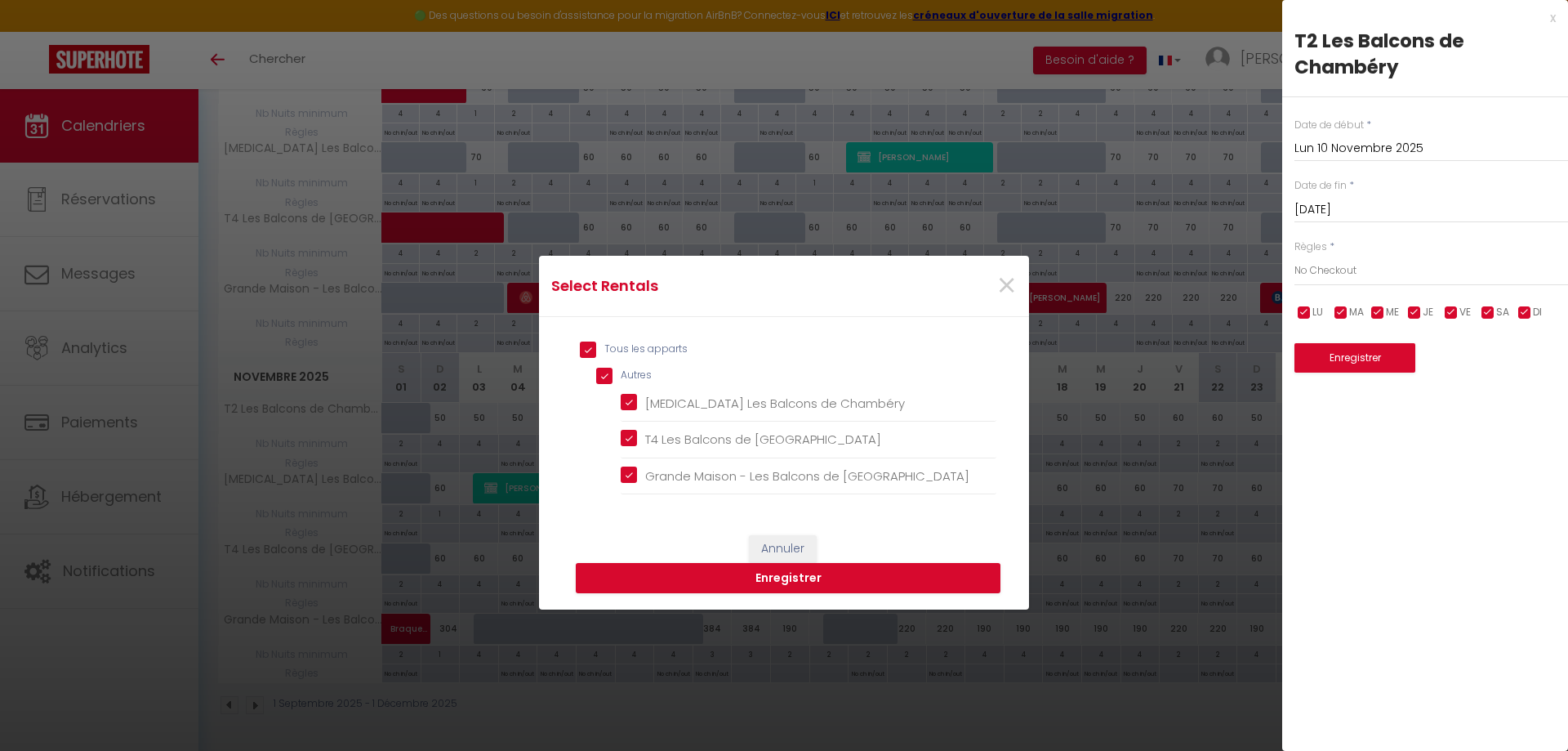
checkbox Chambéry "true"
click at [857, 567] on button "Enregistrer" at bounding box center [788, 579] width 424 height 31
